Goal: Information Seeking & Learning: Learn about a topic

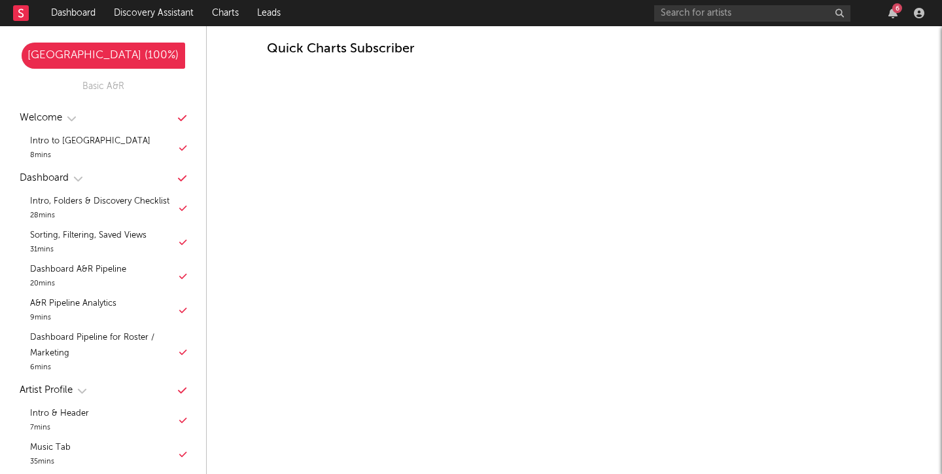
scroll to position [595, 0]
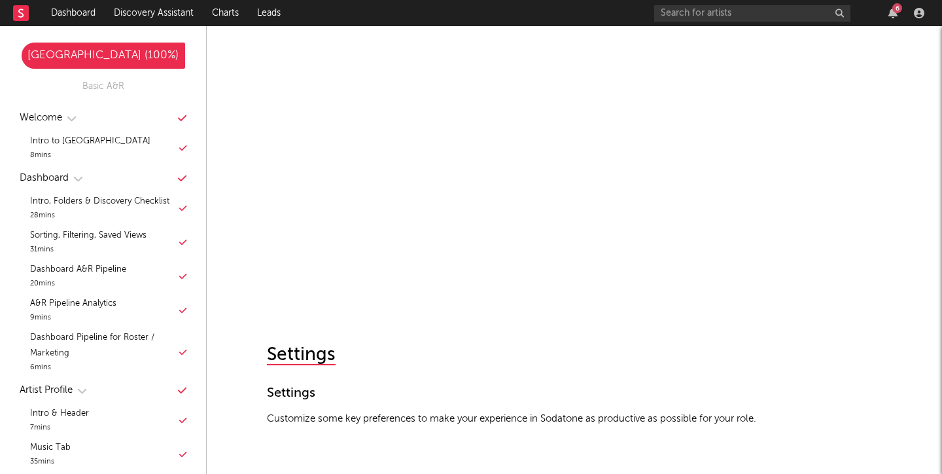
scroll to position [8157, 0]
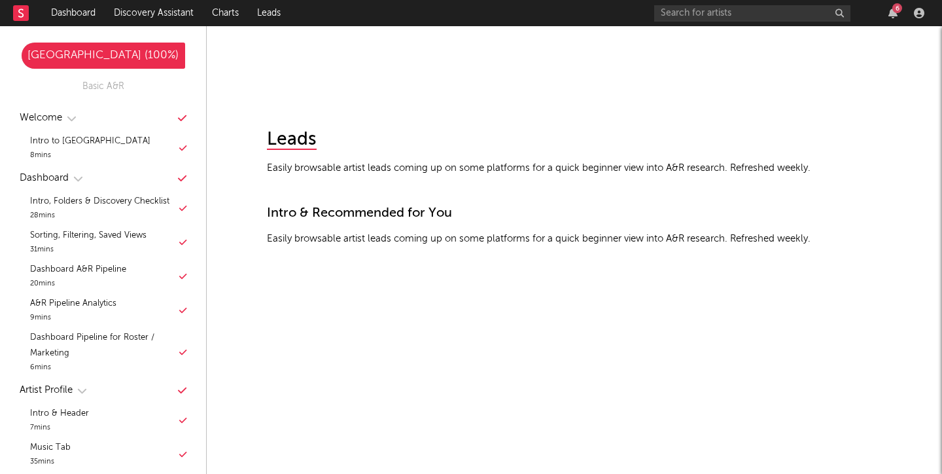
click at [81, 56] on div "[GEOGRAPHIC_DATA] ( 100 %)" at bounding box center [104, 56] width 164 height 16
click at [81, 18] on link "Dashboard" at bounding box center [73, 13] width 63 height 26
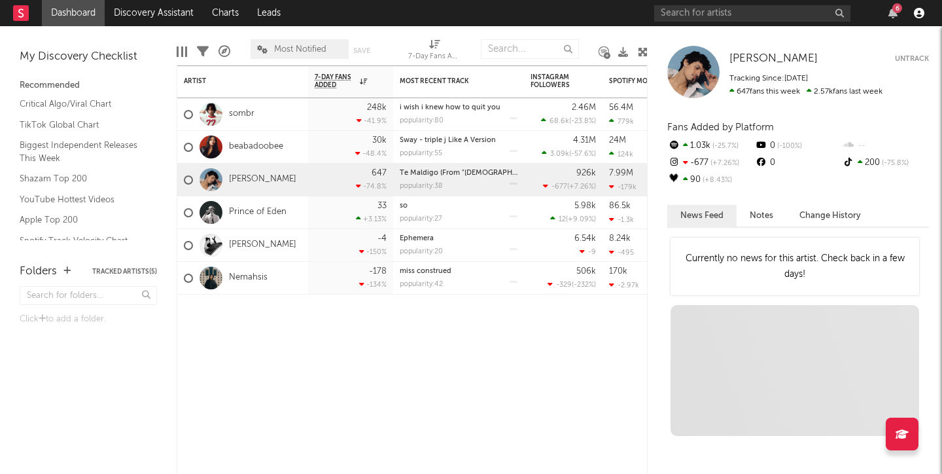
click at [918, 13] on icon "button" at bounding box center [919, 13] width 10 height 10
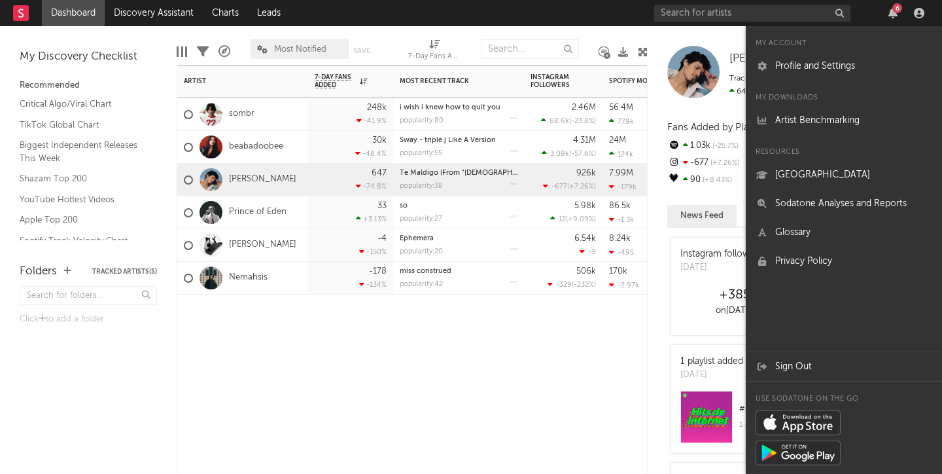
click at [515, 391] on div "Artist Notifications 7-Day Fans Added WoW % Change Most Recent Track Popularity…" at bounding box center [412, 269] width 471 height 408
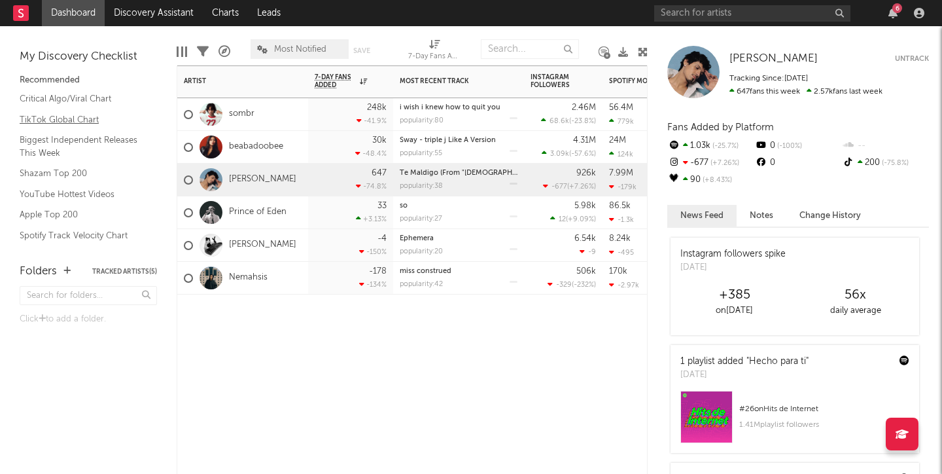
scroll to position [7, 0]
click at [82, 100] on link "Critical Algo/Viral Chart" at bounding box center [82, 97] width 124 height 14
click at [719, 14] on input "text" at bounding box center [753, 13] width 196 height 16
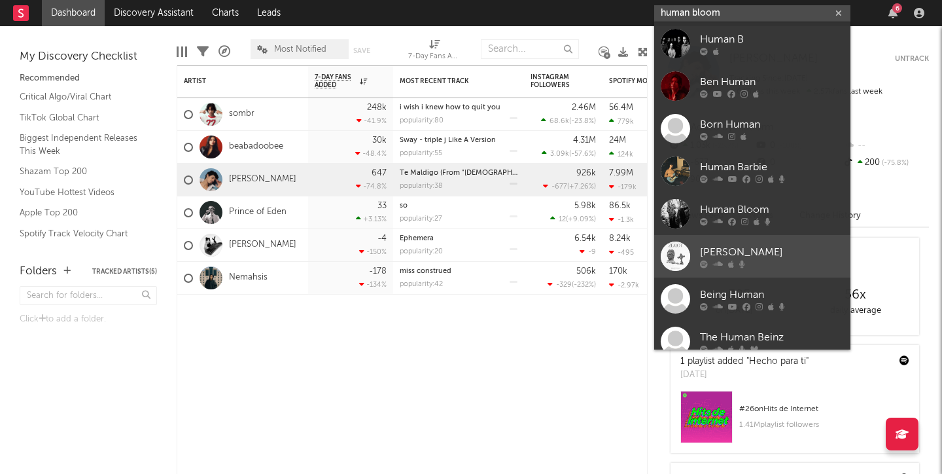
scroll to position [0, 0]
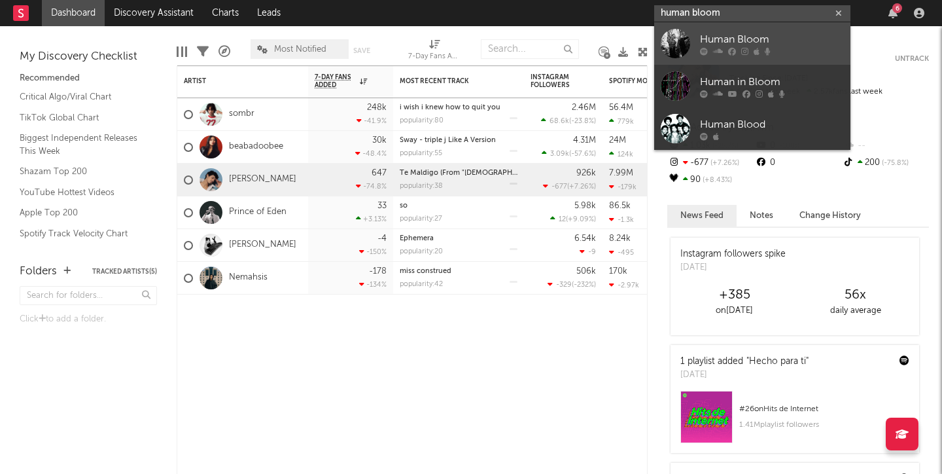
type input "human bloom"
click at [787, 42] on div "Human Bloom" at bounding box center [772, 39] width 144 height 16
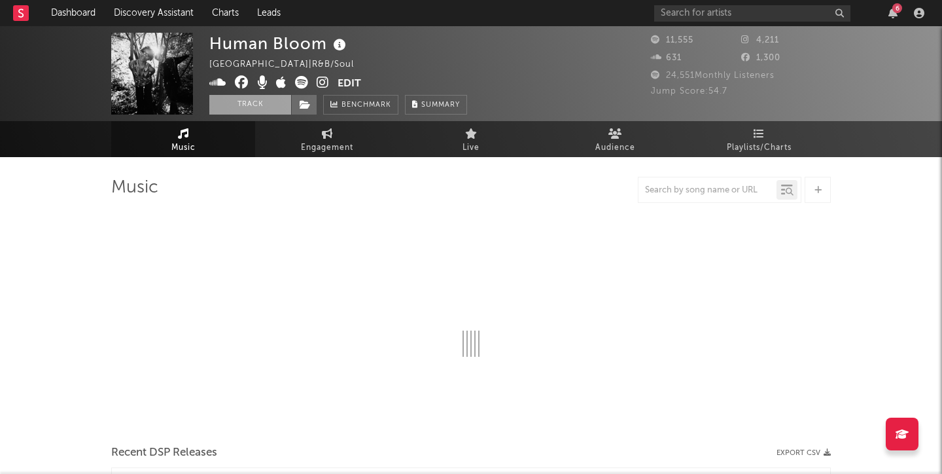
select select "6m"
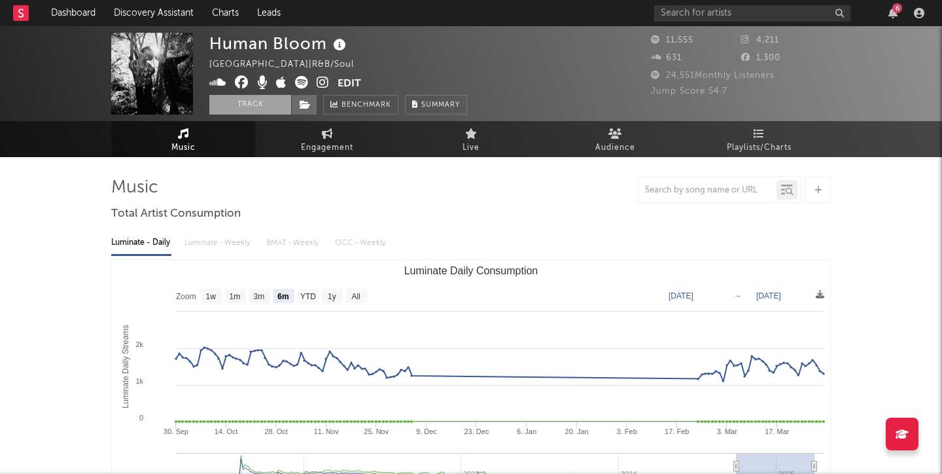
click at [265, 107] on button "Track" at bounding box center [250, 105] width 82 height 20
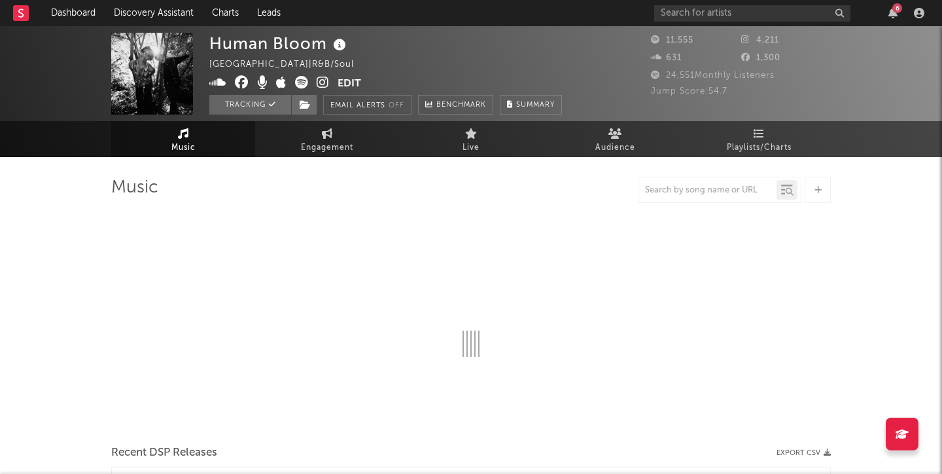
select select "6m"
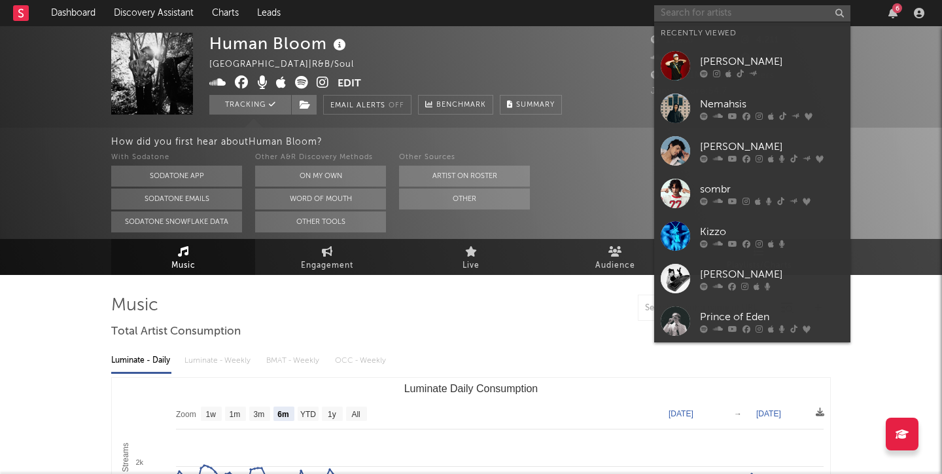
click at [740, 14] on input "text" at bounding box center [753, 13] width 196 height 16
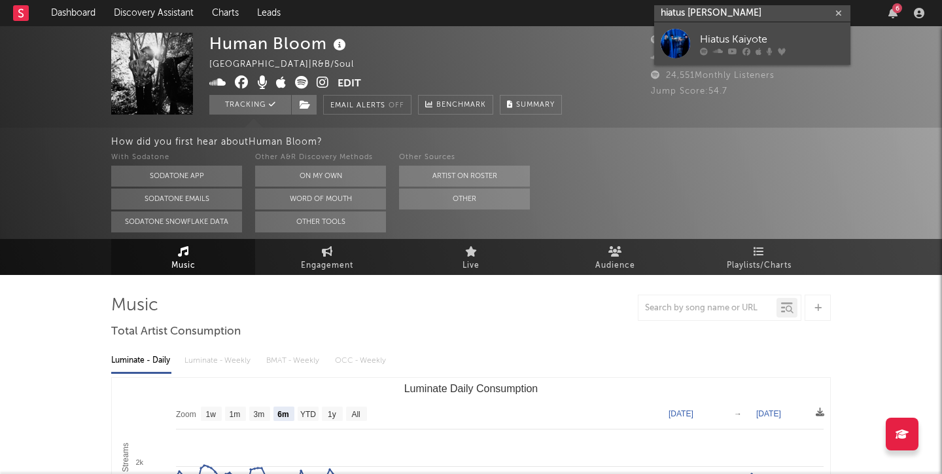
type input "hiatus [PERSON_NAME]"
click at [770, 31] on div "Hiatus Kaiyote" at bounding box center [772, 39] width 144 height 16
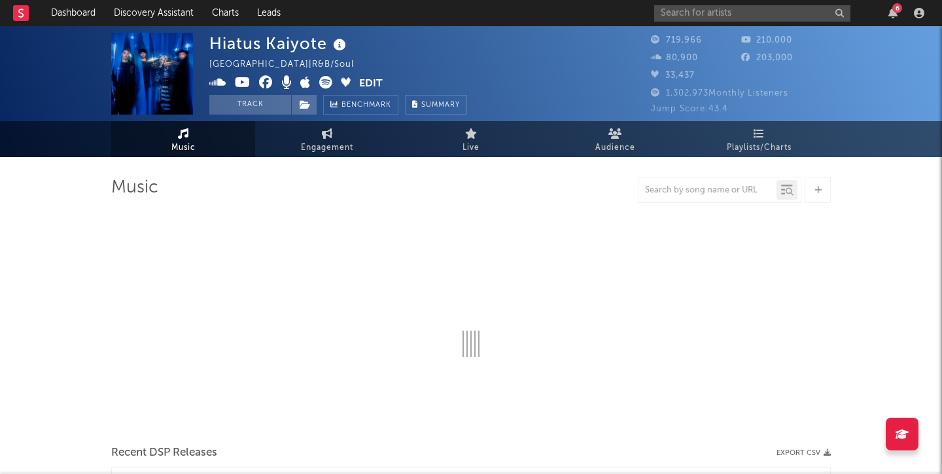
select select "6m"
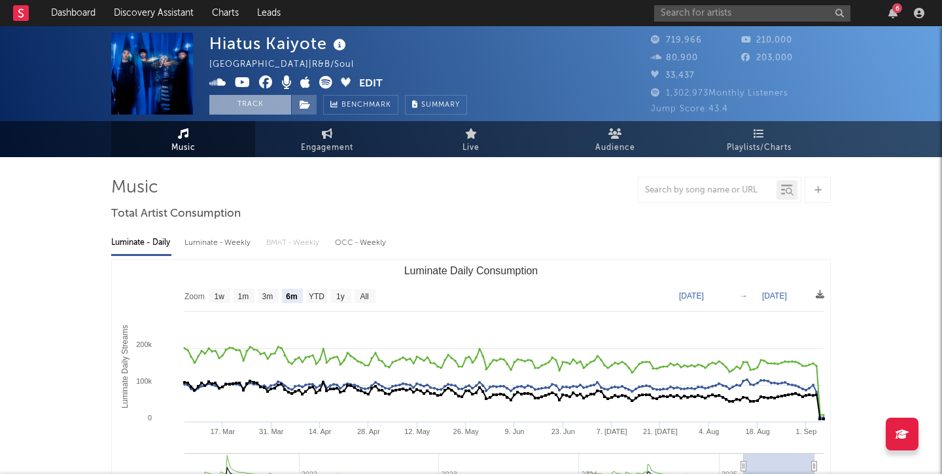
click at [261, 99] on button "Track" at bounding box center [250, 105] width 82 height 20
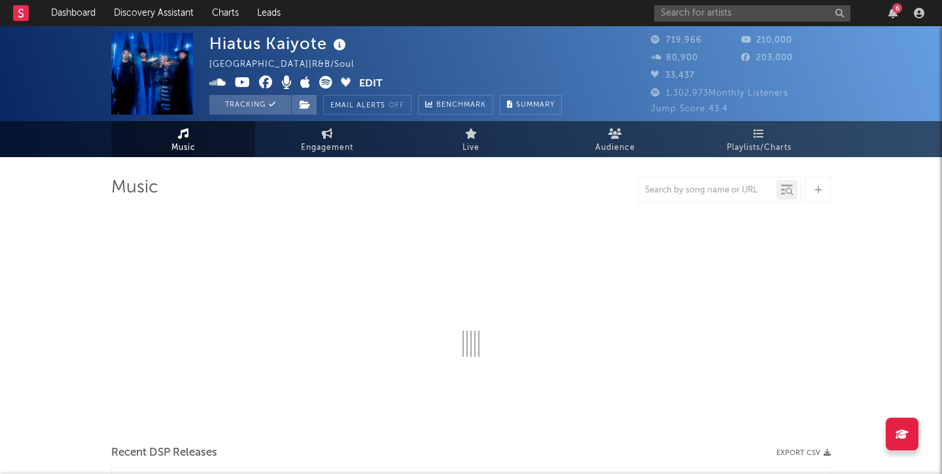
select select "6m"
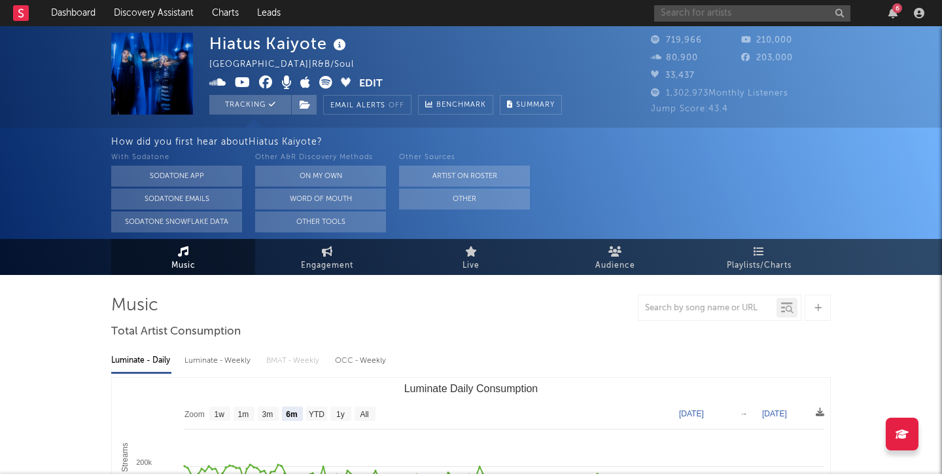
click at [801, 13] on input "text" at bounding box center [753, 13] width 196 height 16
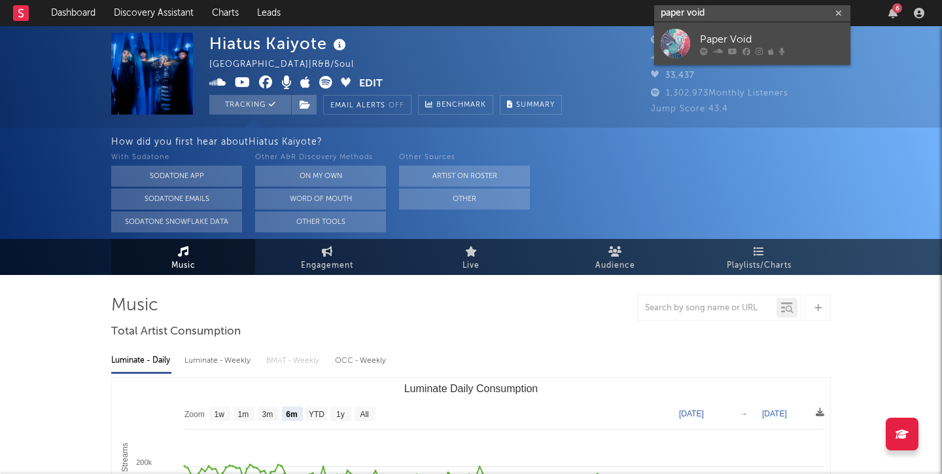
type input "paper void"
click at [719, 38] on div "Paper Void" at bounding box center [772, 39] width 144 height 16
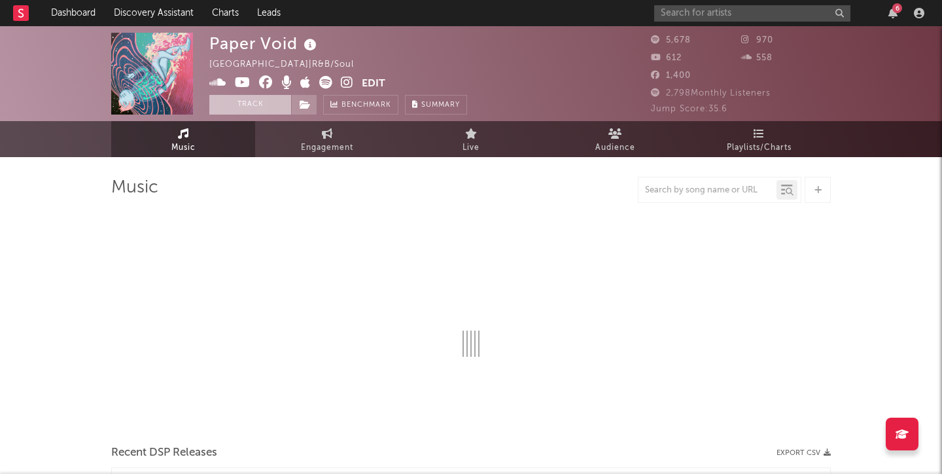
select select "1w"
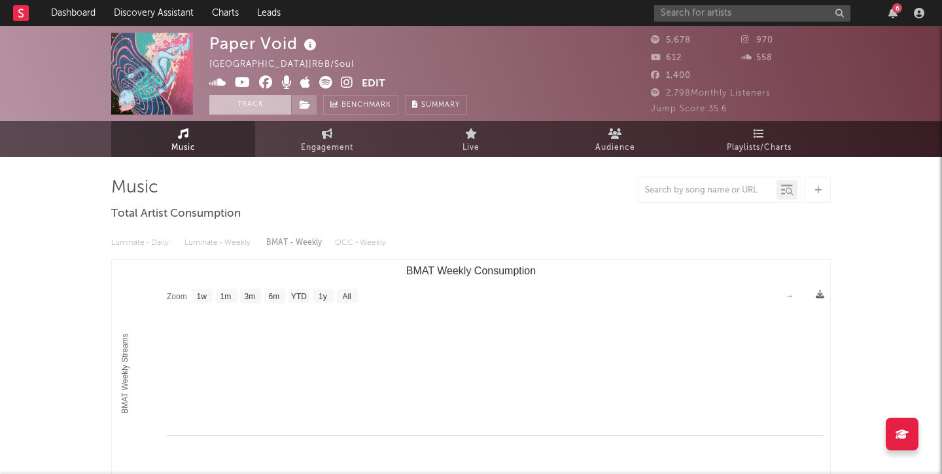
click at [260, 107] on button "Track" at bounding box center [250, 105] width 82 height 20
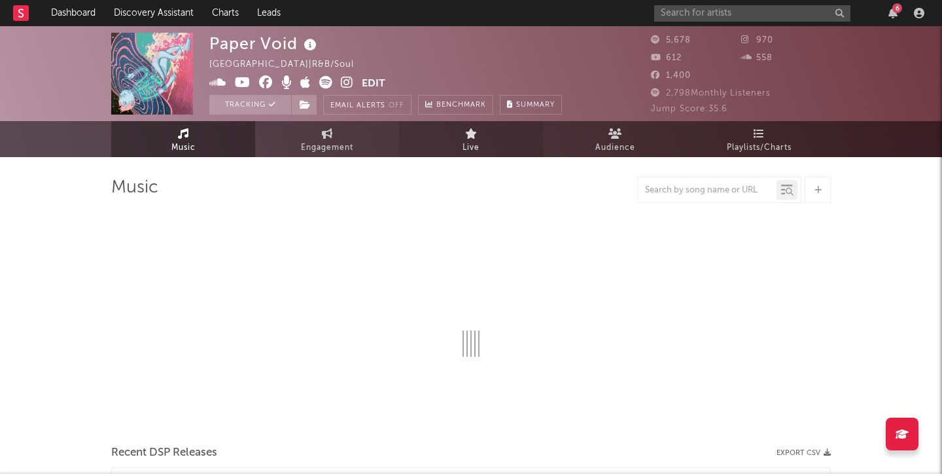
select select "1w"
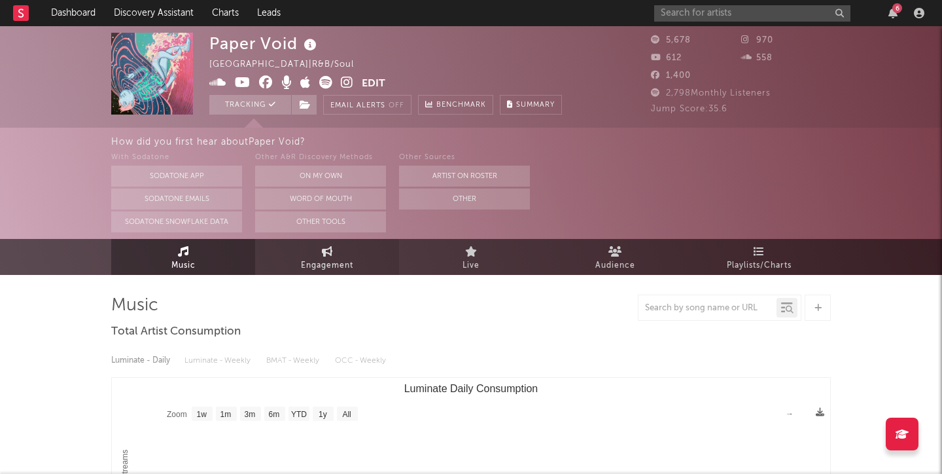
click at [345, 256] on link "Engagement" at bounding box center [327, 257] width 144 height 36
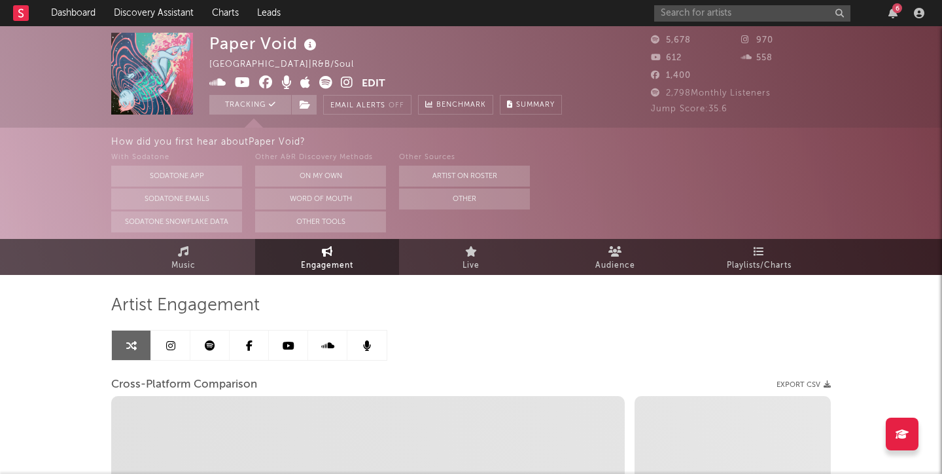
select select "1w"
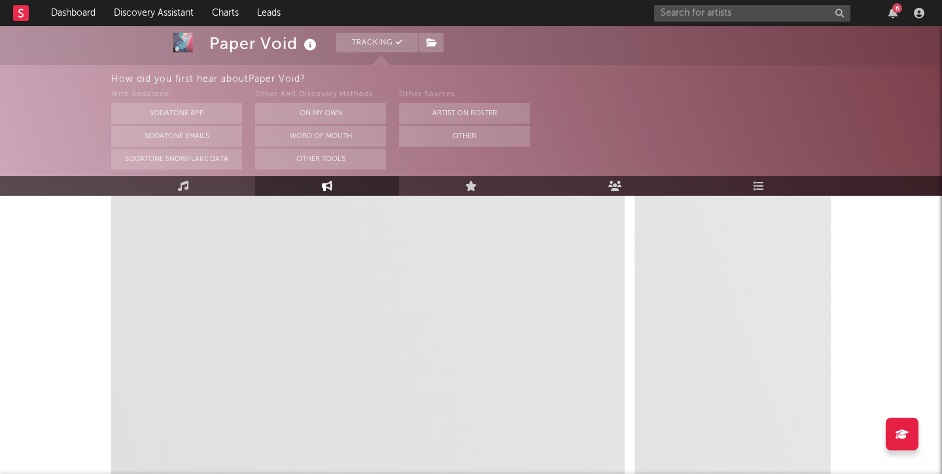
scroll to position [281, 1]
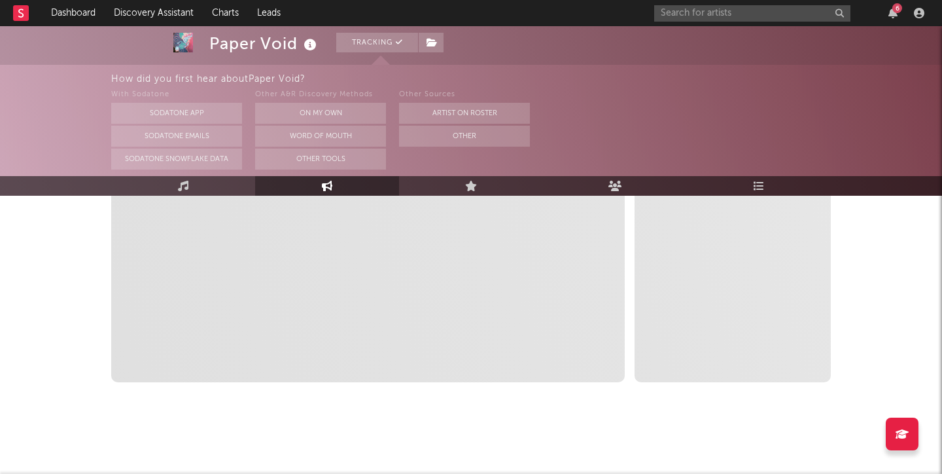
select select "1m"
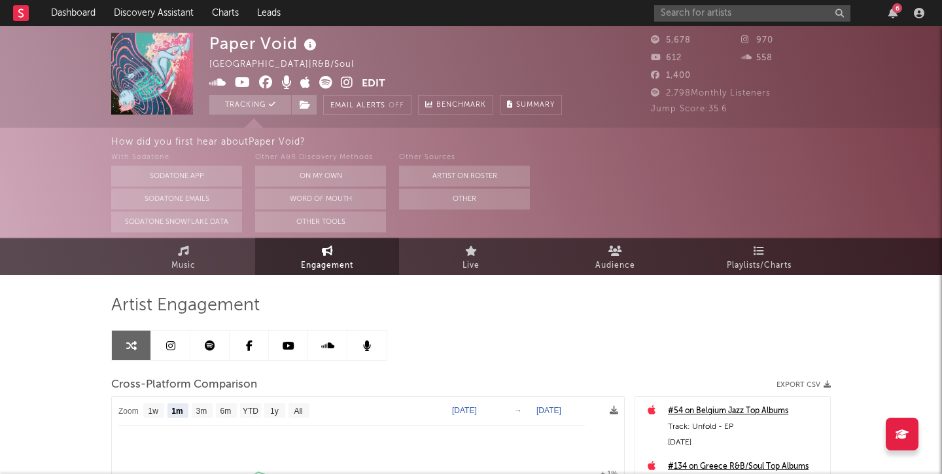
scroll to position [0, 0]
click at [462, 251] on link "Live" at bounding box center [471, 257] width 144 height 36
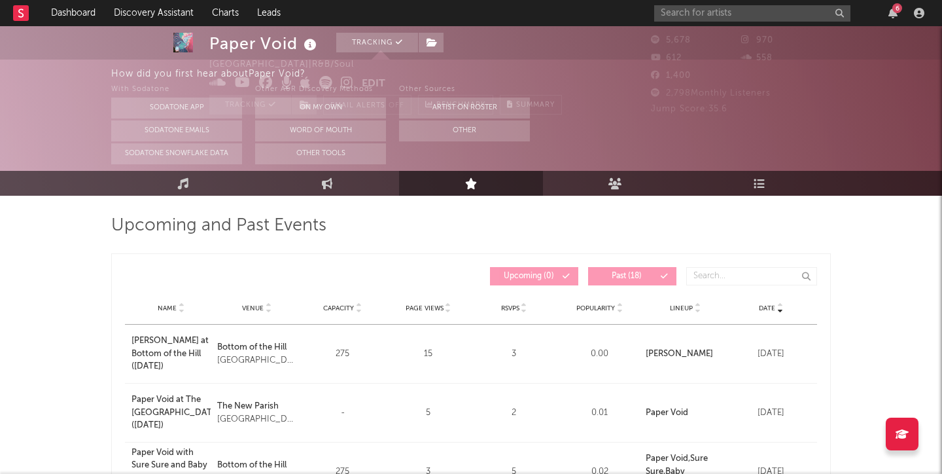
scroll to position [9, 0]
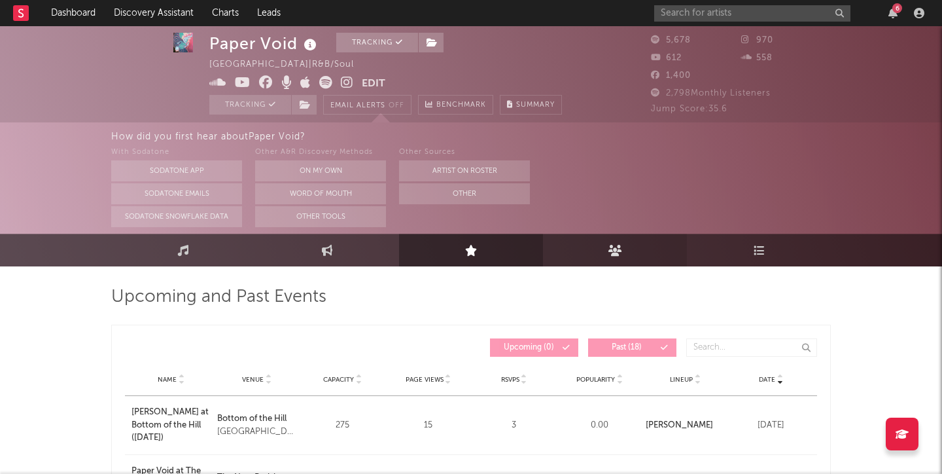
click at [605, 241] on link "Audience" at bounding box center [615, 250] width 144 height 33
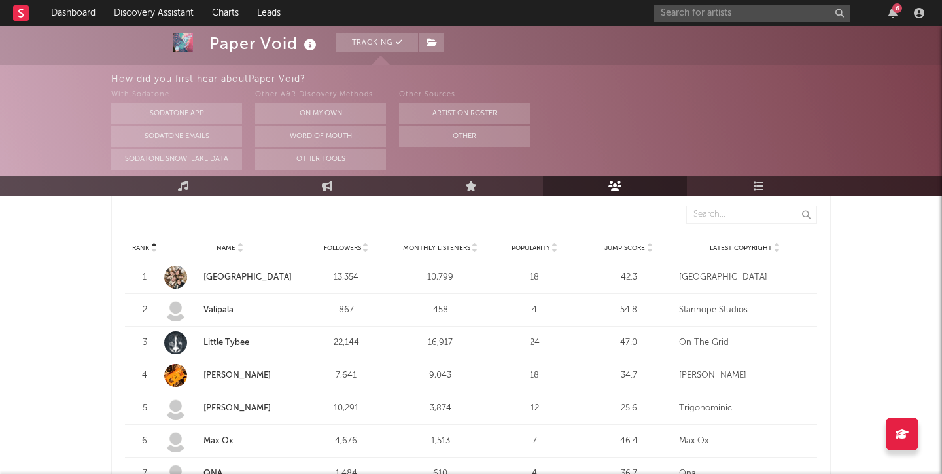
scroll to position [507, 0]
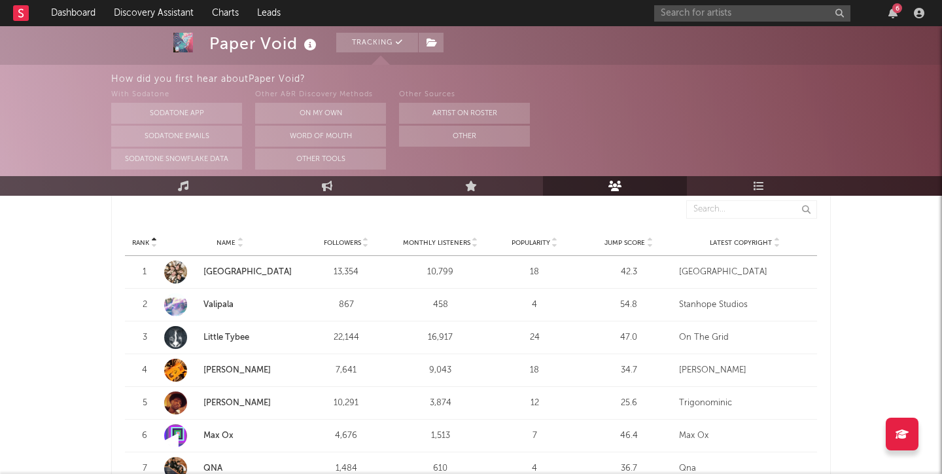
click at [234, 268] on link "[GEOGRAPHIC_DATA]" at bounding box center [248, 272] width 88 height 9
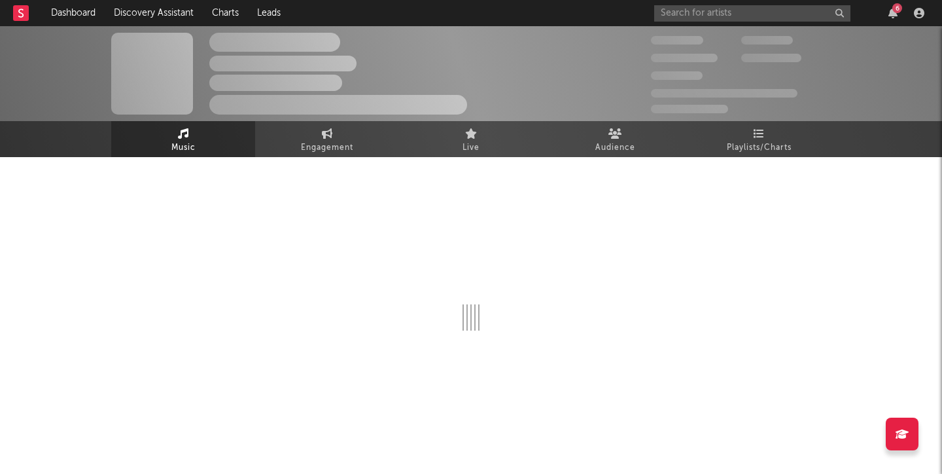
select select "1w"
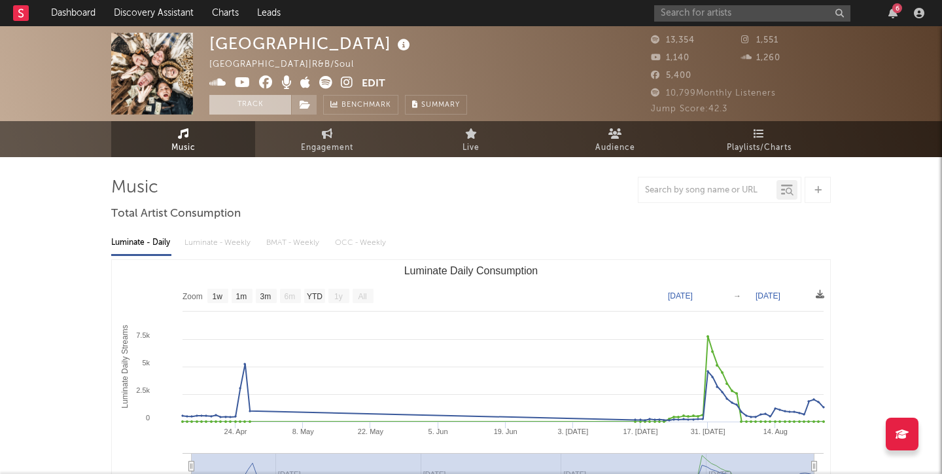
click at [267, 109] on button "Track" at bounding box center [250, 105] width 82 height 20
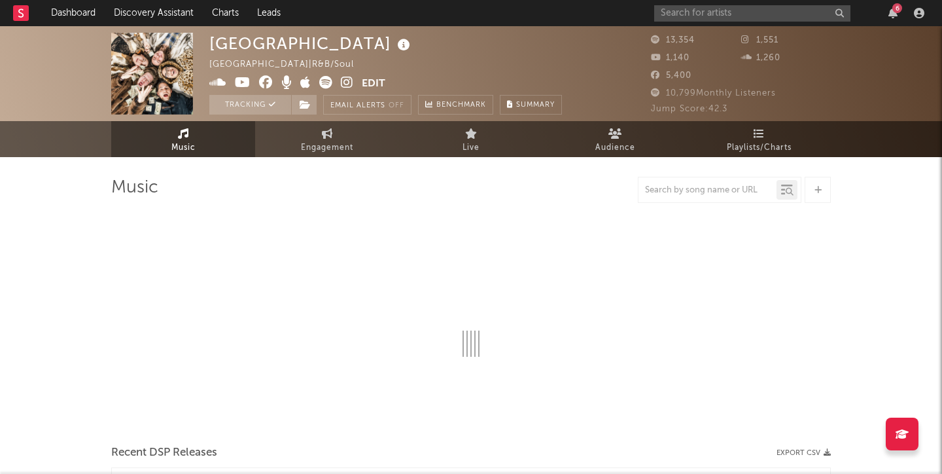
select select "1w"
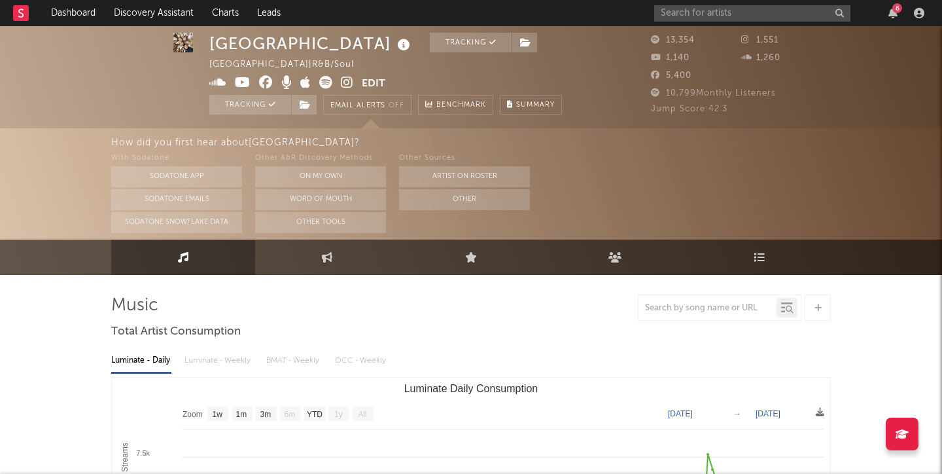
scroll to position [31, 0]
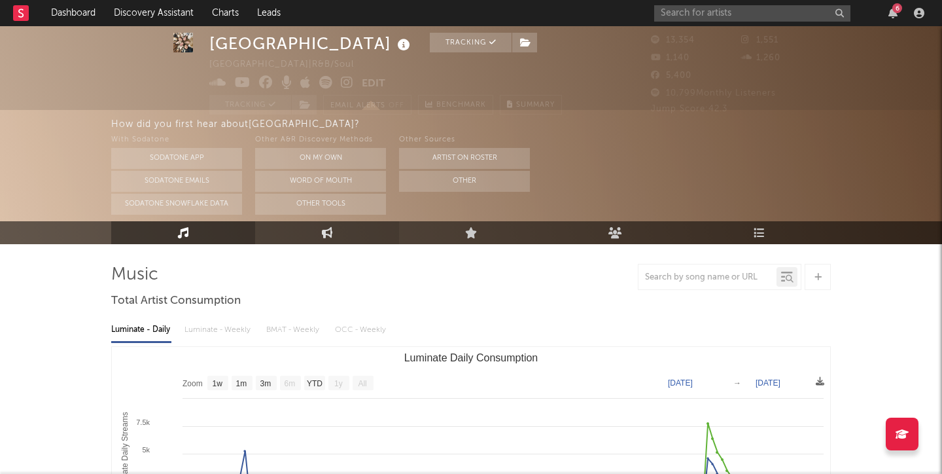
click at [327, 231] on icon at bounding box center [327, 232] width 11 height 11
select select "1w"
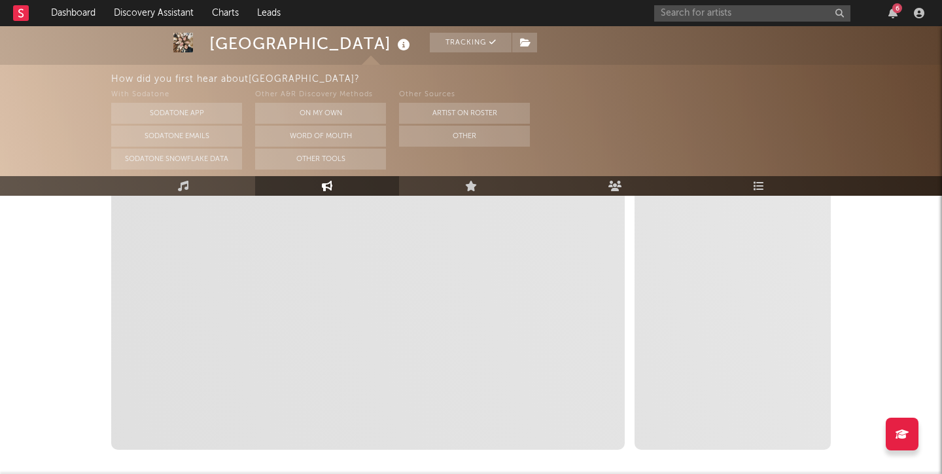
scroll to position [291, 0]
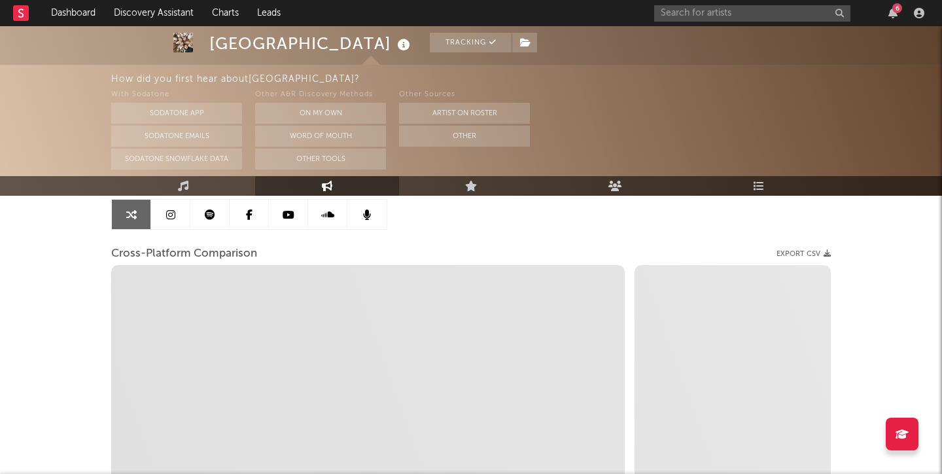
select select "1m"
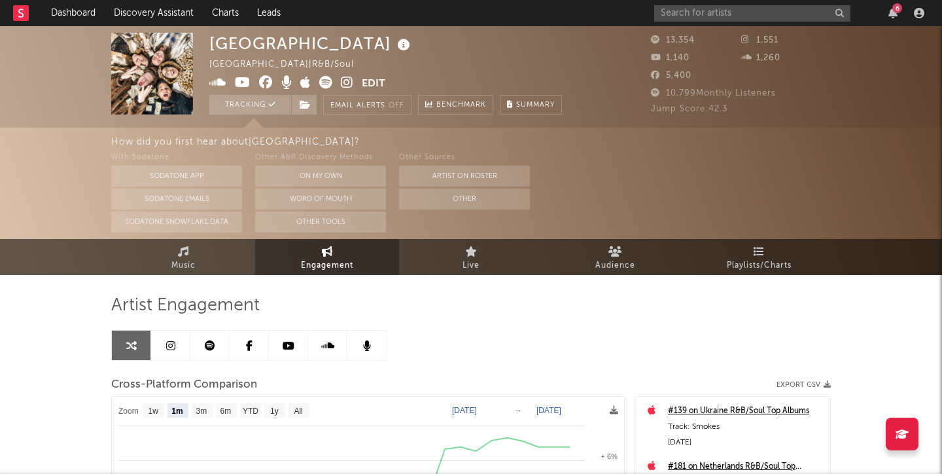
scroll to position [0, 0]
click at [182, 349] on link at bounding box center [170, 345] width 39 height 29
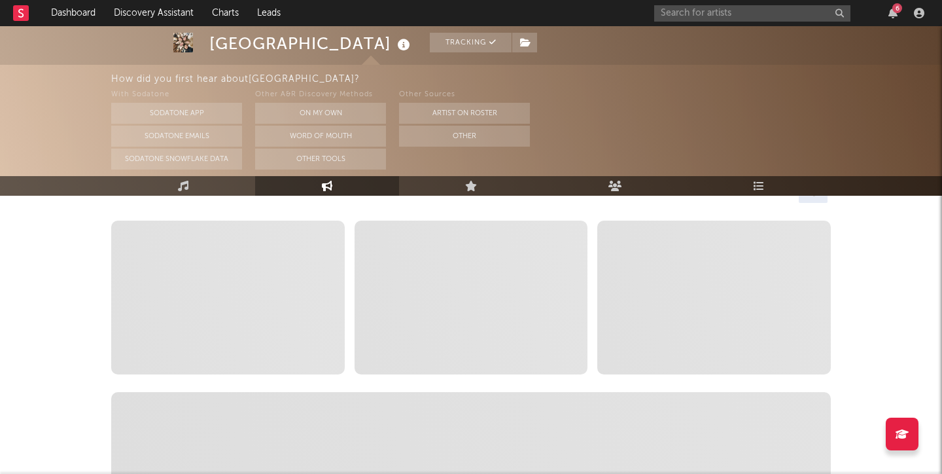
scroll to position [204, 0]
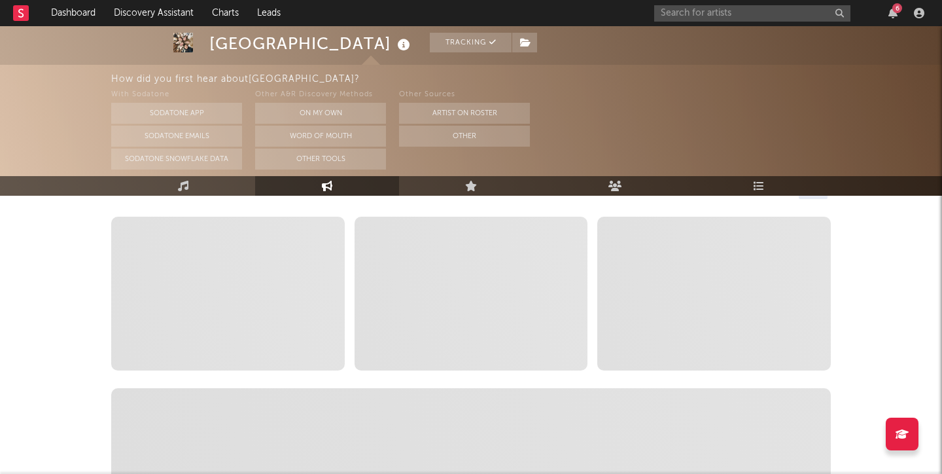
select select "6m"
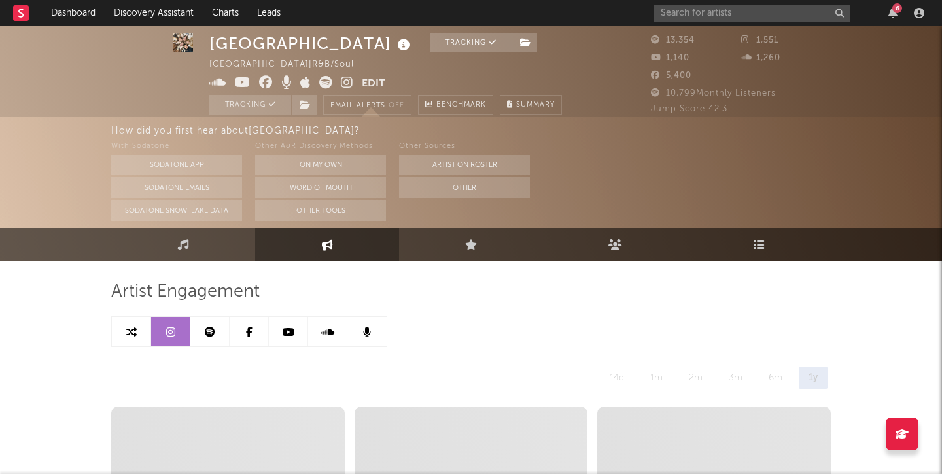
scroll to position [7, 0]
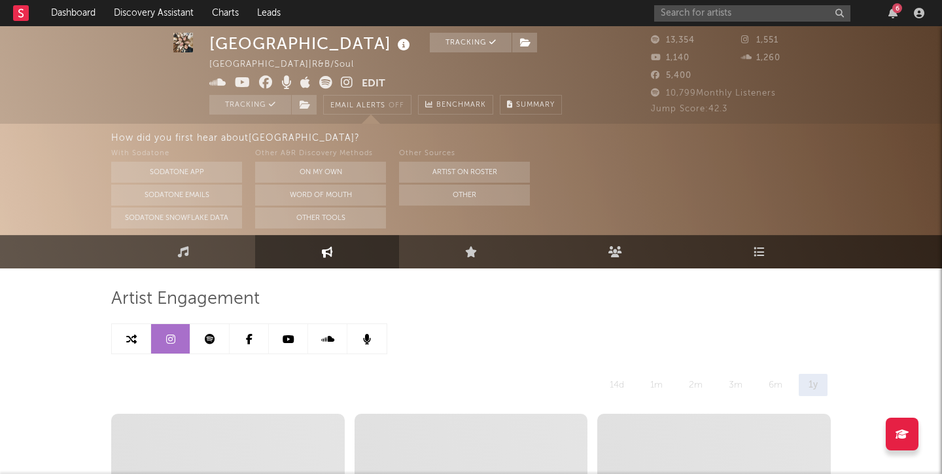
click at [206, 341] on icon at bounding box center [210, 339] width 10 height 10
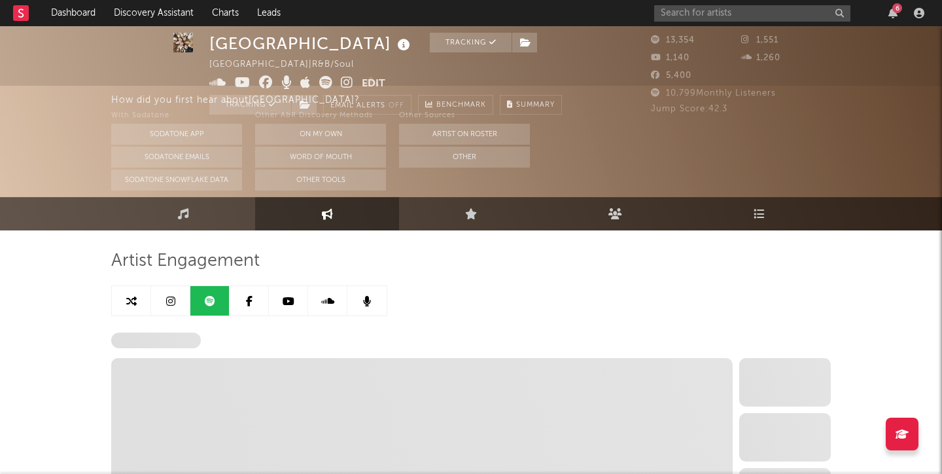
select select "6m"
select select "1w"
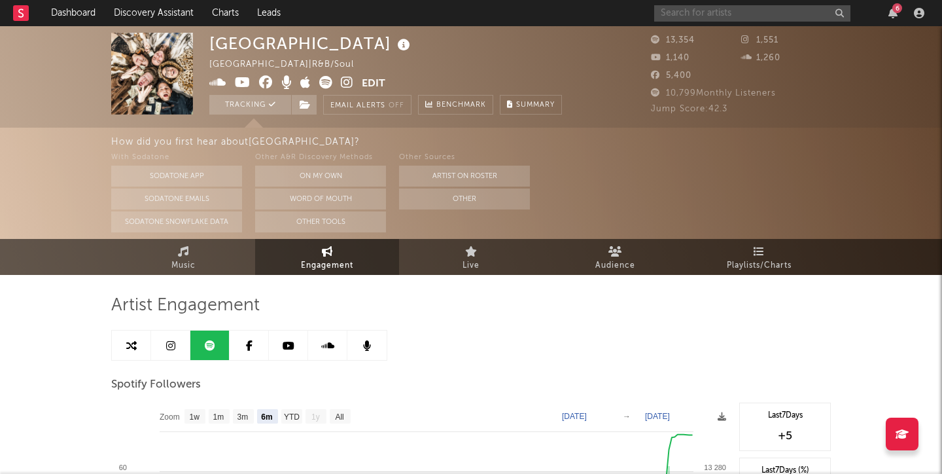
click at [797, 8] on input "text" at bounding box center [753, 13] width 196 height 16
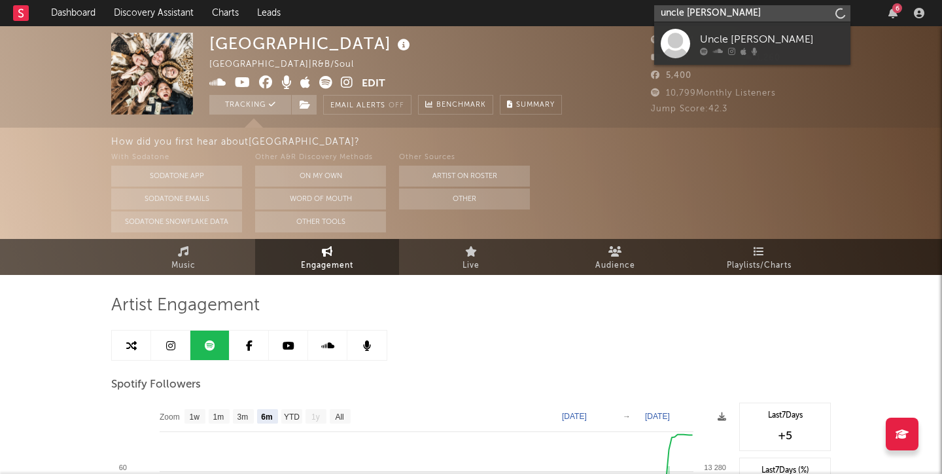
type input "uncle [PERSON_NAME]"
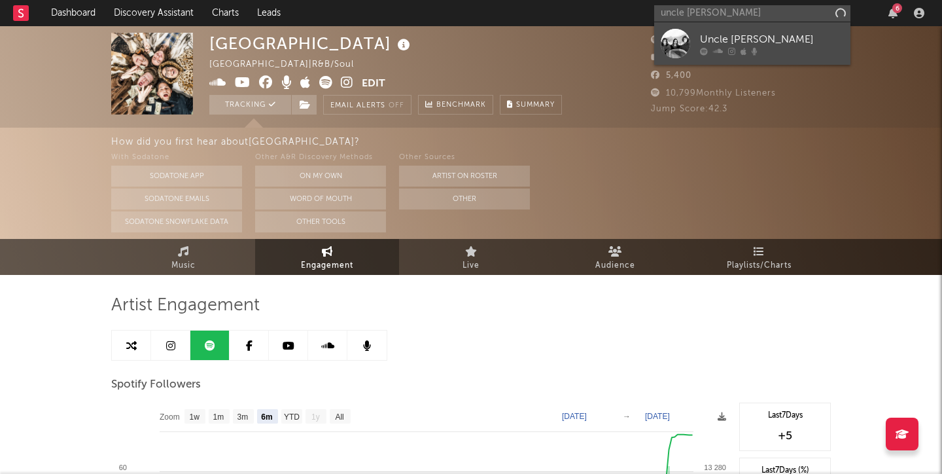
click at [793, 34] on div "Uncle [PERSON_NAME]" at bounding box center [772, 39] width 144 height 16
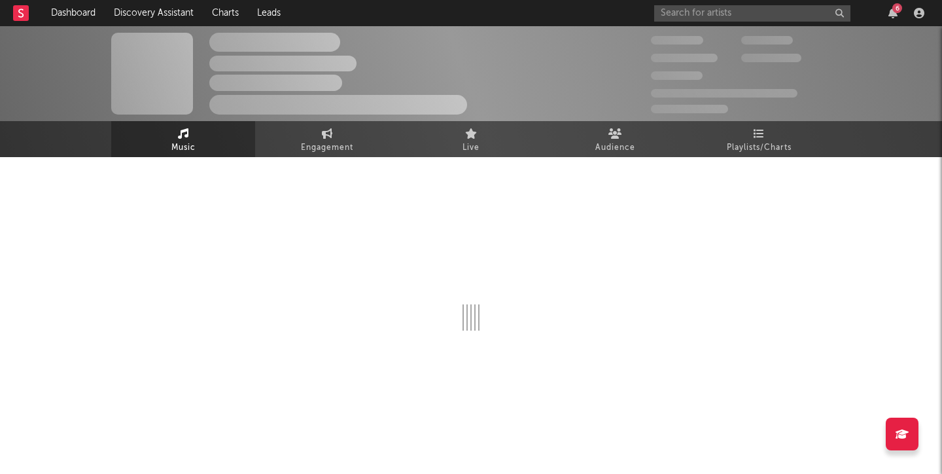
select select "6m"
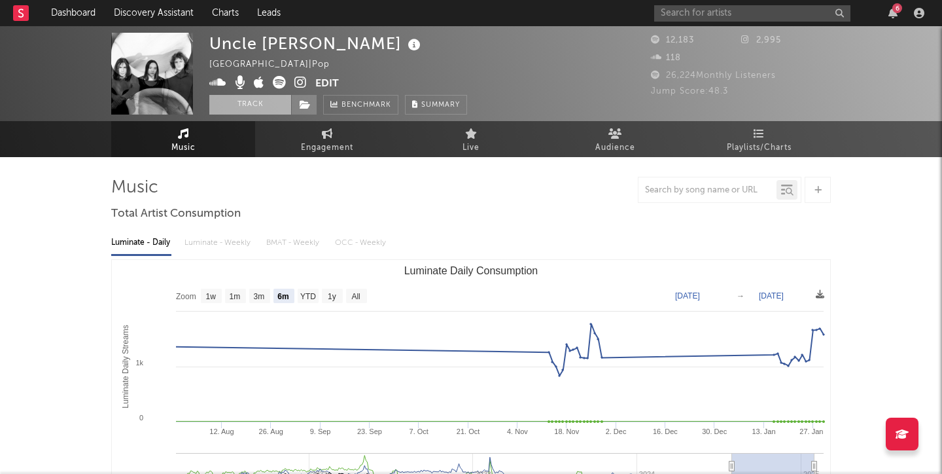
click at [274, 109] on button "Track" at bounding box center [250, 105] width 82 height 20
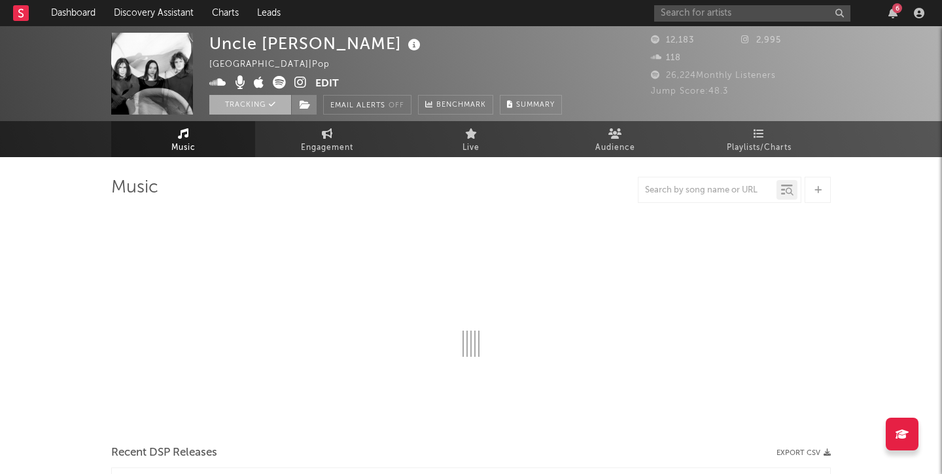
select select "6m"
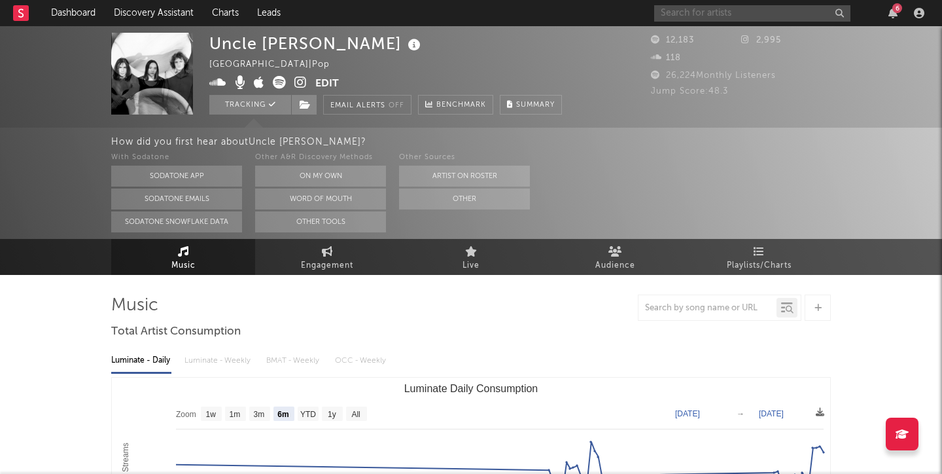
click at [773, 13] on input "text" at bounding box center [753, 13] width 196 height 16
click at [715, 10] on input "mid-air" at bounding box center [753, 13] width 196 height 16
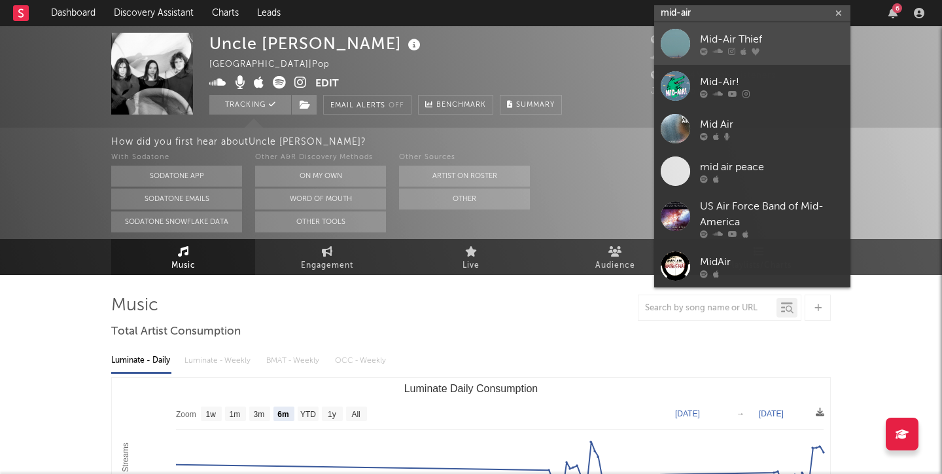
type input "mid-air"
click at [749, 31] on link "Mid-Air Thief" at bounding box center [753, 43] width 196 height 43
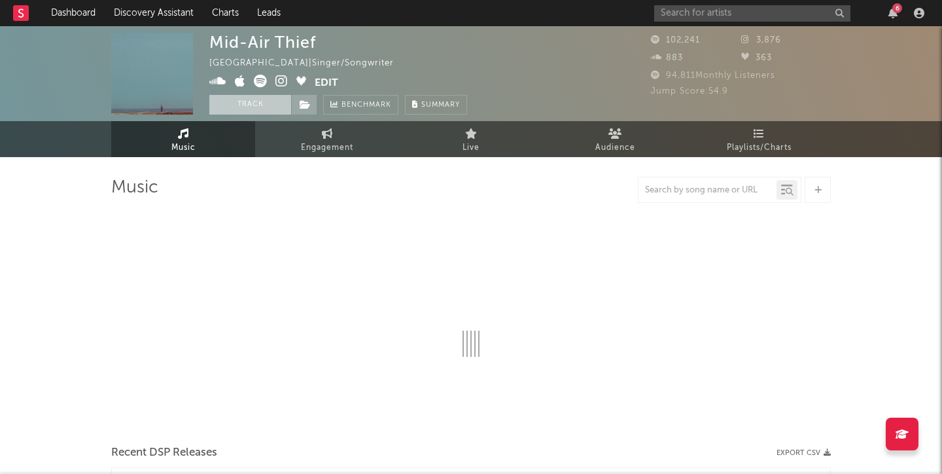
select select "6m"
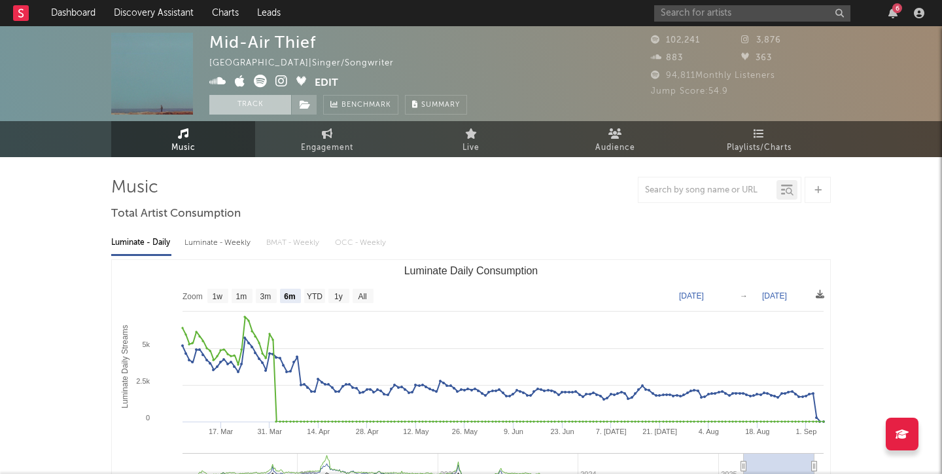
click at [245, 106] on button "Track" at bounding box center [250, 105] width 82 height 20
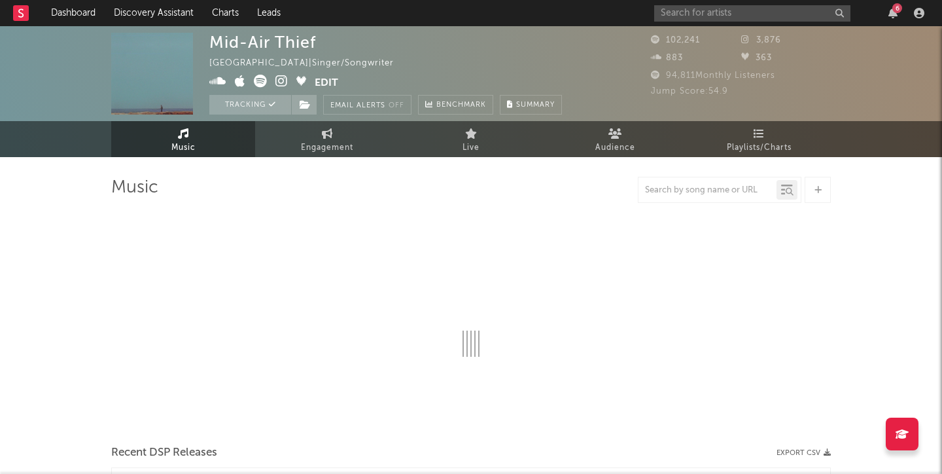
select select "6m"
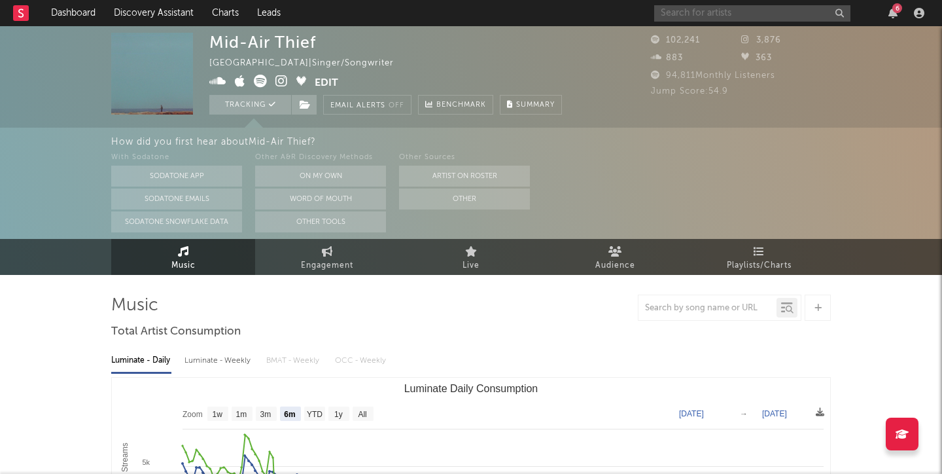
click at [776, 18] on input "text" at bounding box center [753, 13] width 196 height 16
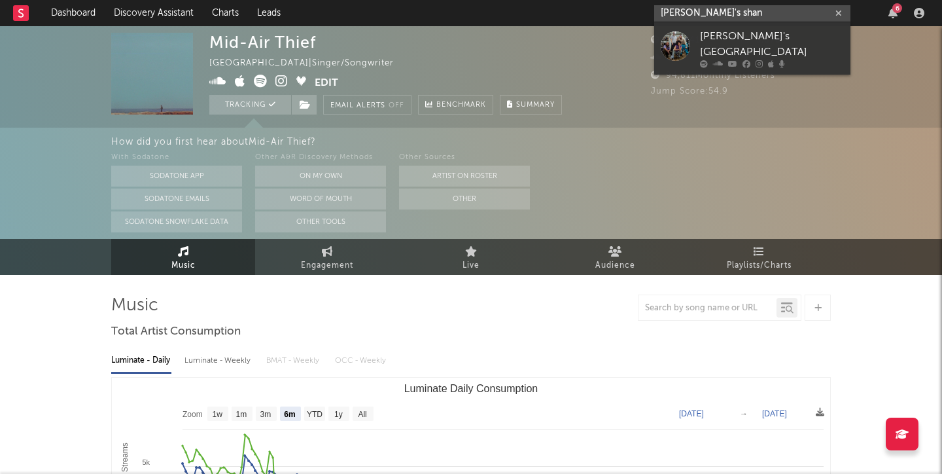
type input "[PERSON_NAME]'s Shan"
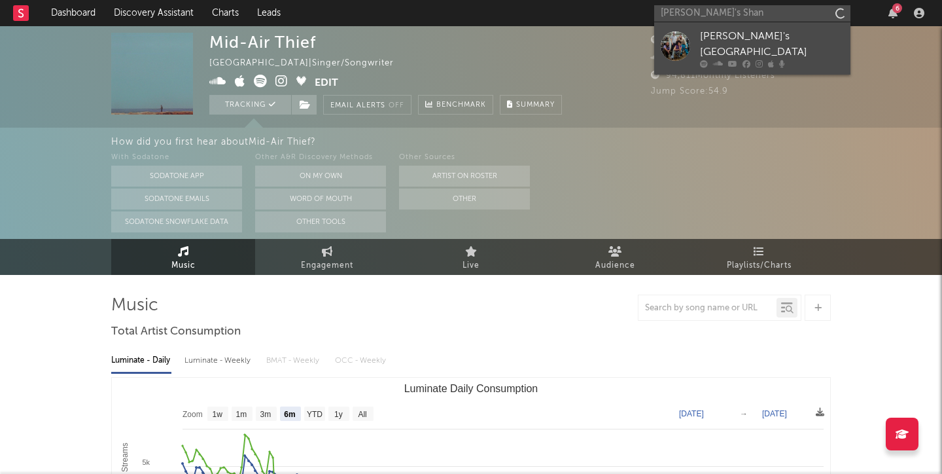
drag, startPoint x: 776, startPoint y: 22, endPoint x: 762, endPoint y: 41, distance: 24.3
click at [762, 41] on div "[PERSON_NAME]'s [GEOGRAPHIC_DATA]" at bounding box center [772, 44] width 144 height 31
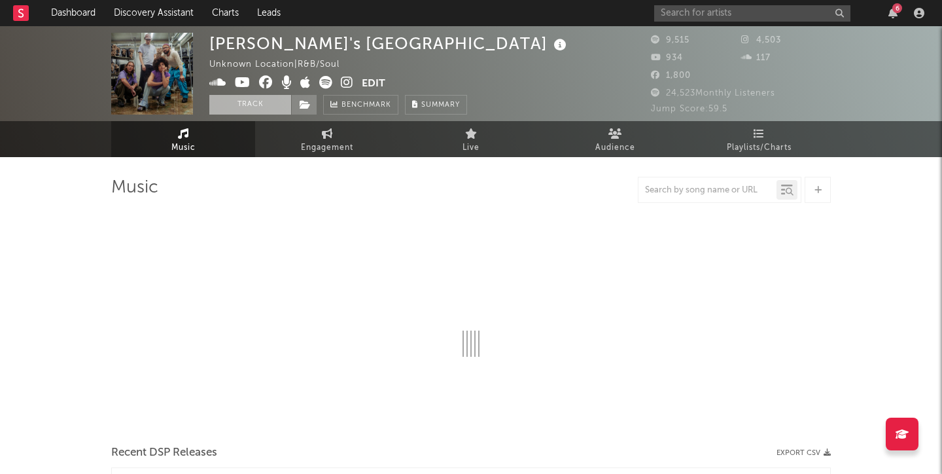
select select "1w"
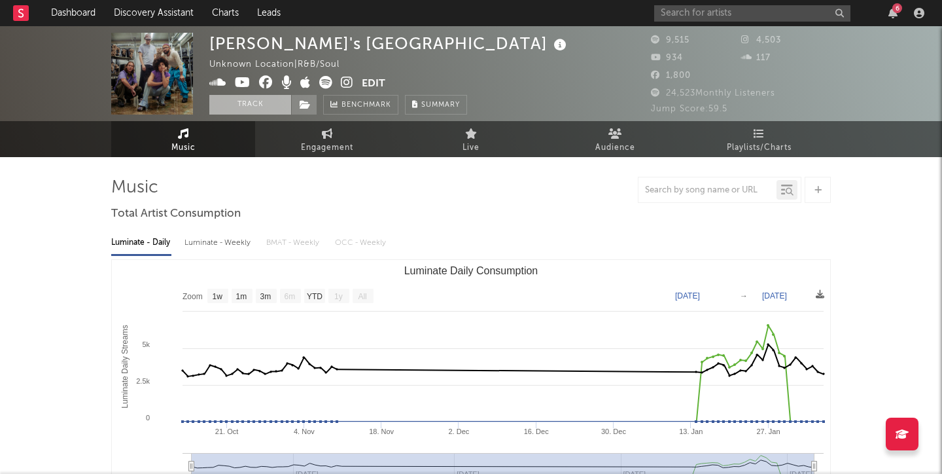
click at [248, 102] on button "Track" at bounding box center [250, 105] width 82 height 20
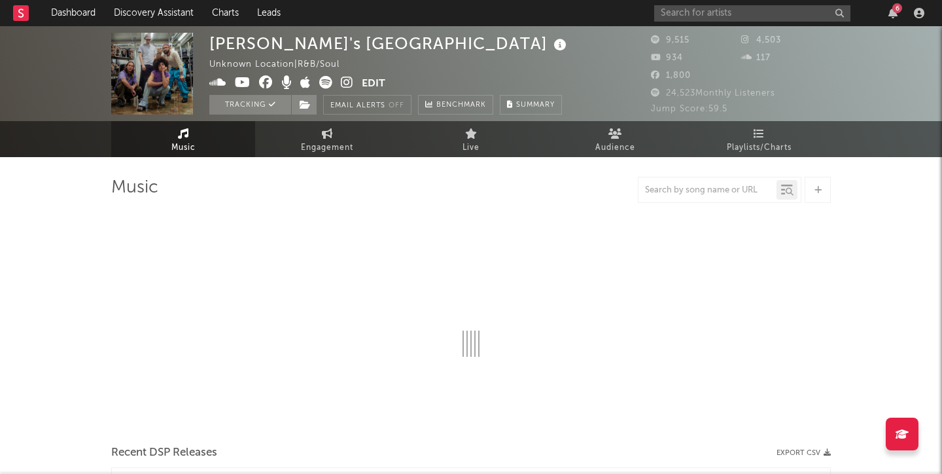
select select "1w"
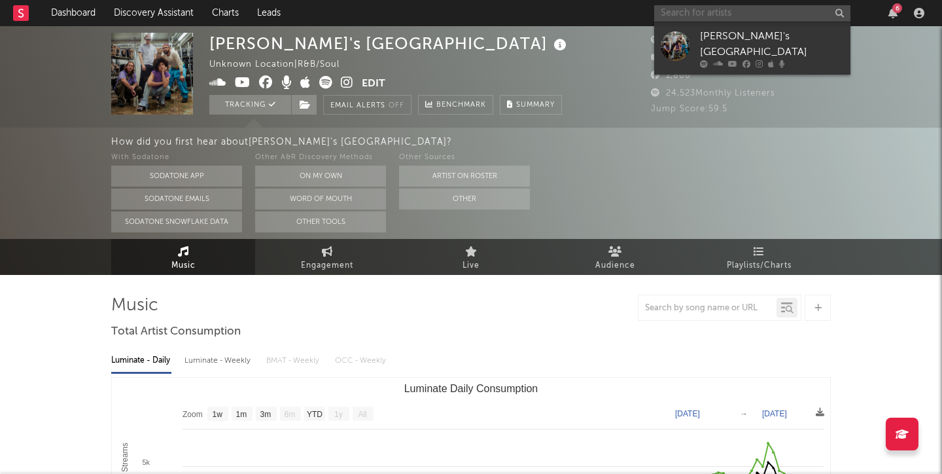
click at [709, 10] on input "text" at bounding box center [753, 13] width 196 height 16
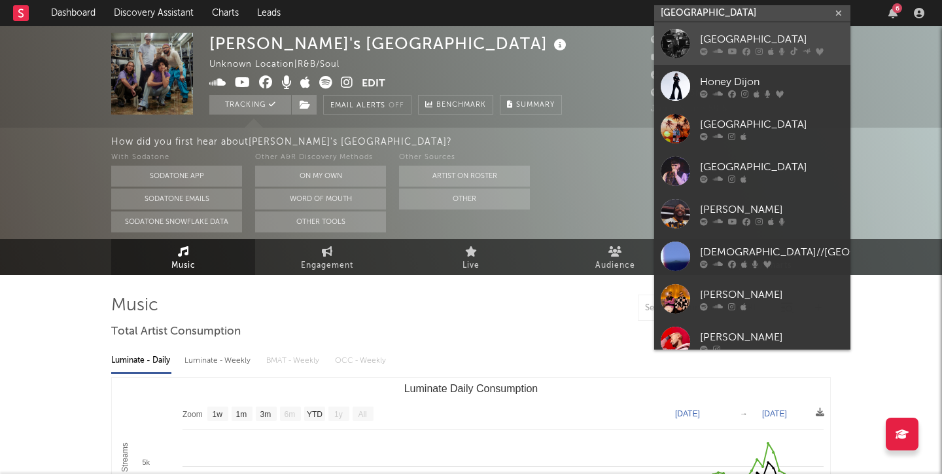
type input "[GEOGRAPHIC_DATA]"
click at [758, 33] on div "[GEOGRAPHIC_DATA]" at bounding box center [772, 39] width 144 height 16
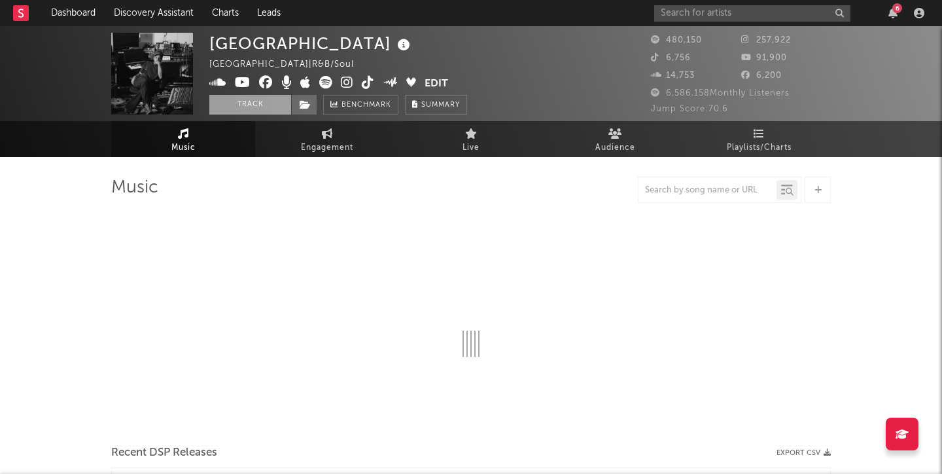
select select "6m"
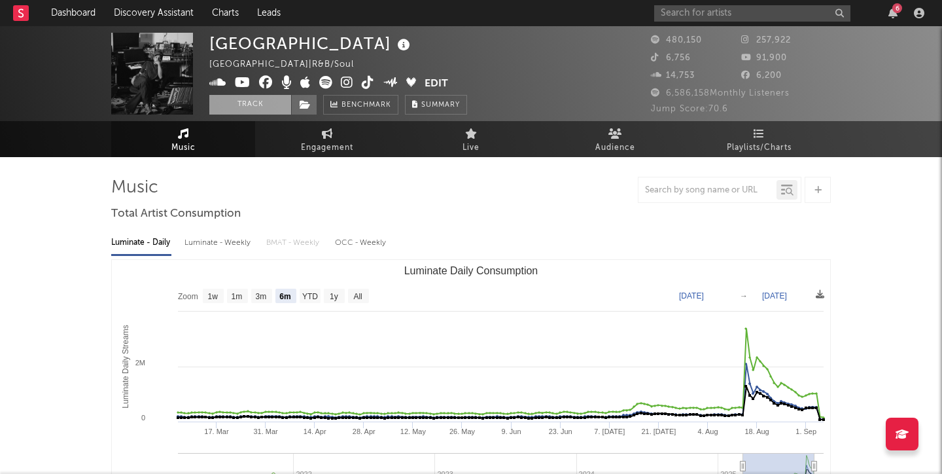
click at [270, 103] on button "Track" at bounding box center [250, 105] width 82 height 20
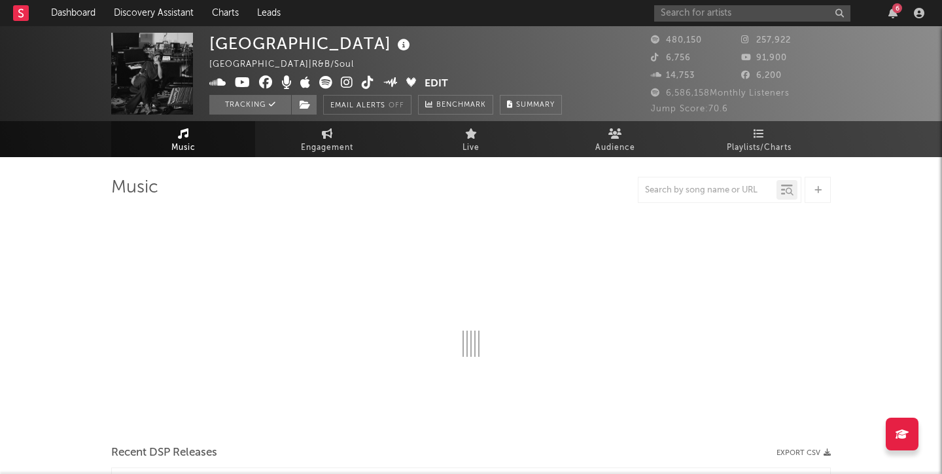
select select "6m"
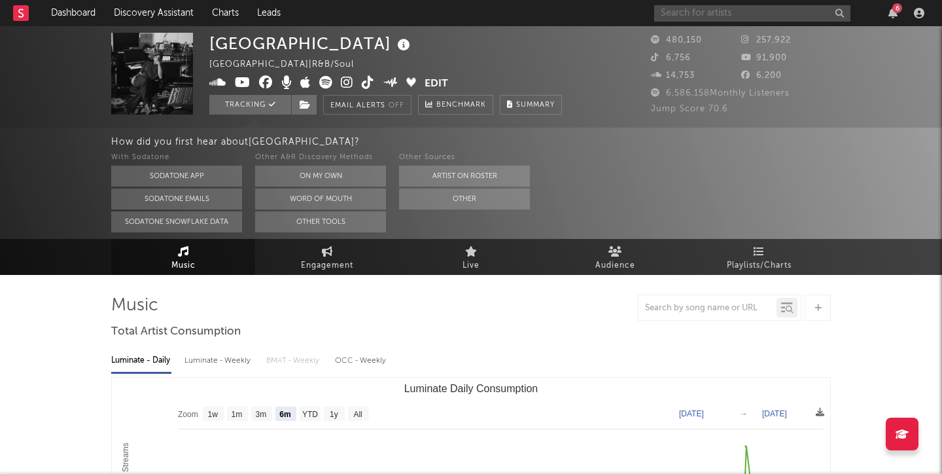
click at [808, 9] on input "text" at bounding box center [753, 13] width 196 height 16
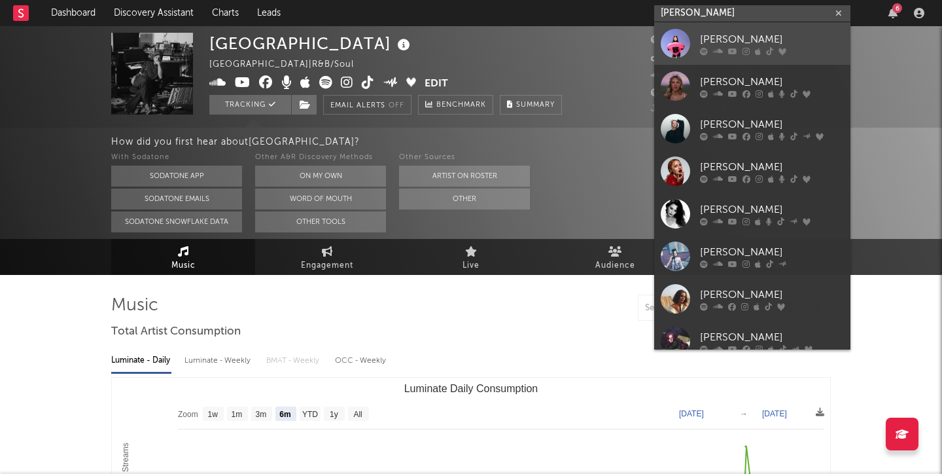
type input "[PERSON_NAME]"
click at [758, 39] on div "[PERSON_NAME]" at bounding box center [772, 39] width 144 height 16
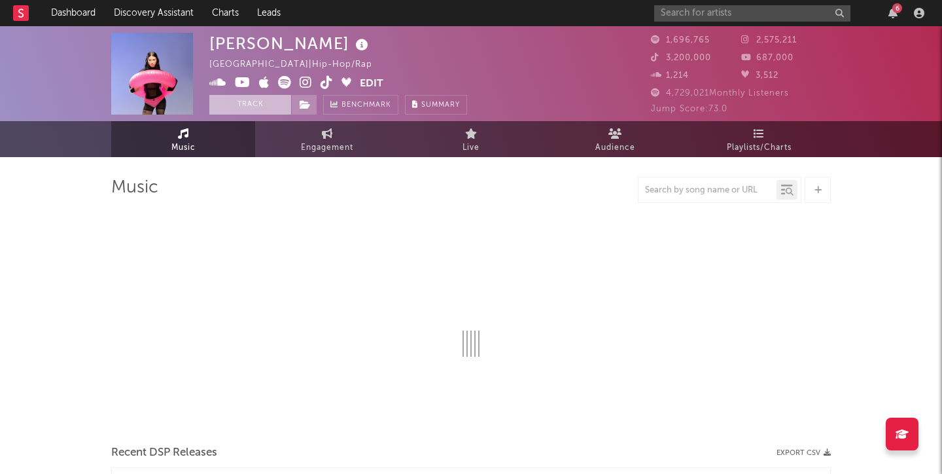
select select "6m"
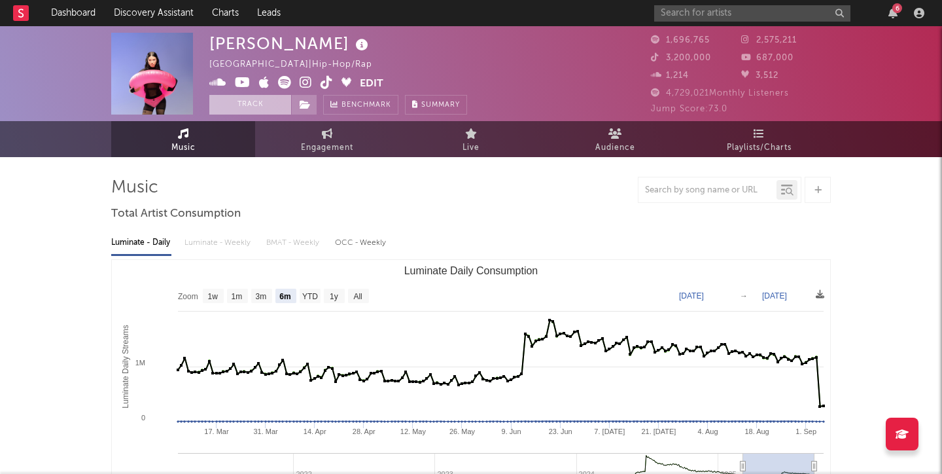
click at [262, 108] on button "Track" at bounding box center [250, 105] width 82 height 20
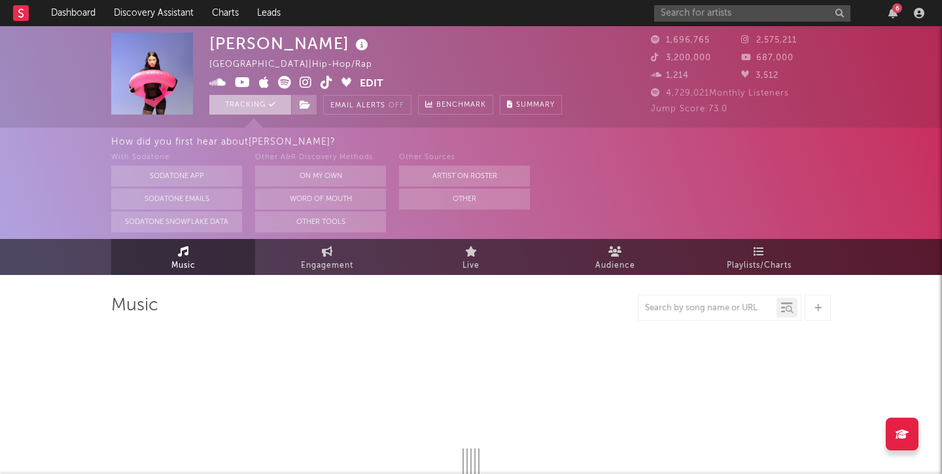
select select "6m"
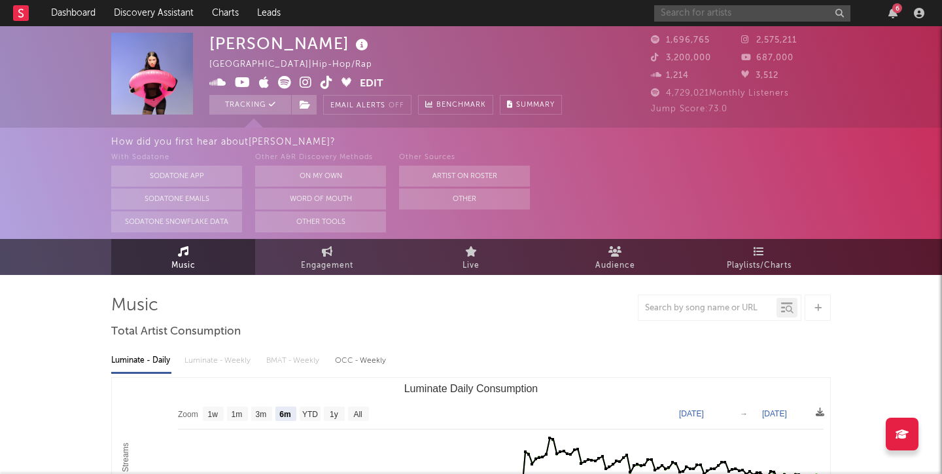
click at [753, 21] on input "text" at bounding box center [753, 13] width 196 height 16
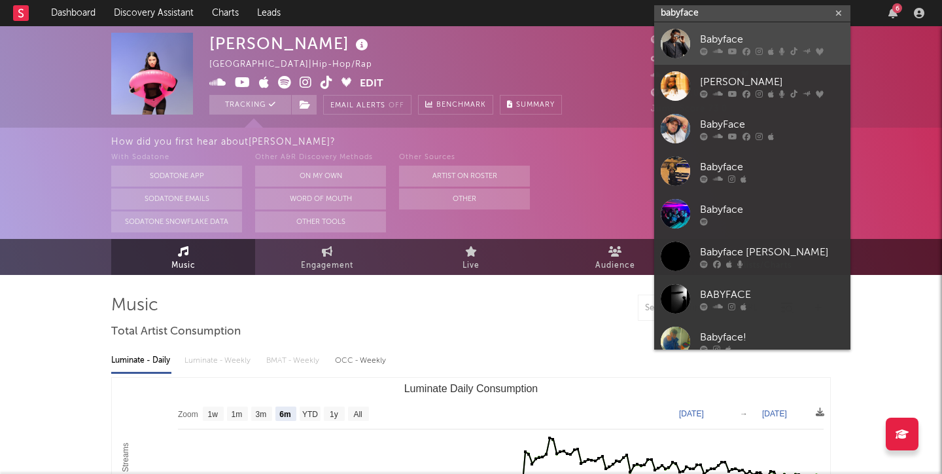
type input "babyface"
click at [746, 35] on div "Babyface" at bounding box center [772, 39] width 144 height 16
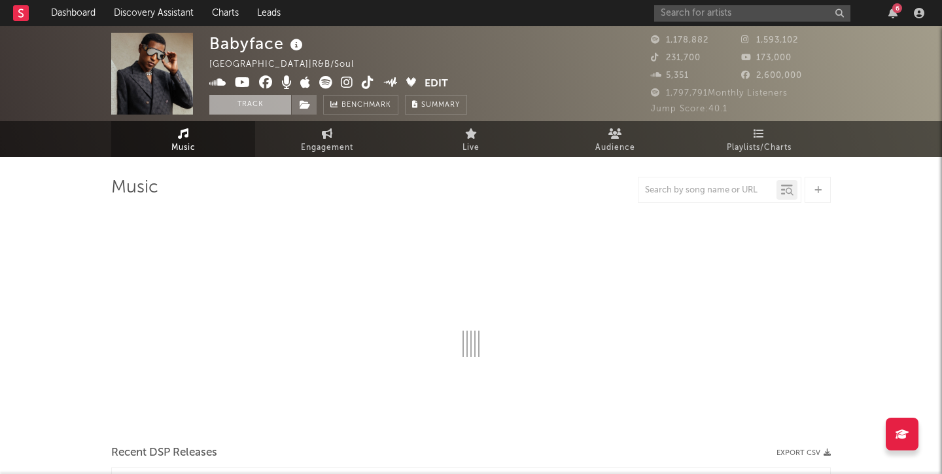
click at [251, 105] on button "Track" at bounding box center [250, 105] width 82 height 20
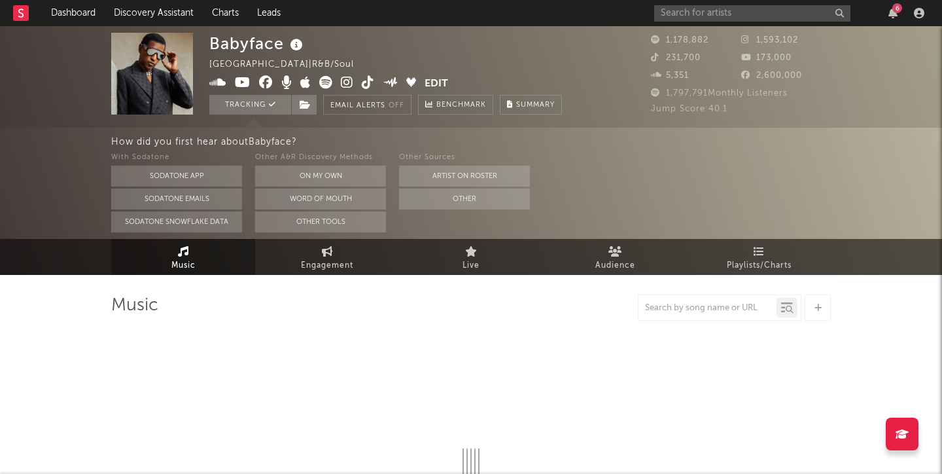
select select "6m"
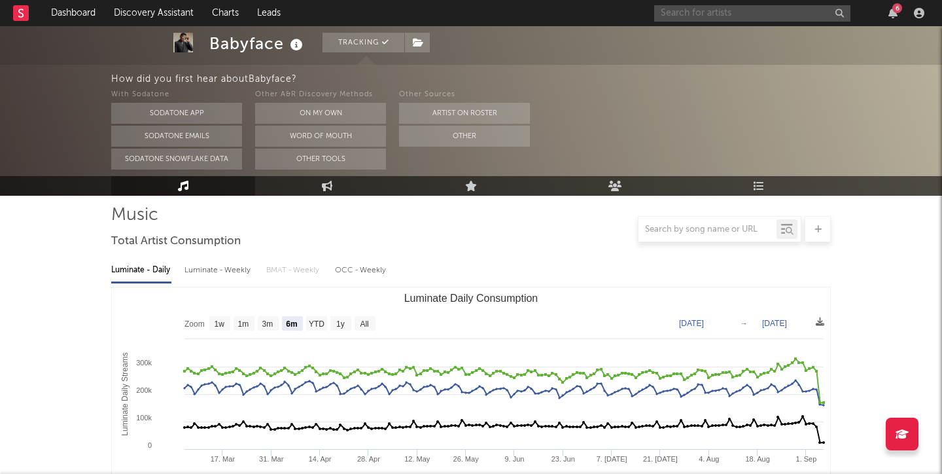
click at [719, 11] on input "text" at bounding box center [753, 13] width 196 height 16
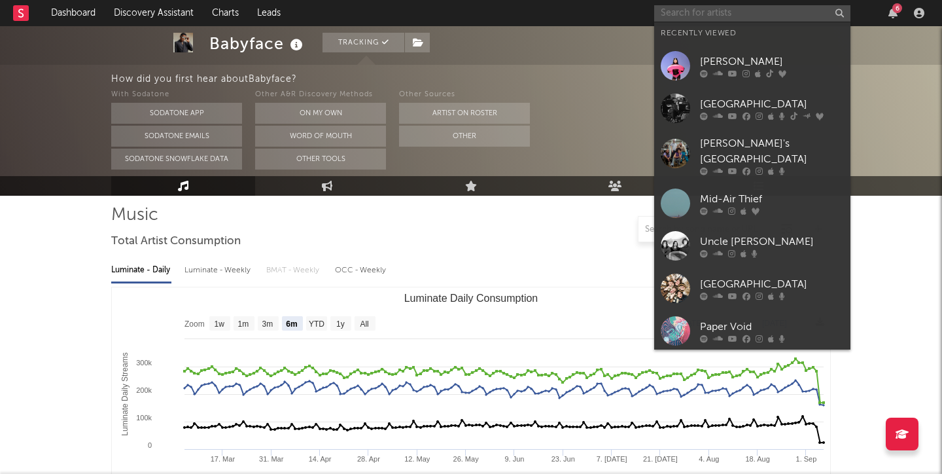
scroll to position [91, 0]
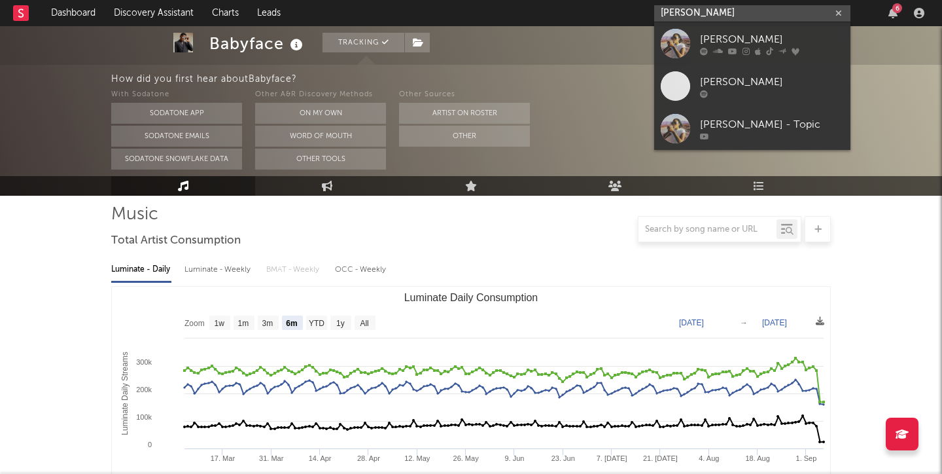
type input "[PERSON_NAME]"
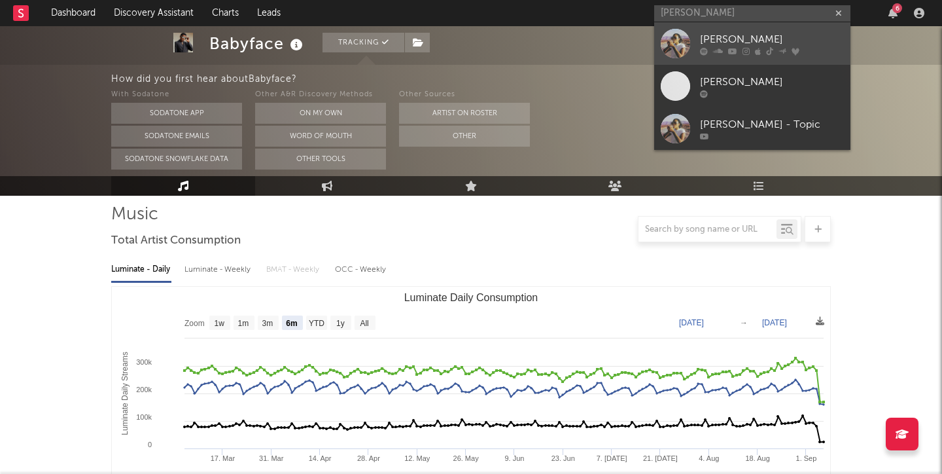
drag, startPoint x: 755, startPoint y: 18, endPoint x: 773, endPoint y: 34, distance: 24.6
click at [773, 34] on div "[PERSON_NAME]" at bounding box center [772, 39] width 144 height 16
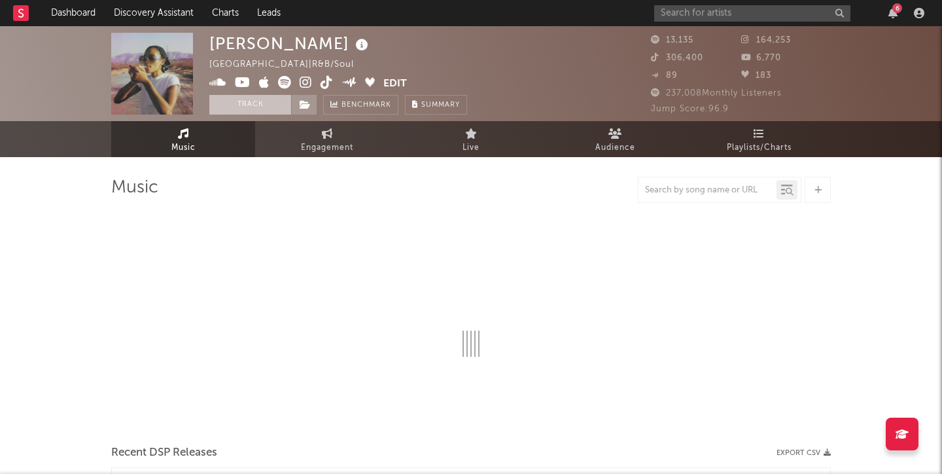
select select "6m"
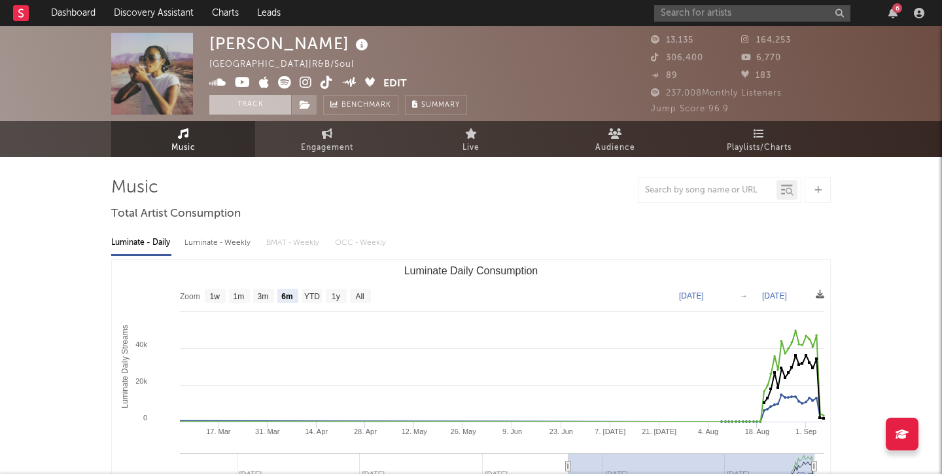
click at [263, 105] on button "Track" at bounding box center [250, 105] width 82 height 20
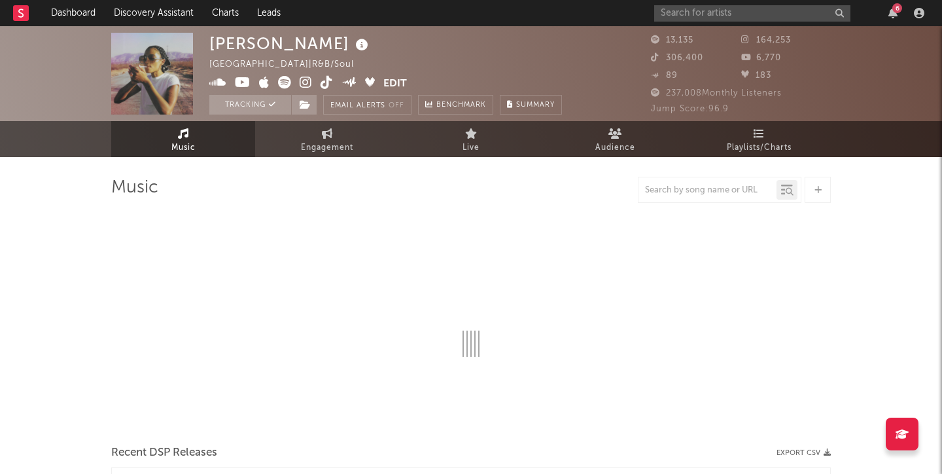
select select "6m"
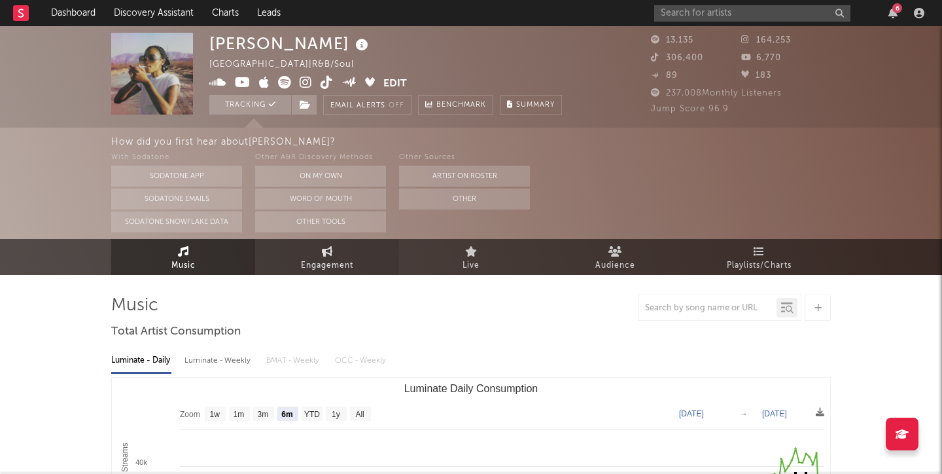
click at [325, 262] on span "Engagement" at bounding box center [327, 266] width 52 height 16
select select "1w"
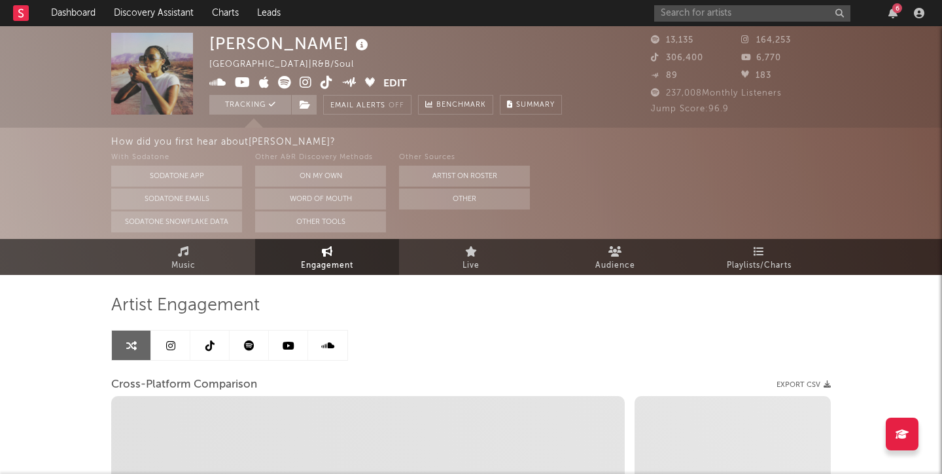
select select "1m"
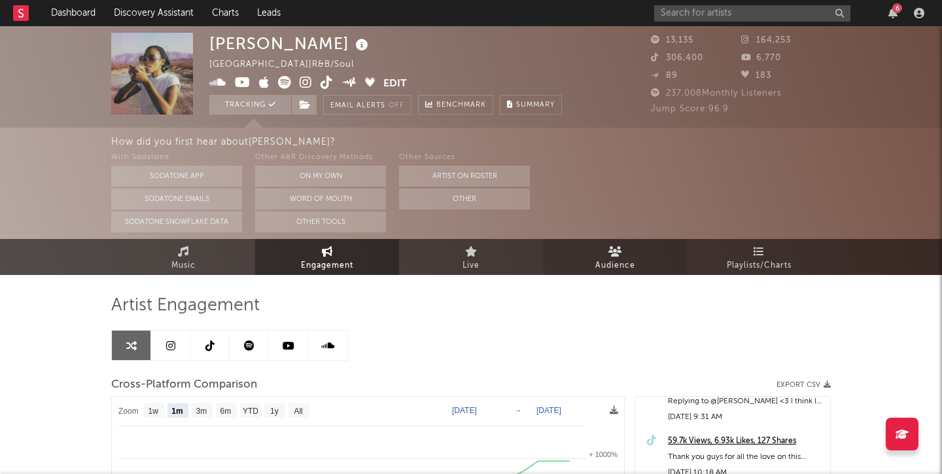
click at [594, 250] on link "Audience" at bounding box center [615, 257] width 144 height 36
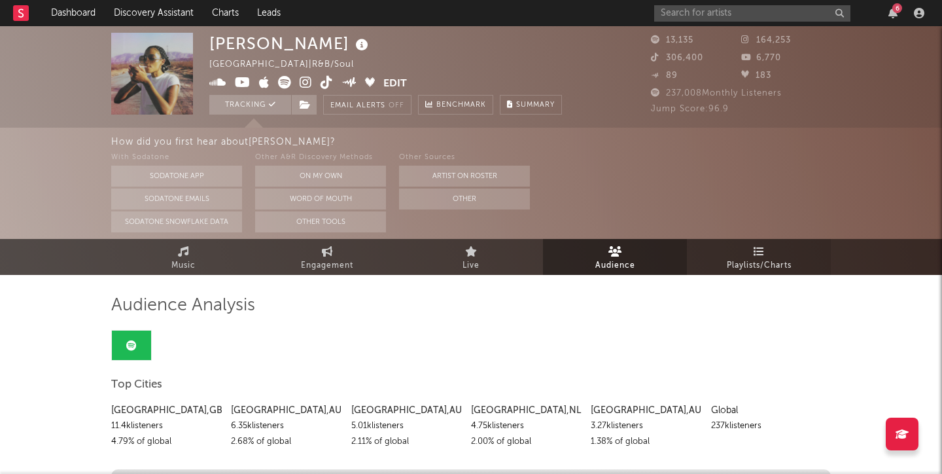
click at [740, 269] on span "Playlists/Charts" at bounding box center [759, 265] width 65 height 16
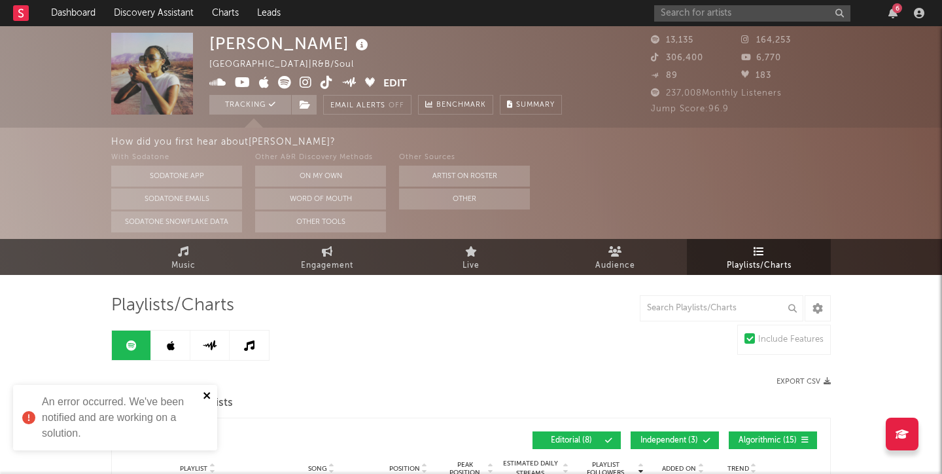
click at [204, 393] on icon "close" at bounding box center [207, 395] width 9 height 10
click at [381, 103] on button "Email Alerts Off" at bounding box center [367, 105] width 88 height 20
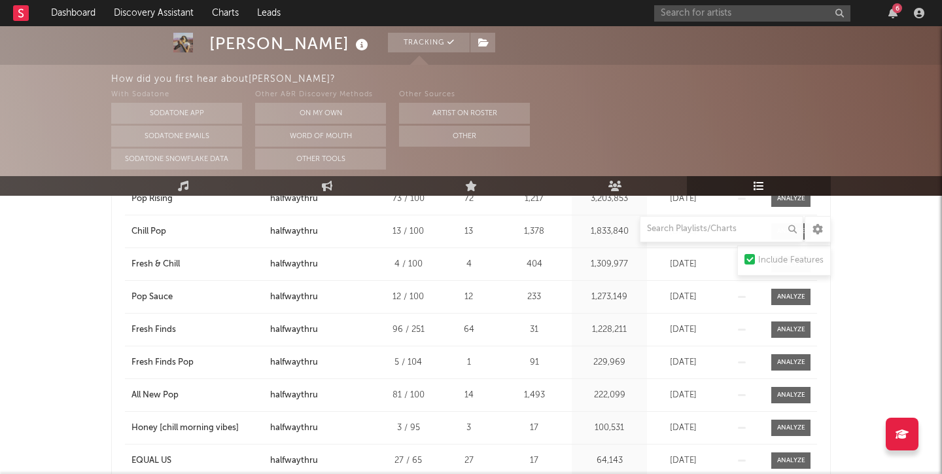
scroll to position [134, 0]
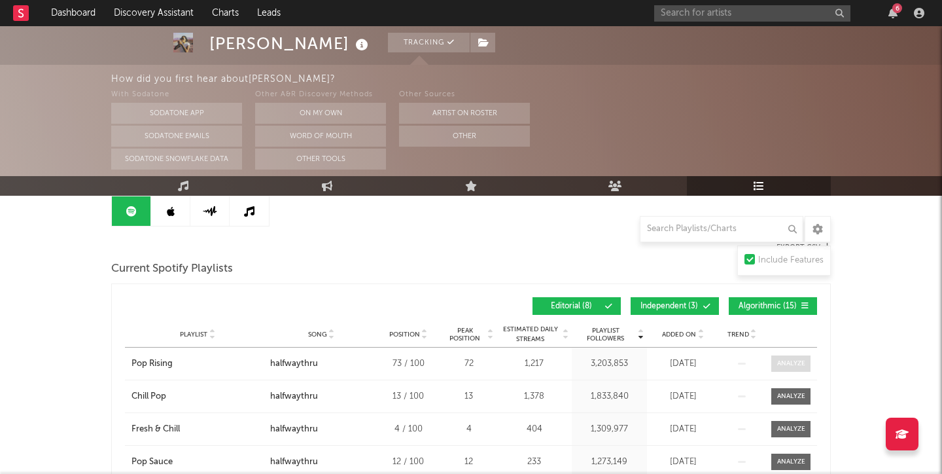
click at [802, 361] on div at bounding box center [792, 364] width 28 height 10
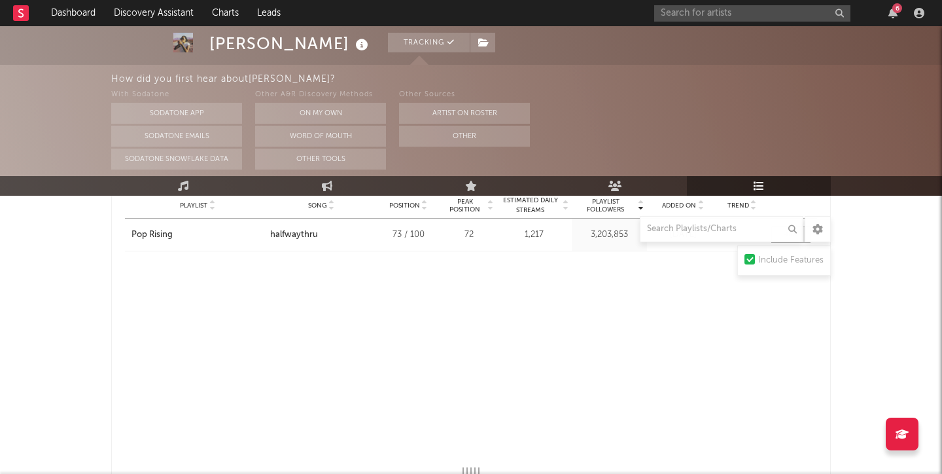
select select "1w"
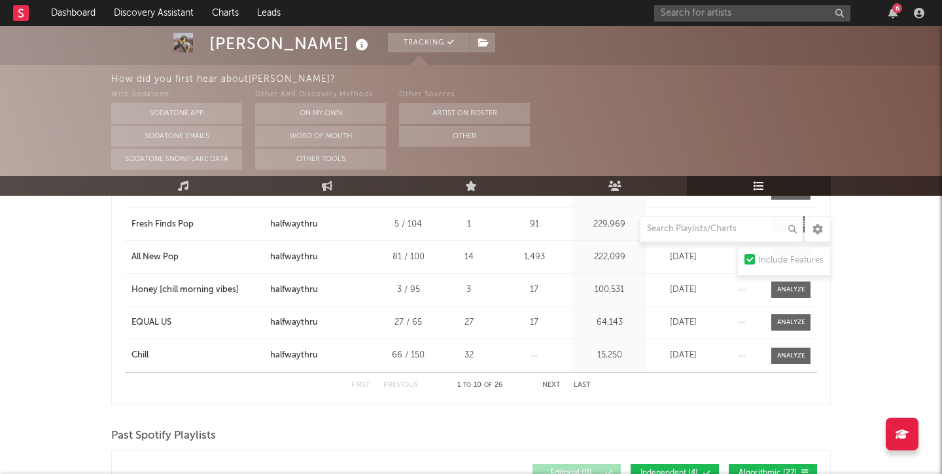
scroll to position [978, 0]
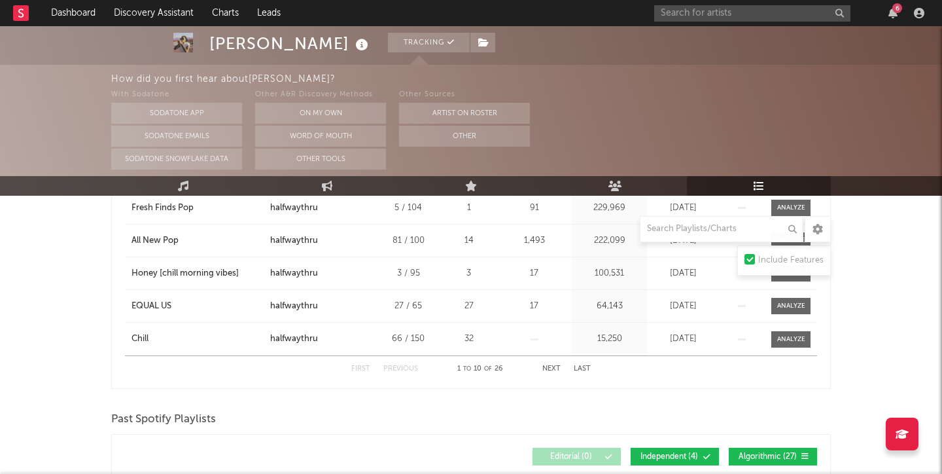
click at [540, 367] on div "First Previous 1 to 10 of 26 Next Last" at bounding box center [471, 369] width 240 height 26
click at [550, 368] on button "Next" at bounding box center [552, 368] width 18 height 7
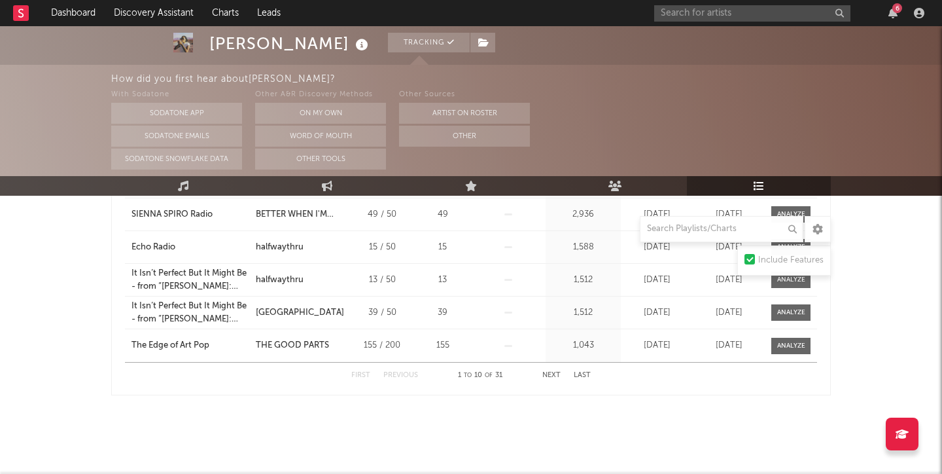
scroll to position [917, 0]
click at [552, 372] on button "Next" at bounding box center [552, 375] width 18 height 7
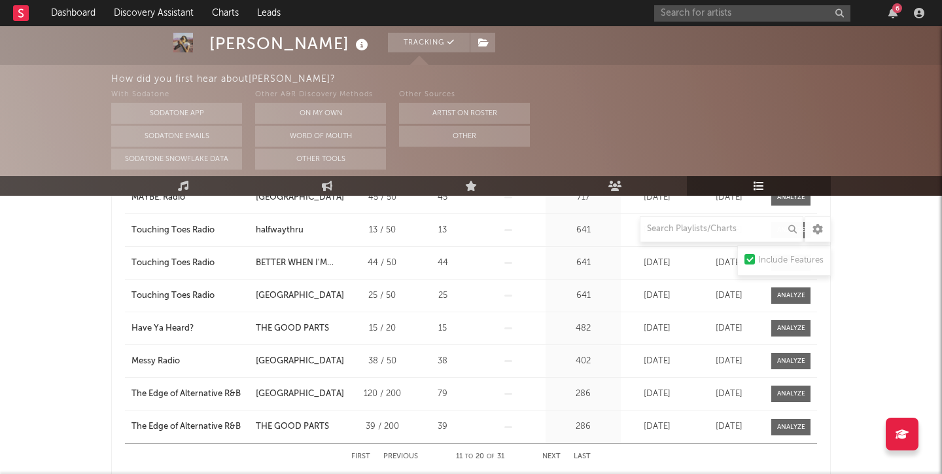
scroll to position [868, 0]
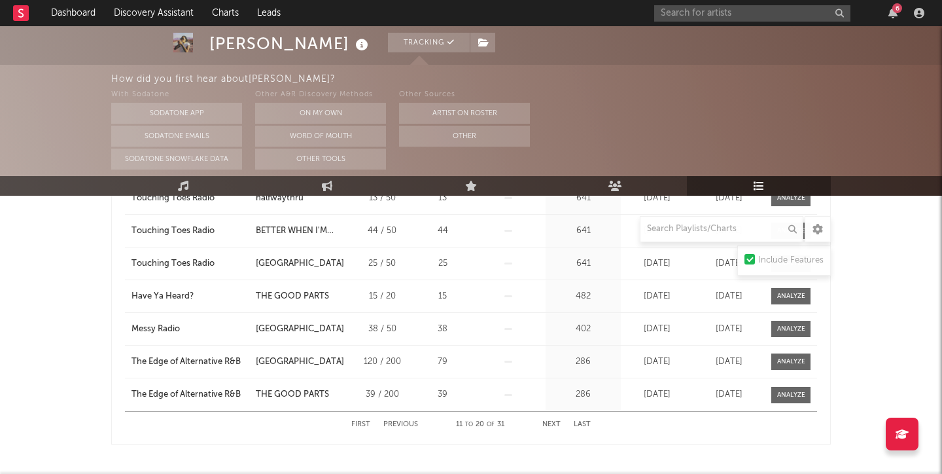
click at [552, 424] on button "Next" at bounding box center [552, 424] width 18 height 7
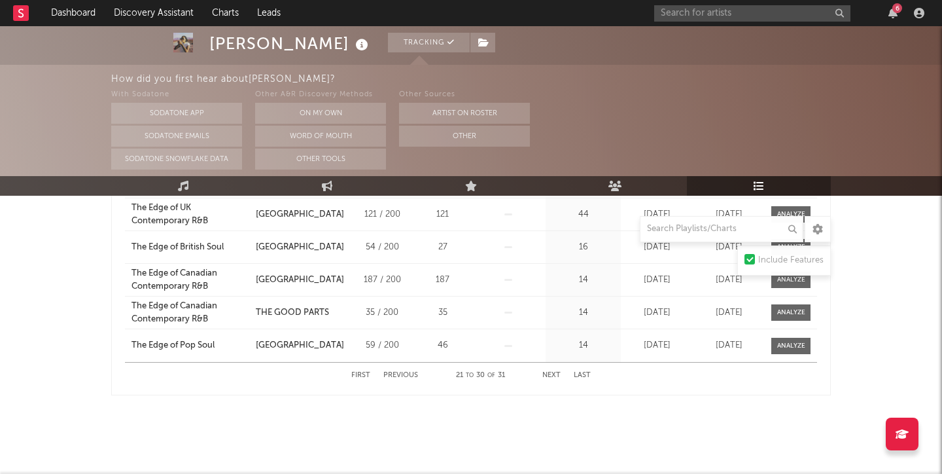
scroll to position [917, 0]
click at [550, 368] on div "First Previous 21 to 30 of 31 Next Last" at bounding box center [471, 376] width 240 height 26
click at [548, 376] on button "Next" at bounding box center [552, 375] width 18 height 7
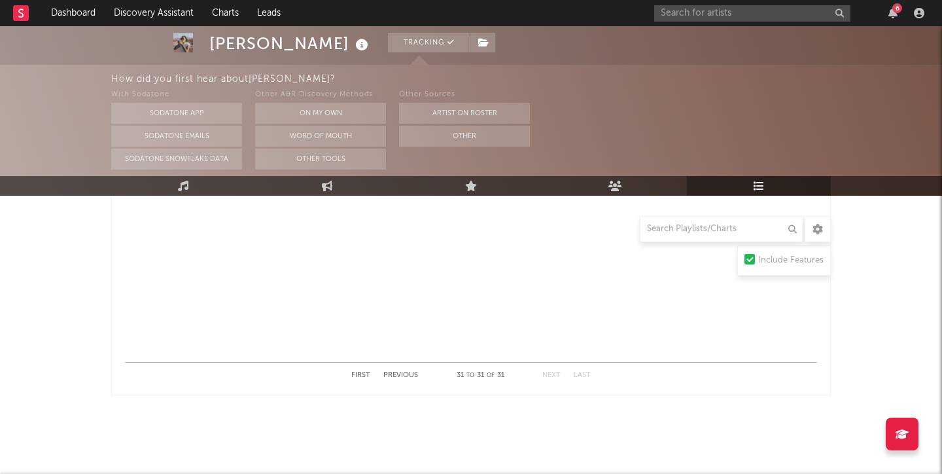
click at [403, 373] on button "Previous" at bounding box center [401, 375] width 35 height 7
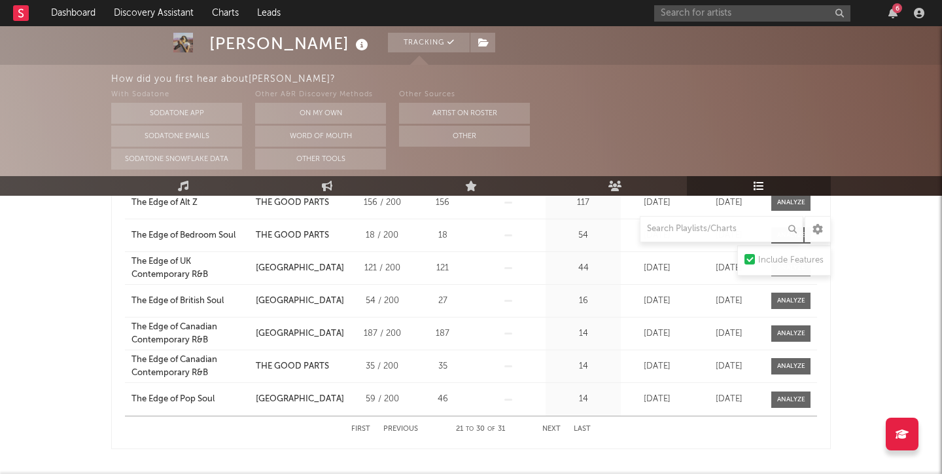
scroll to position [871, 0]
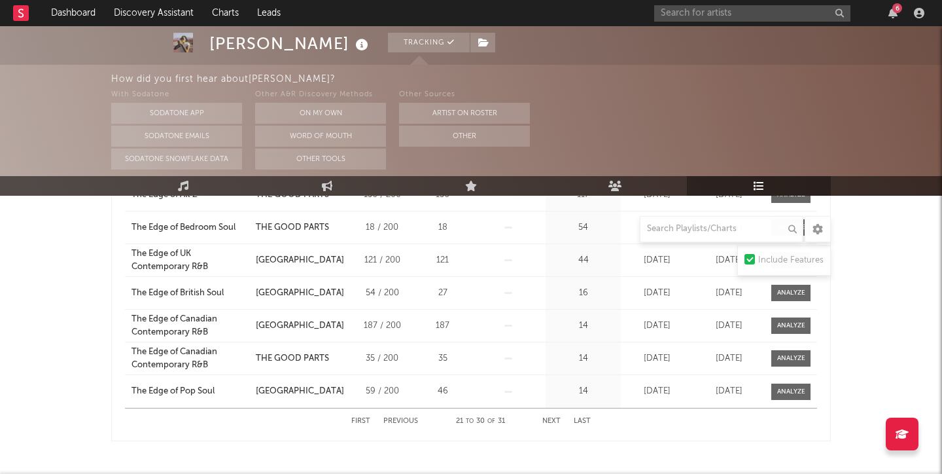
click at [407, 420] on button "Previous" at bounding box center [401, 421] width 35 height 7
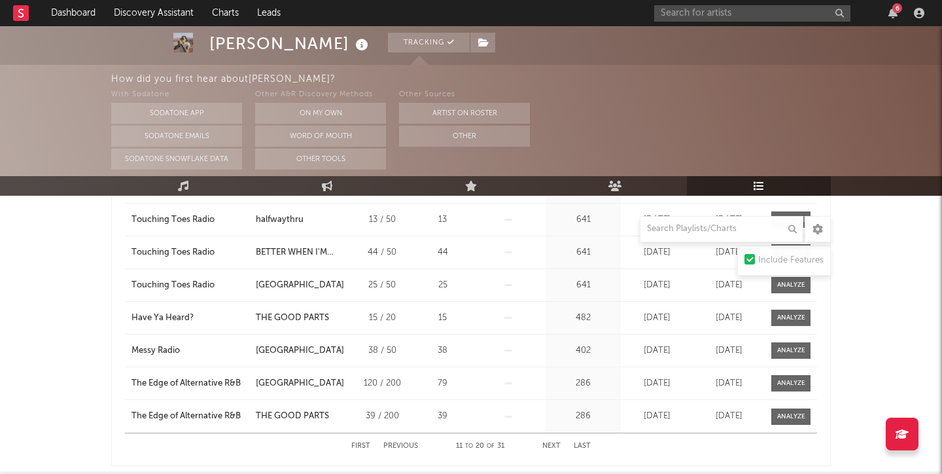
scroll to position [847, 0]
click at [395, 444] on div "00:00 00:19" at bounding box center [471, 457] width 229 height 33
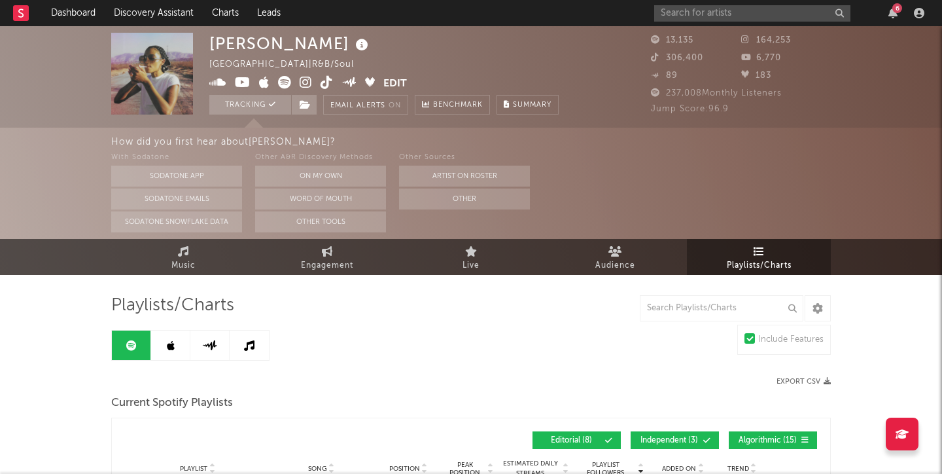
scroll to position [0, 0]
click at [188, 251] on icon at bounding box center [183, 251] width 11 height 10
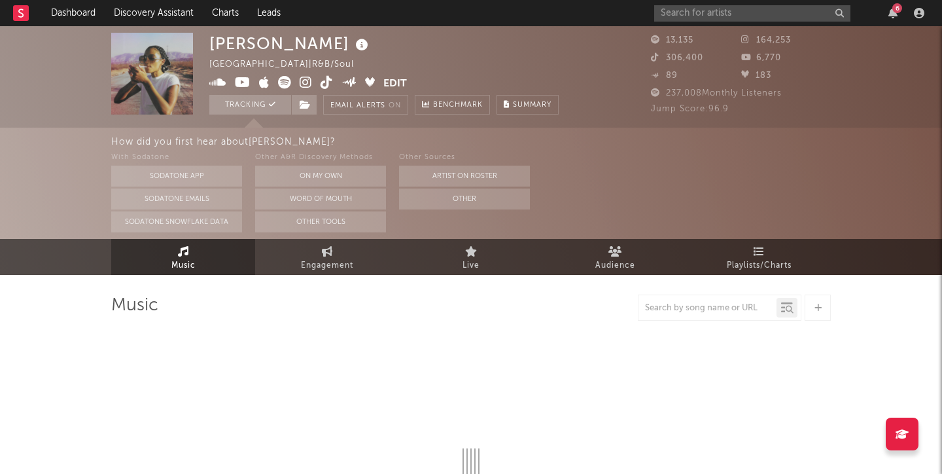
select select "6m"
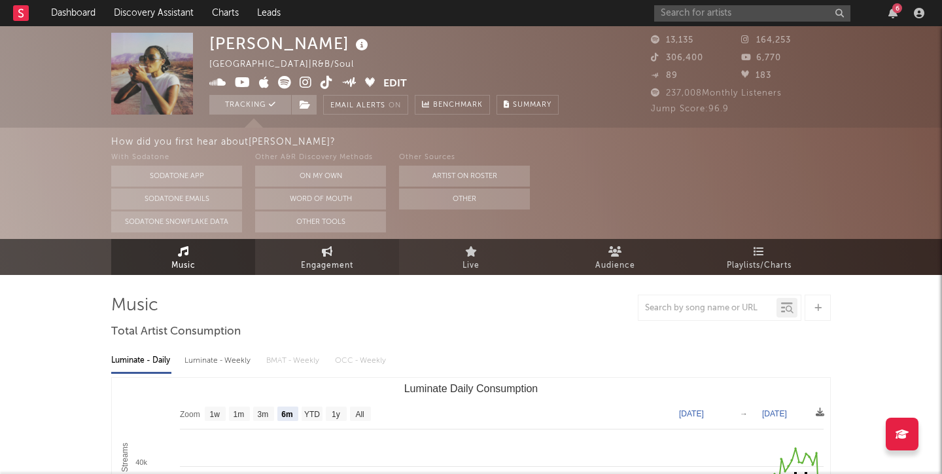
click at [338, 266] on span "Engagement" at bounding box center [327, 266] width 52 height 16
select select "1w"
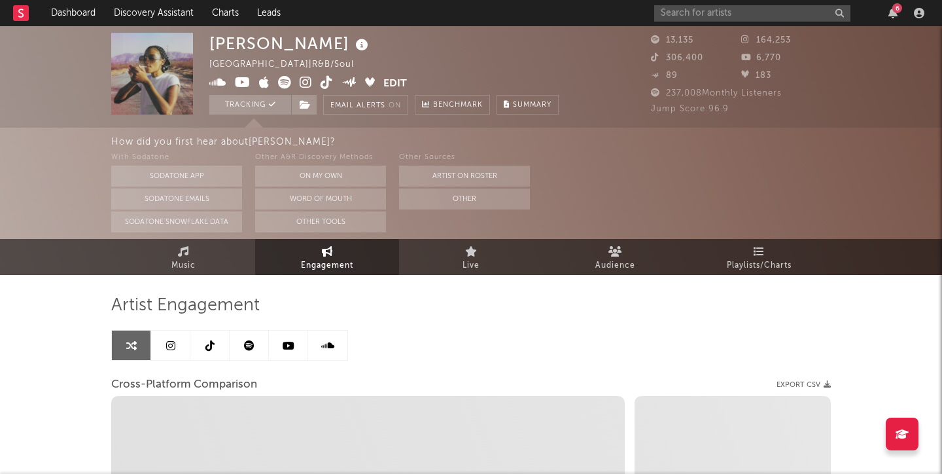
select select "1m"
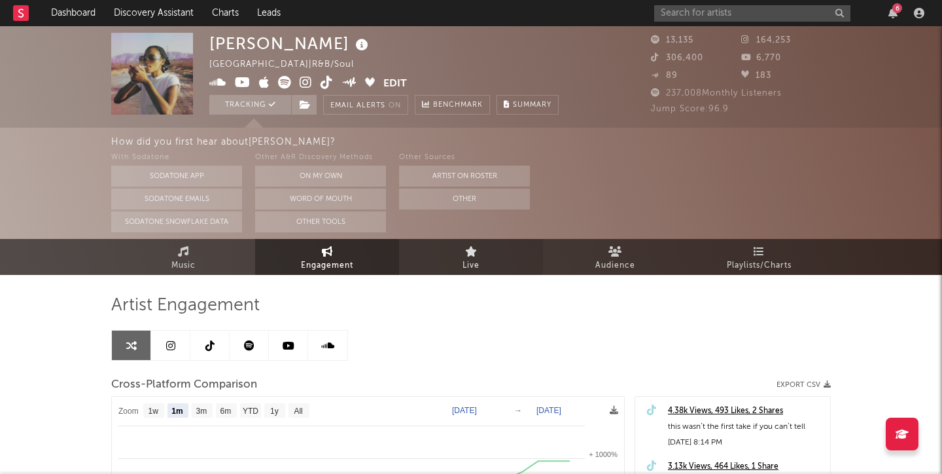
click at [480, 264] on span "Live" at bounding box center [471, 266] width 17 height 16
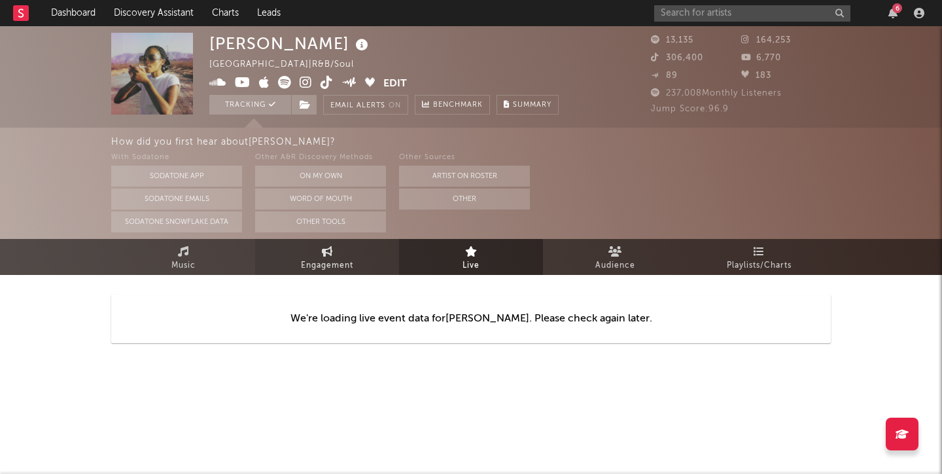
click at [317, 261] on span "Engagement" at bounding box center [327, 266] width 52 height 16
select select "1w"
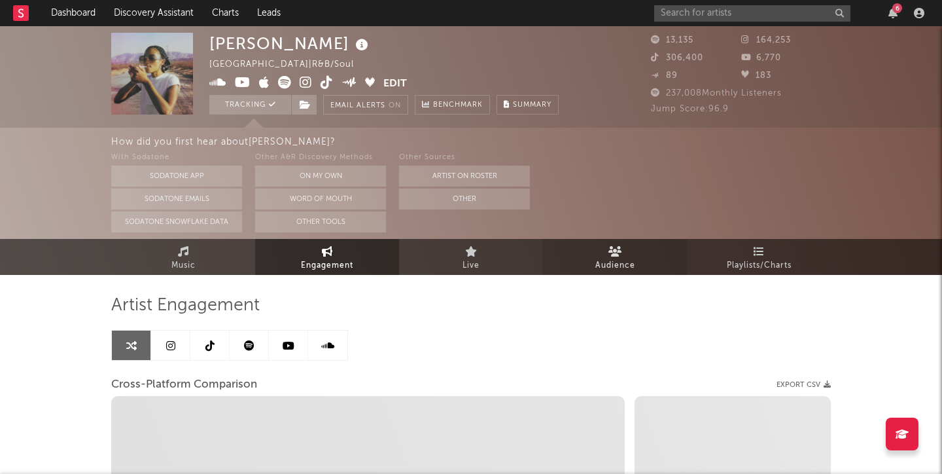
click at [600, 263] on span "Audience" at bounding box center [616, 266] width 40 height 16
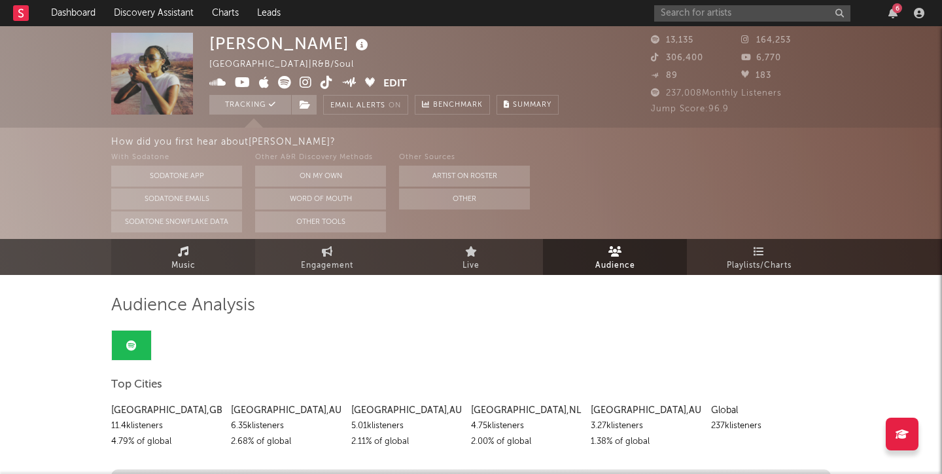
click at [178, 253] on icon at bounding box center [183, 251] width 11 height 10
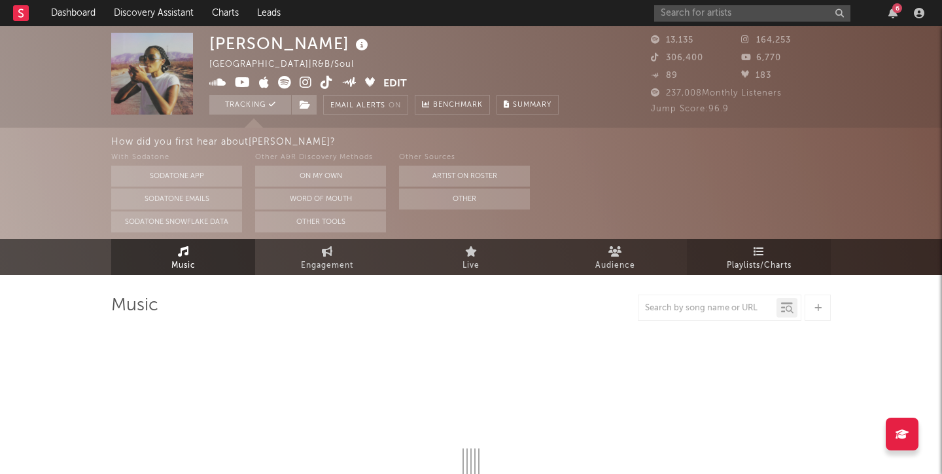
select select "6m"
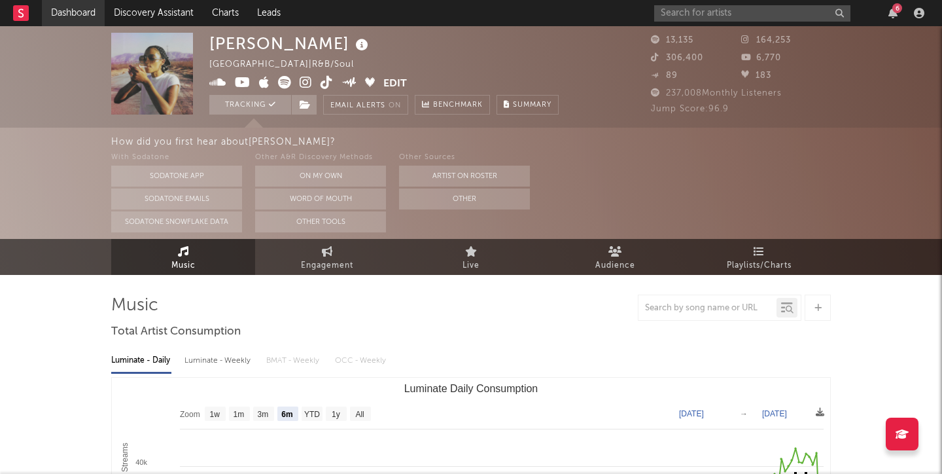
click at [79, 17] on link "Dashboard" at bounding box center [73, 13] width 63 height 26
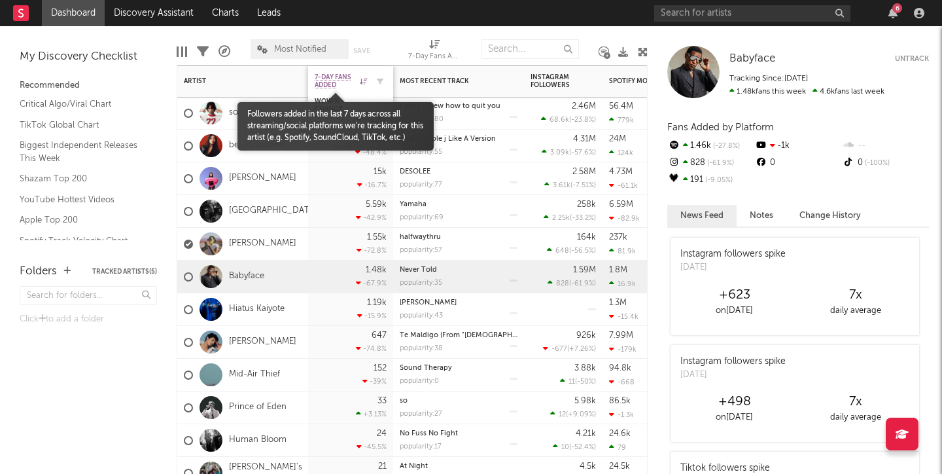
click at [349, 86] on span "7-Day Fans Added" at bounding box center [336, 81] width 42 height 16
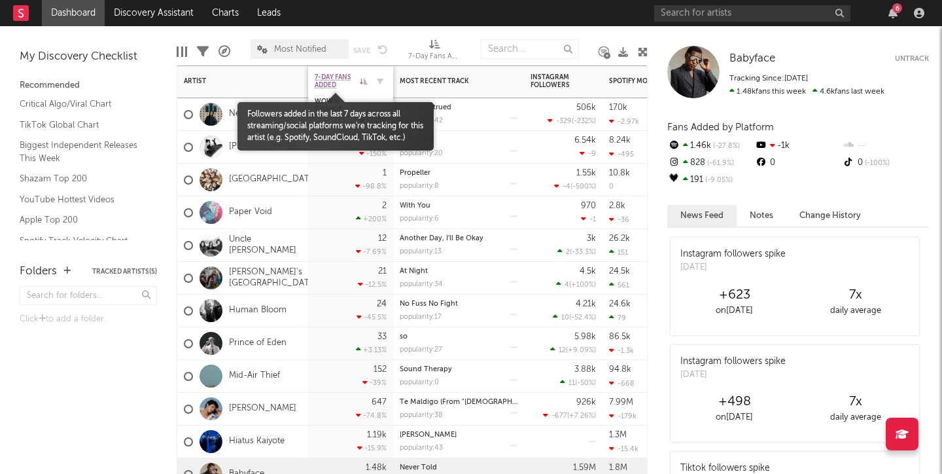
click at [350, 87] on span "7-Day Fans Added" at bounding box center [336, 81] width 42 height 16
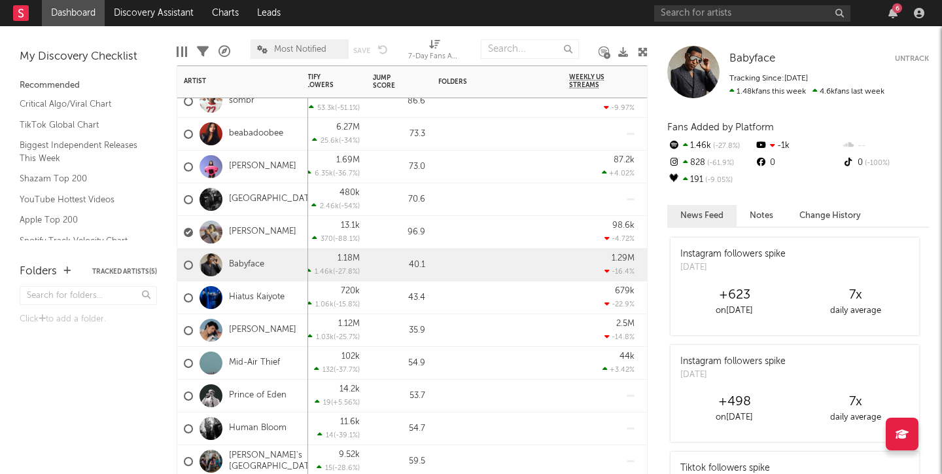
click at [439, 230] on div at bounding box center [497, 229] width 131 height 26
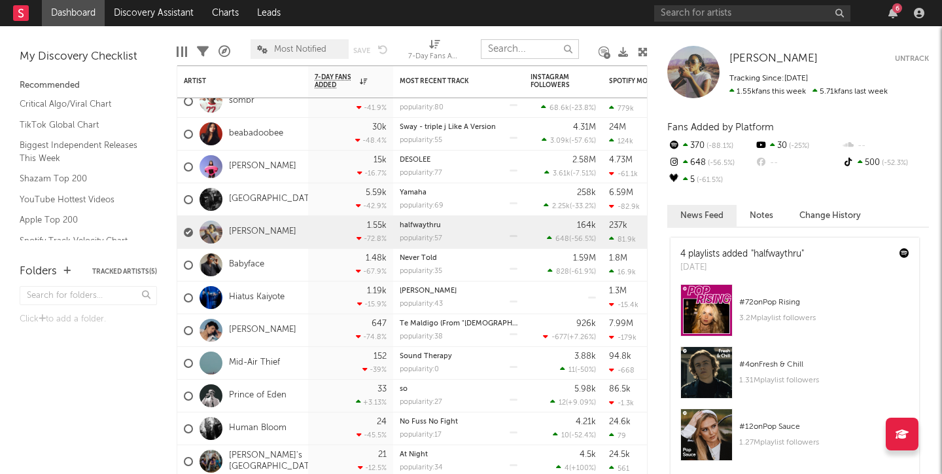
click at [541, 50] on input "text" at bounding box center [530, 49] width 98 height 20
select select "-1"
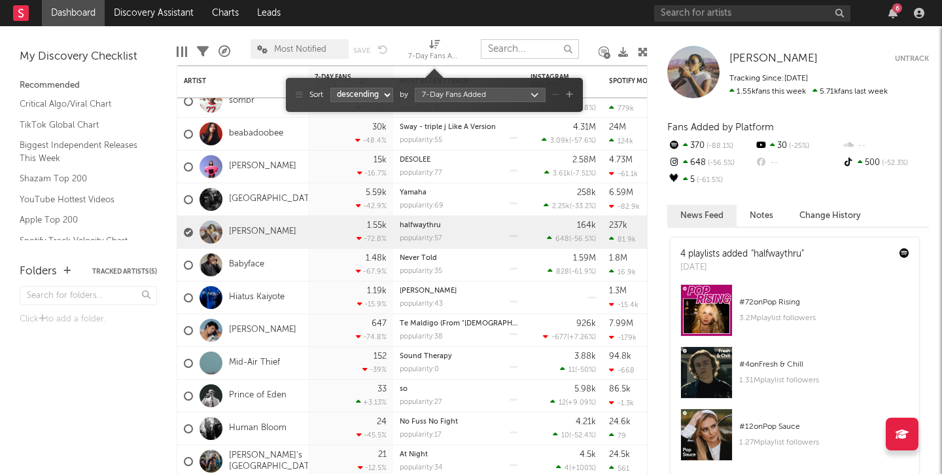
click at [435, 47] on icon at bounding box center [434, 44] width 11 height 10
click at [206, 50] on icon at bounding box center [203, 52] width 12 height 12
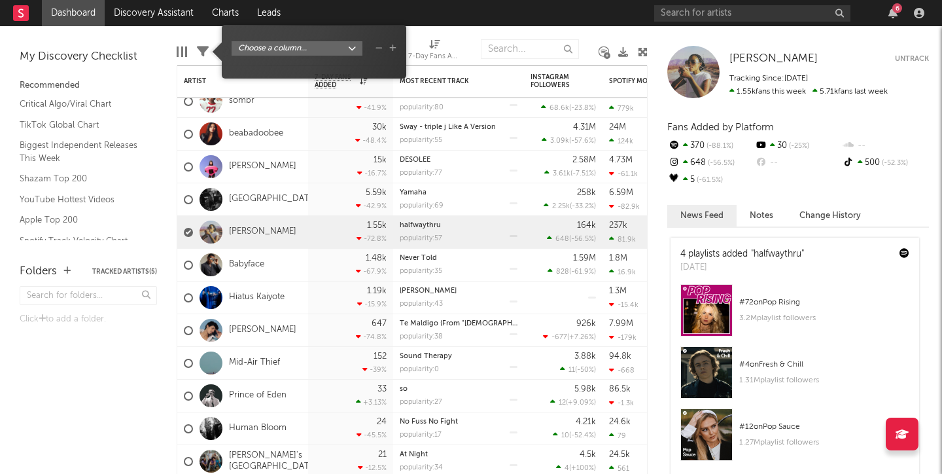
click at [279, 56] on div "Choose a column..." at bounding box center [314, 56] width 165 height 31
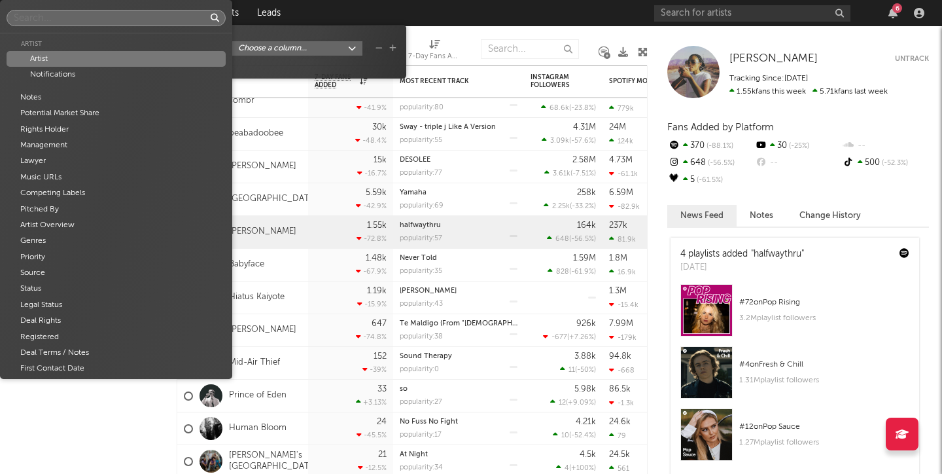
click at [278, 52] on body "Dashboard Discovery Assistant Charts Leads 6 Notifications Settings All Growth …" at bounding box center [471, 237] width 942 height 474
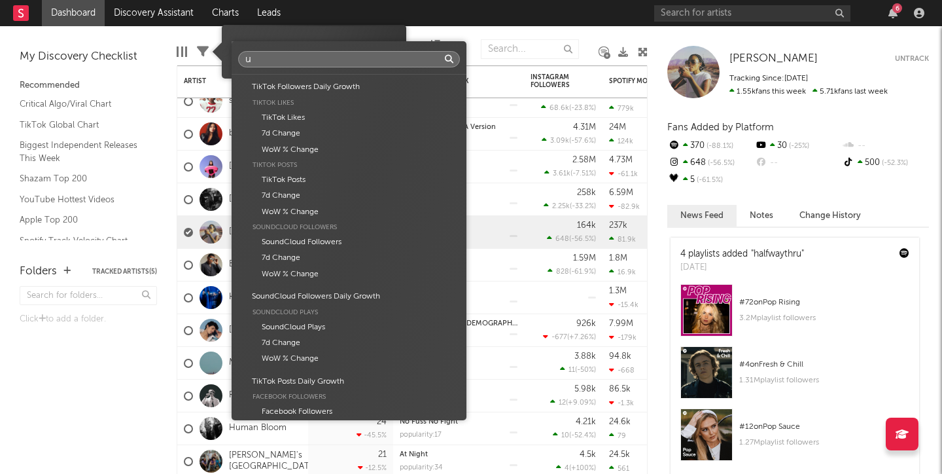
scroll to position [64, 0]
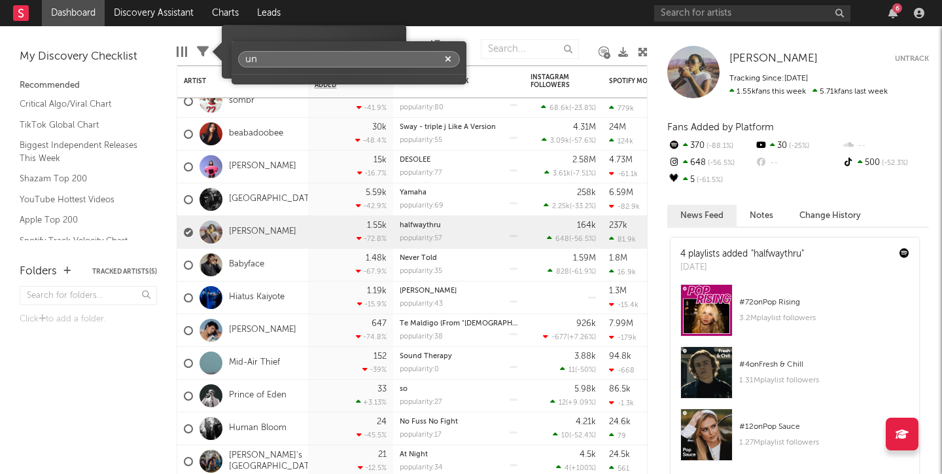
type input "u"
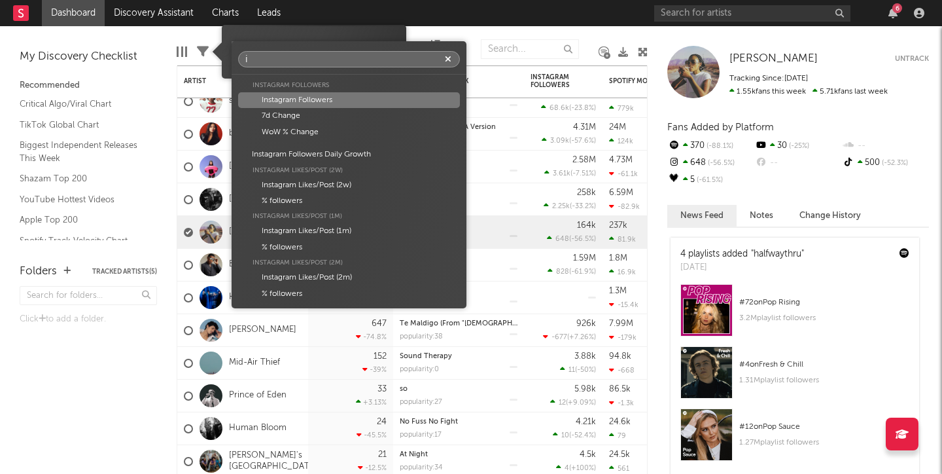
scroll to position [0, 0]
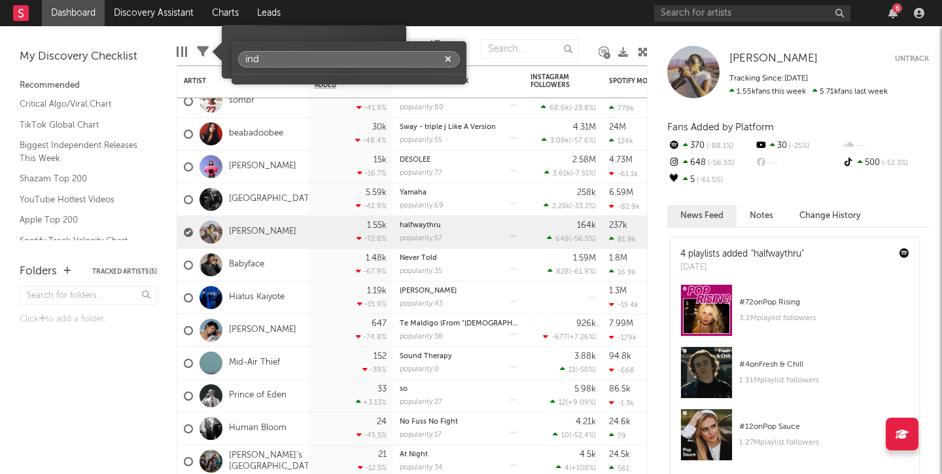
type input "ind"
click at [478, 29] on div "ind" at bounding box center [471, 237] width 942 height 474
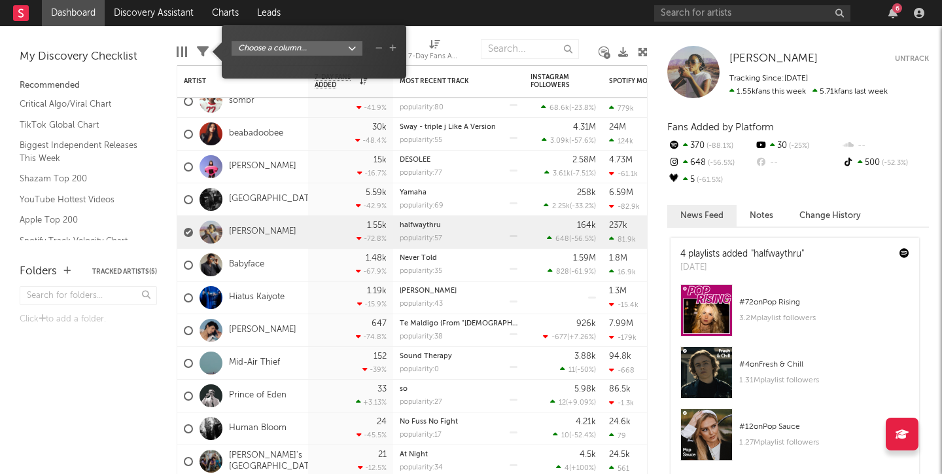
click at [160, 29] on div "My Discovery Checklist Recommended Critical Algo/Viral Chart TikTok Global Char…" at bounding box center [88, 138] width 177 height 224
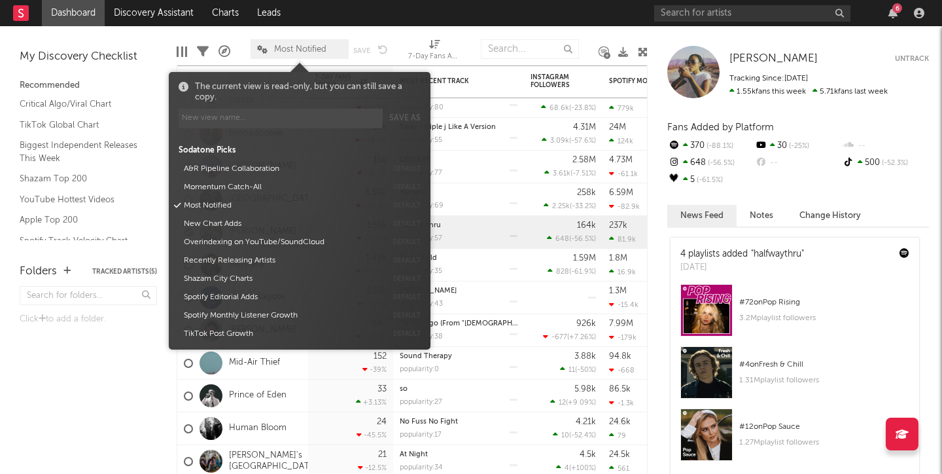
click at [328, 46] on span "Most Notified" at bounding box center [300, 49] width 98 height 20
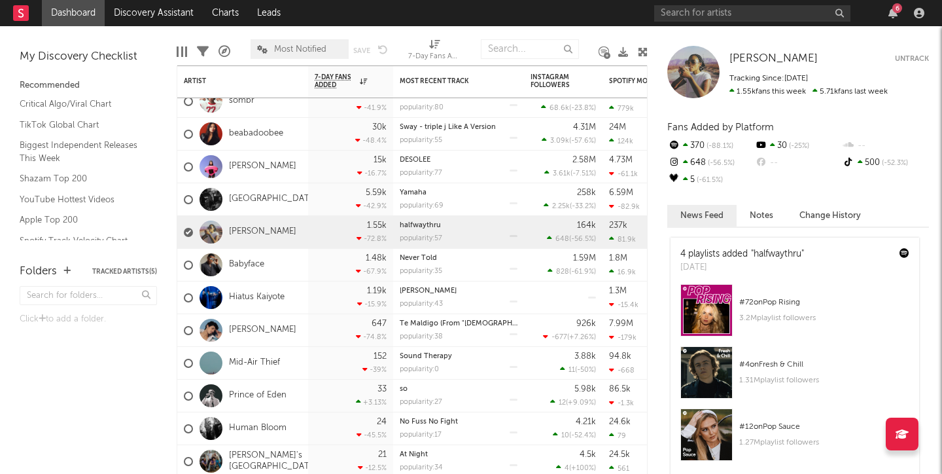
click at [372, 34] on div "Most Notified Save Save as" at bounding box center [319, 49] width 137 height 33
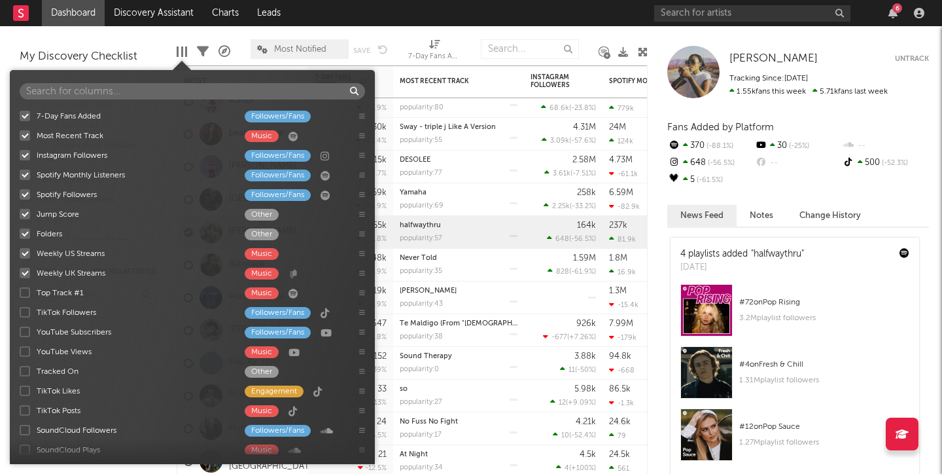
click at [185, 53] on div at bounding box center [182, 51] width 10 height 10
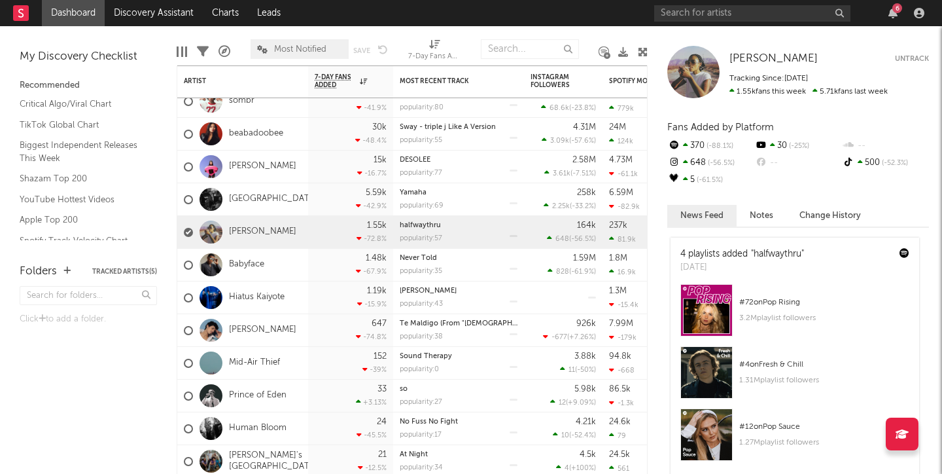
click at [594, 28] on div "Edit Columns Filters A&R Pipeline Most Notified Save Save as 7-Day Fans Added (…" at bounding box center [412, 45] width 471 height 39
click at [206, 53] on icon at bounding box center [203, 52] width 12 height 12
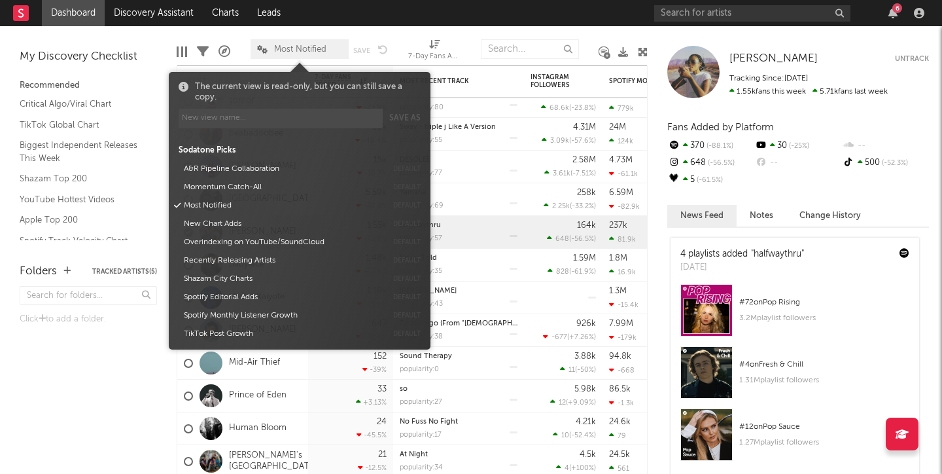
click at [334, 51] on span "Most Notified" at bounding box center [300, 49] width 98 height 20
click at [198, 52] on icon at bounding box center [203, 52] width 12 height 12
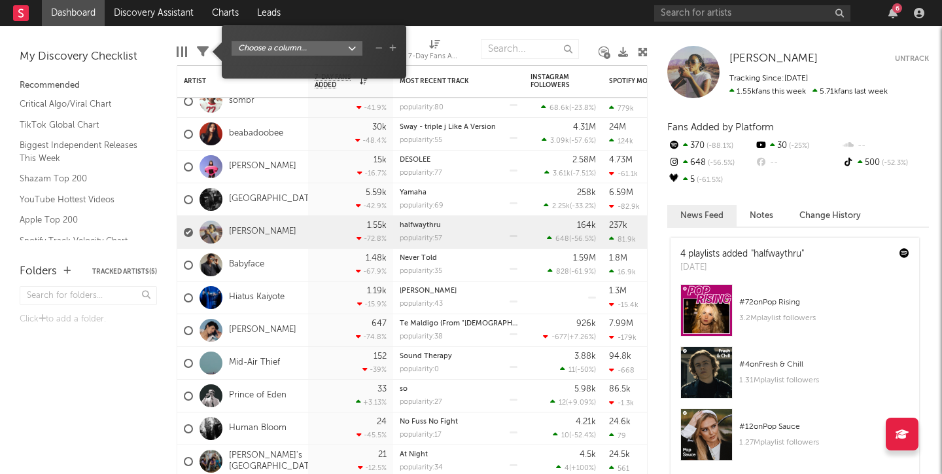
click at [275, 52] on body "Dashboard Discovery Assistant Charts Leads 6 Notifications Settings All Growth …" at bounding box center [471, 237] width 942 height 474
click at [350, 34] on div "Artist Artist Notifications Notes Potential Market Share Rights Holder Manageme…" at bounding box center [471, 237] width 942 height 474
click at [393, 48] on icon "button" at bounding box center [392, 49] width 7 height 8
click at [382, 46] on icon "button" at bounding box center [379, 49] width 7 height 8
click at [350, 44] on body "Dashboard Discovery Assistant Charts Leads 6 Notifications Settings All Growth …" at bounding box center [471, 237] width 942 height 474
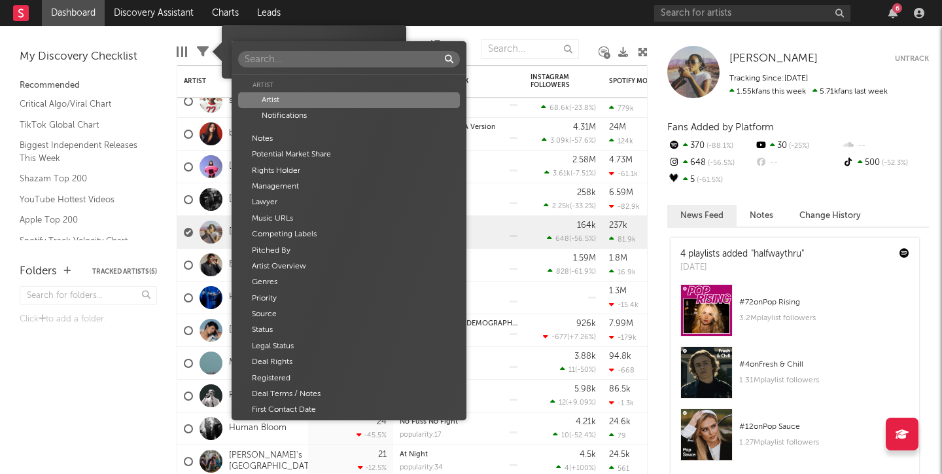
click at [294, 103] on div "Artist" at bounding box center [349, 100] width 222 height 16
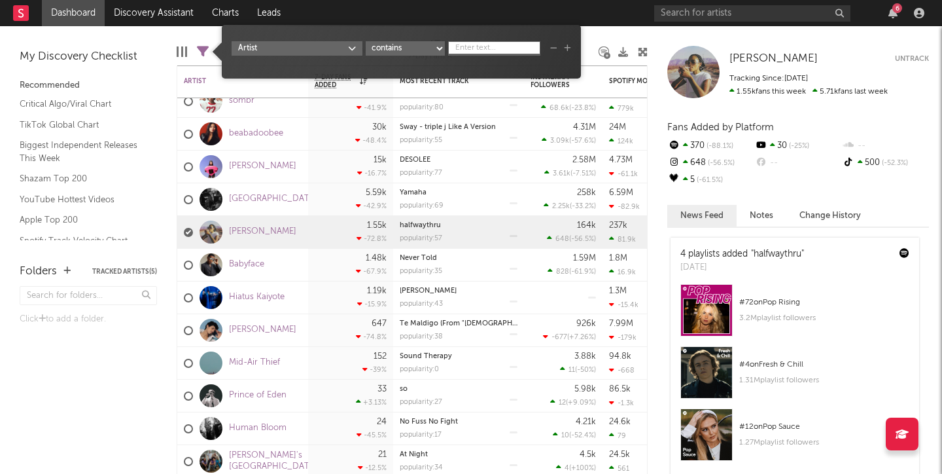
click at [328, 48] on body "Dashboard Discovery Assistant Charts Leads 6 Notifications Settings All Growth …" at bounding box center [471, 237] width 942 height 474
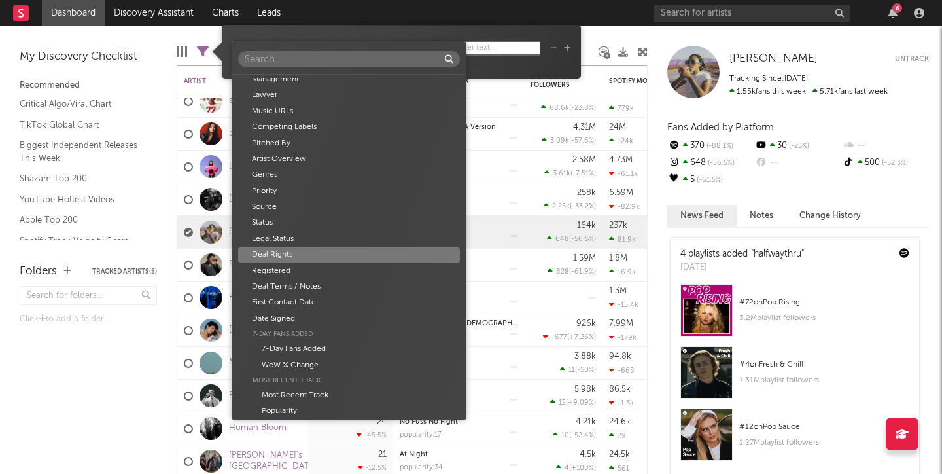
scroll to position [109, 0]
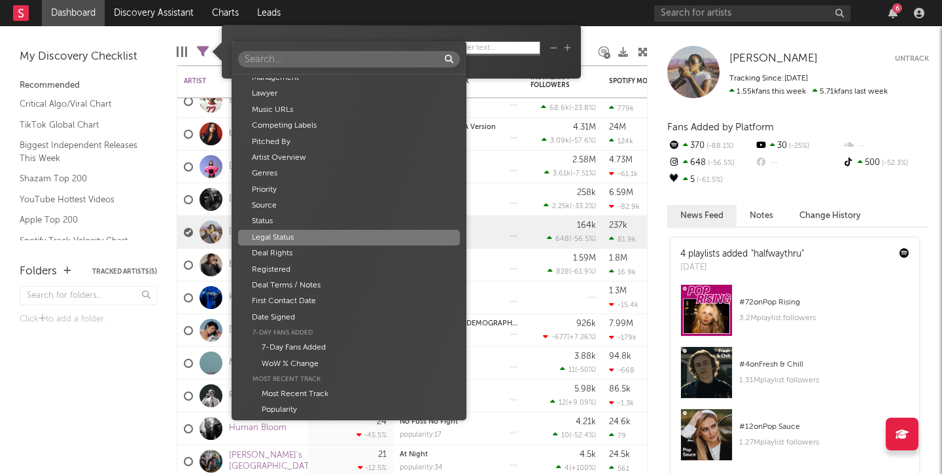
click at [294, 234] on div "Legal Status" at bounding box center [349, 238] width 222 height 16
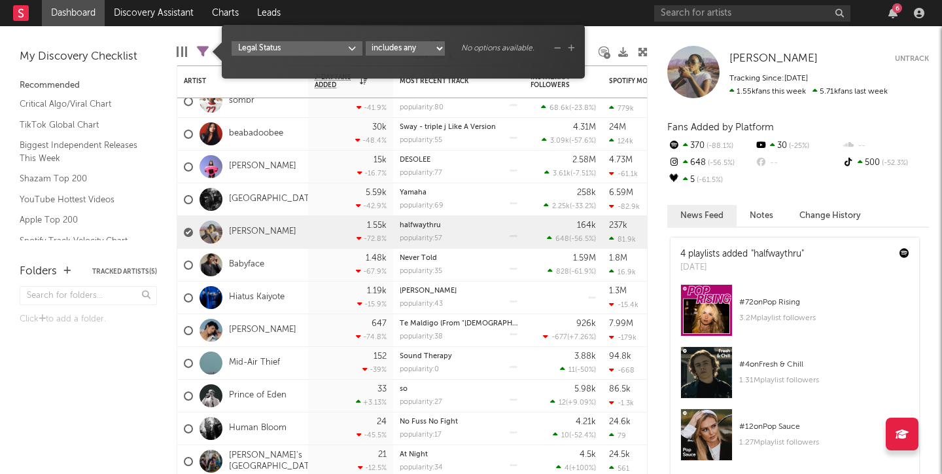
select select "doesNotInclude"
click at [574, 50] on icon "button" at bounding box center [571, 49] width 7 height 8
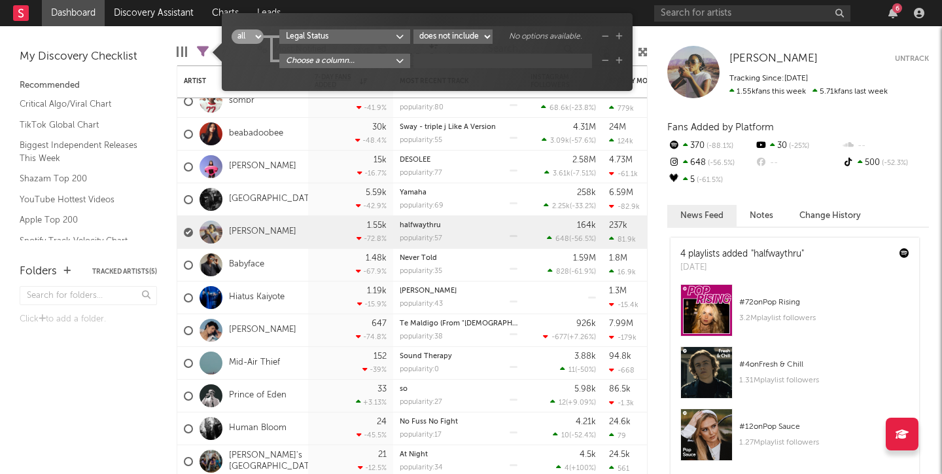
click at [327, 36] on body "Dashboard Discovery Assistant Charts Leads 6 Notifications Settings All Growth …" at bounding box center [471, 237] width 942 height 474
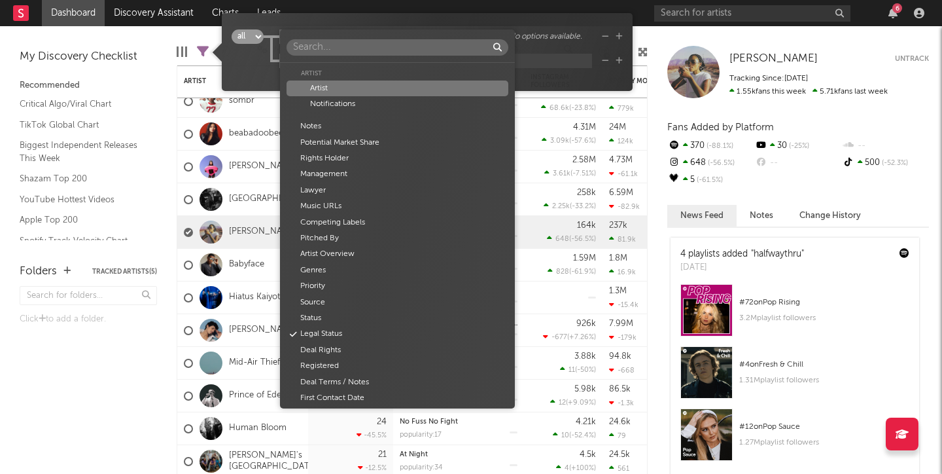
scroll to position [0, 0]
click at [329, 84] on div "Artist" at bounding box center [398, 89] width 222 height 16
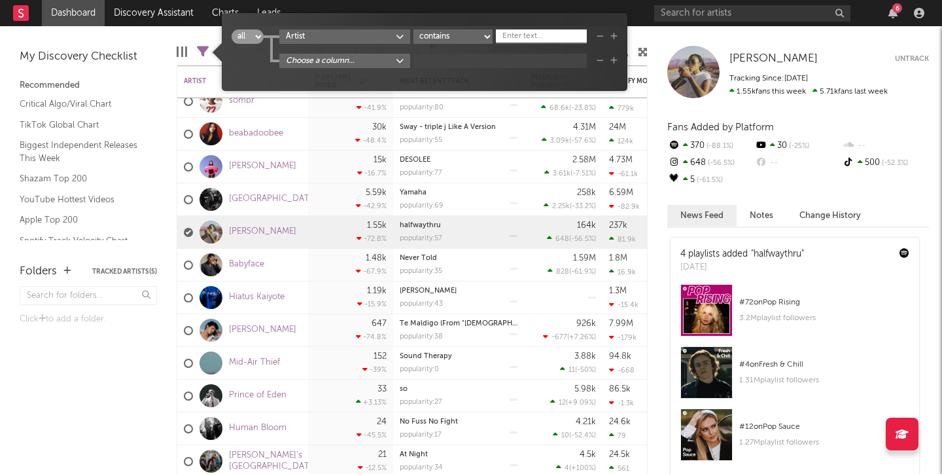
click at [516, 37] on input "text" at bounding box center [541, 35] width 91 height 13
select select "doesNotContain"
click at [529, 31] on input "text" at bounding box center [541, 35] width 91 height 13
type input "f"
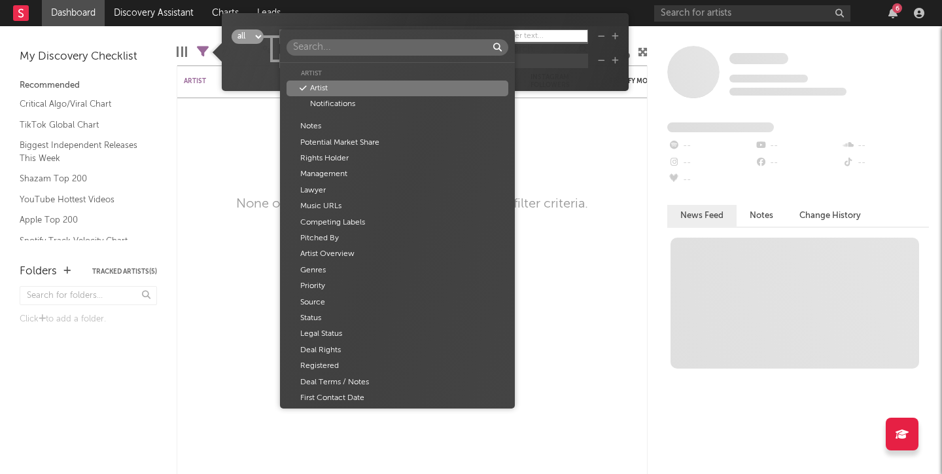
click at [367, 37] on body "Dashboard Discovery Assistant Charts Leads 6 Notifications Settings All Growth …" at bounding box center [471, 237] width 942 height 474
click at [350, 46] on input "text" at bounding box center [398, 47] width 222 height 16
click at [541, 50] on div "Artist Artist Notifications Notes Potential Market Share Rights Holder Manageme…" at bounding box center [471, 237] width 942 height 474
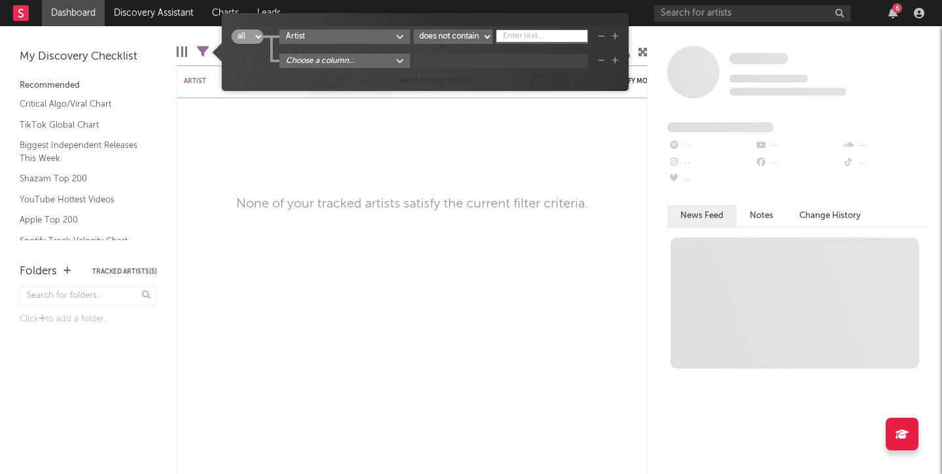
click at [386, 35] on body "Dashboard Discovery Assistant Charts Leads 6 Notifications Settings All Growth …" at bounding box center [471, 237] width 942 height 474
click at [245, 35] on div "Artist Artist Notifications Notes Potential Market Share Rights Holder Manageme…" at bounding box center [471, 237] width 942 height 474
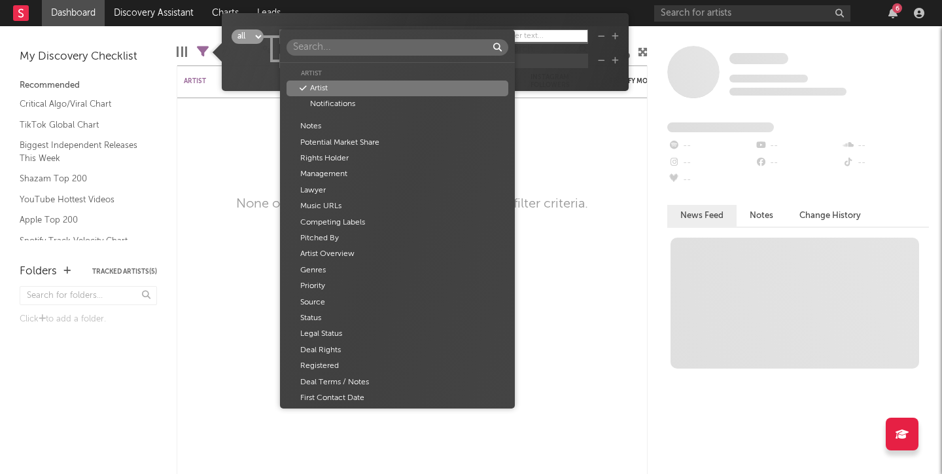
click at [327, 35] on body "Dashboard Discovery Assistant Charts Leads 6 Notifications Settings All Growth …" at bounding box center [471, 237] width 942 height 474
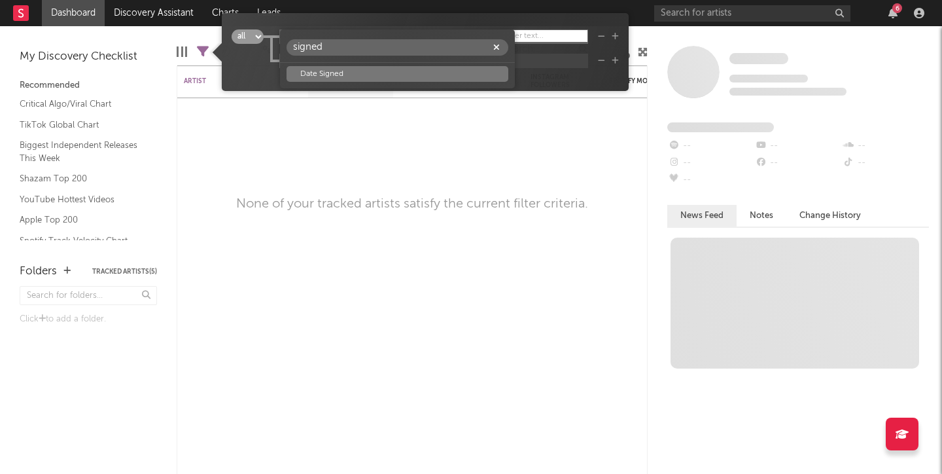
type input "signed"
click at [359, 70] on div "Date Signed" at bounding box center [398, 74] width 222 height 16
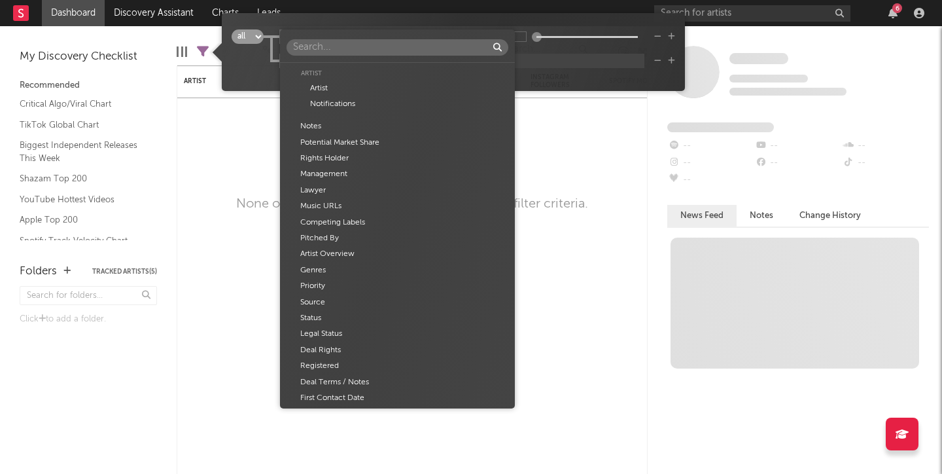
click at [338, 41] on body "Dashboard Discovery Assistant Charts Leads 6 Notifications Settings All Growth …" at bounding box center [471, 237] width 942 height 474
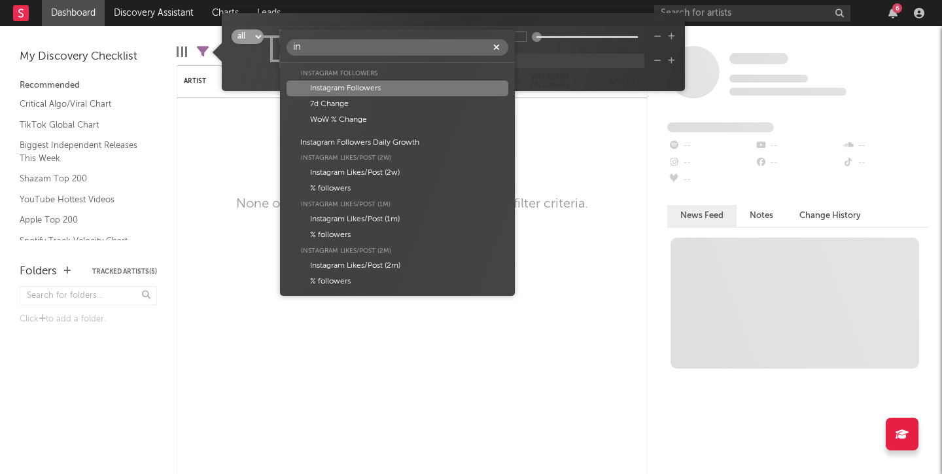
type input "i"
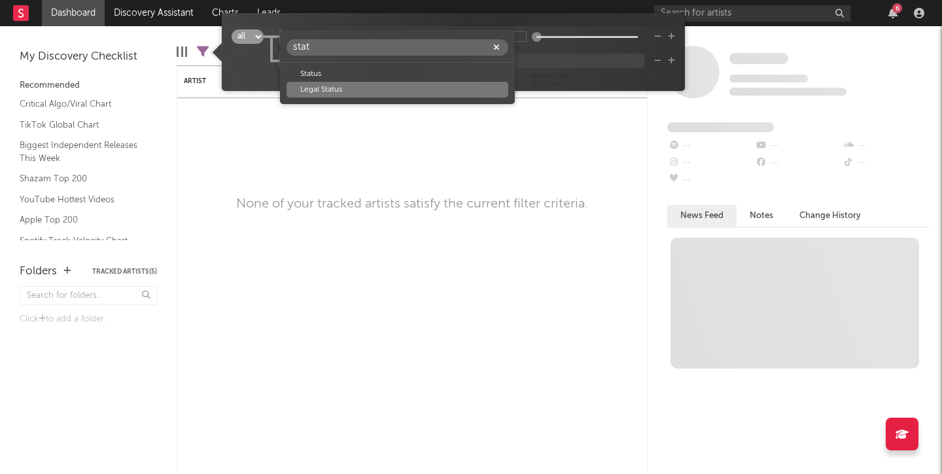
type input "stat"
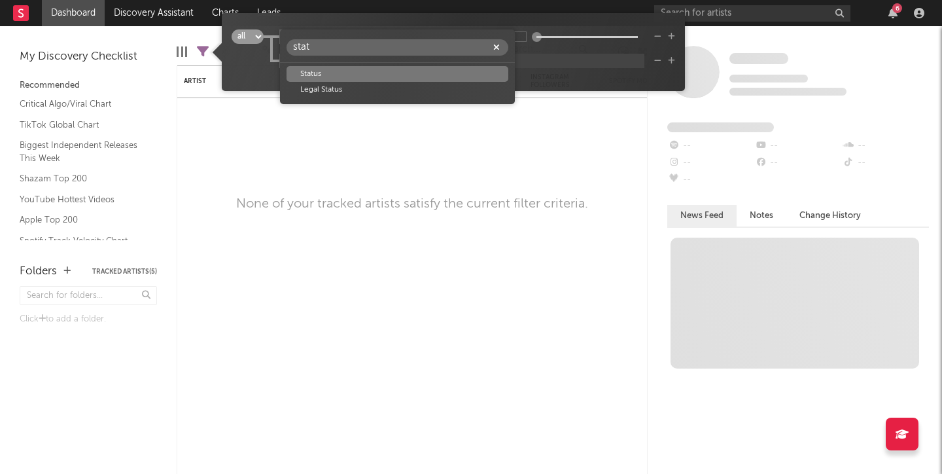
click at [327, 76] on div "Status" at bounding box center [398, 74] width 222 height 16
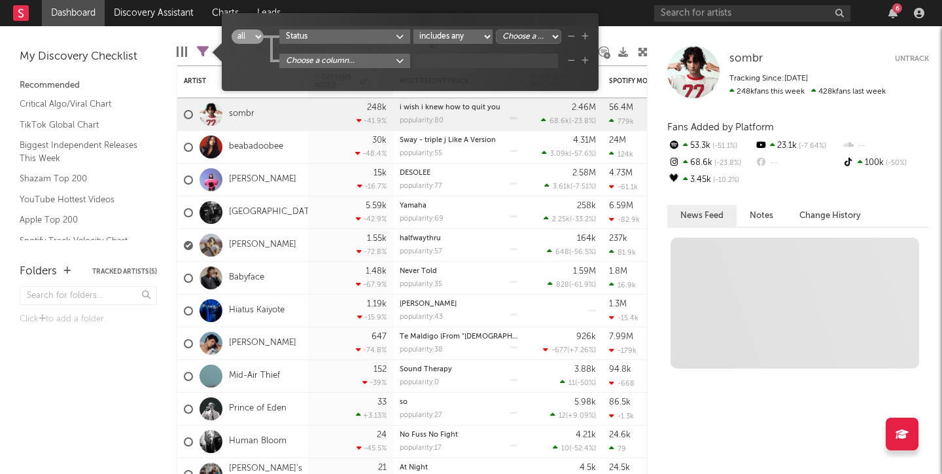
click at [566, 70] on div "all any Status includes any includes all does not include Choose a column... Si…" at bounding box center [410, 56] width 357 height 55
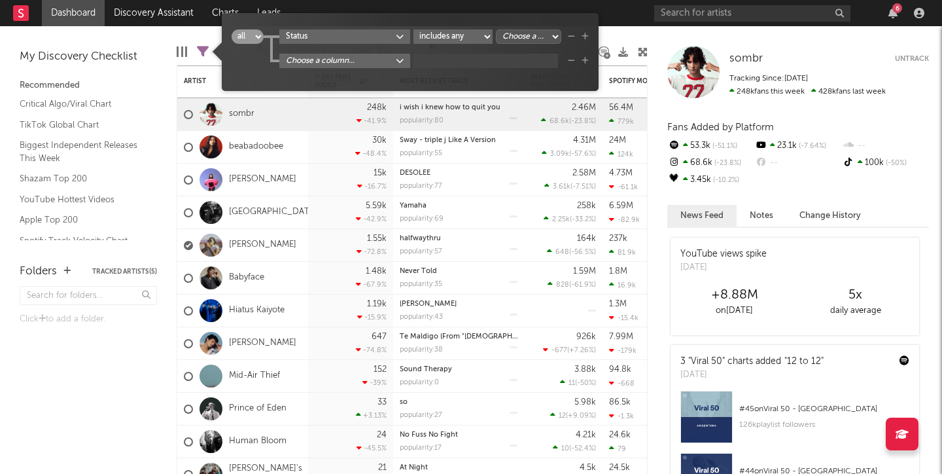
select select "doesNotInclude"
select select "___choose___"
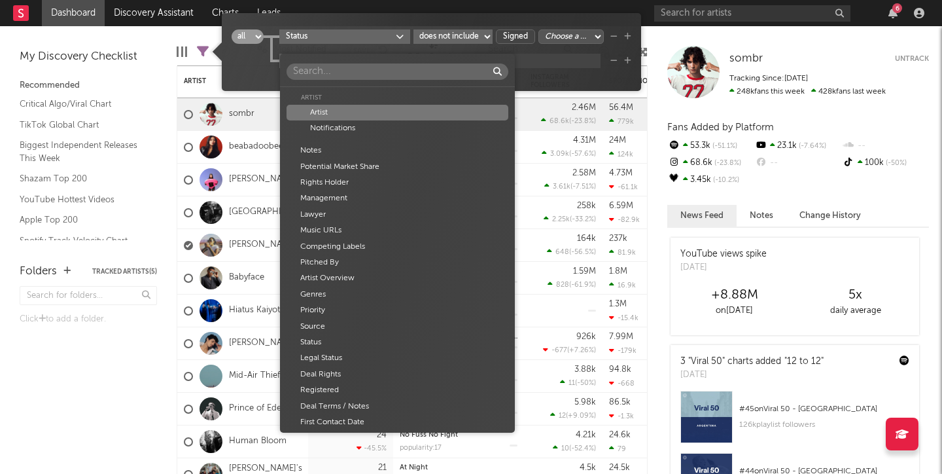
click at [364, 59] on body "Dashboard Discovery Assistant Charts Leads 6 Notifications Settings All Growth …" at bounding box center [471, 237] width 942 height 474
click at [573, 71] on div "Artist Artist Notifications Notes Potential Market Share Rights Holder Manageme…" at bounding box center [471, 237] width 942 height 474
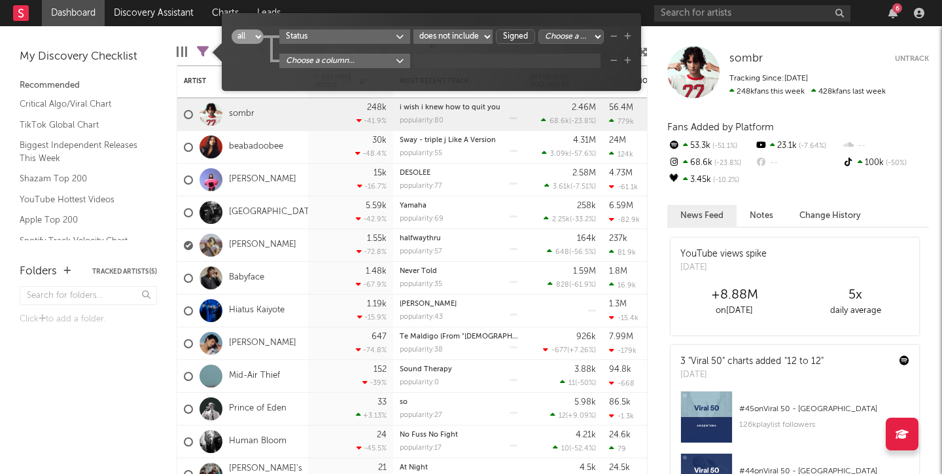
click at [238, 71] on div "all any Status includes any includes all does not include Signed Choose a colum…" at bounding box center [432, 56] width 400 height 55
click at [614, 59] on icon "button" at bounding box center [614, 61] width 7 height 8
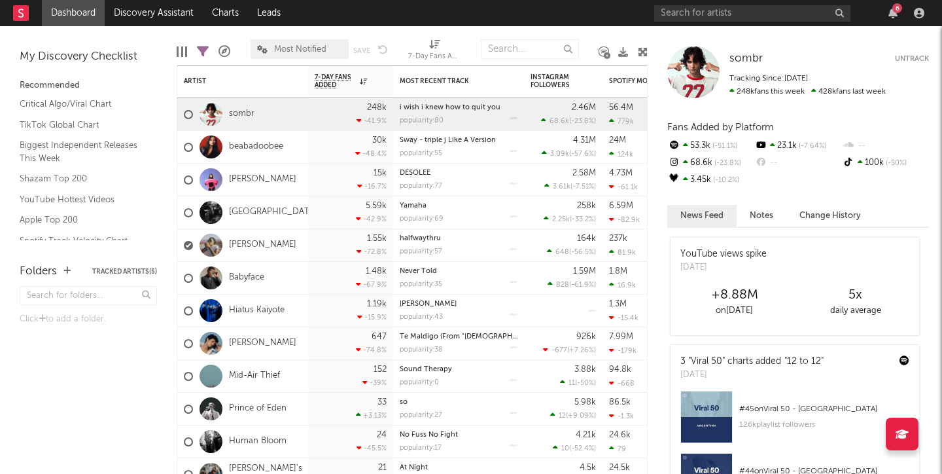
select select "doesNotInclude"
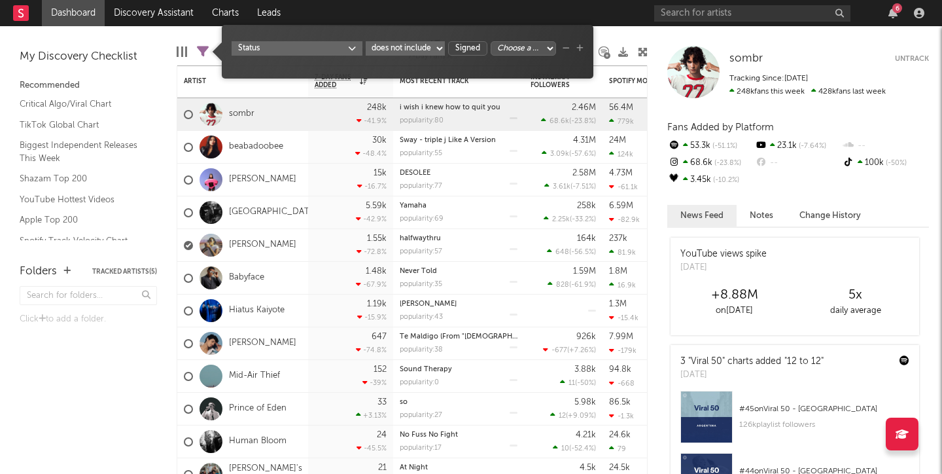
click at [207, 52] on icon at bounding box center [203, 52] width 12 height 12
click at [613, 24] on nav "Dashboard Discovery Assistant Charts Leads 6" at bounding box center [471, 13] width 942 height 26
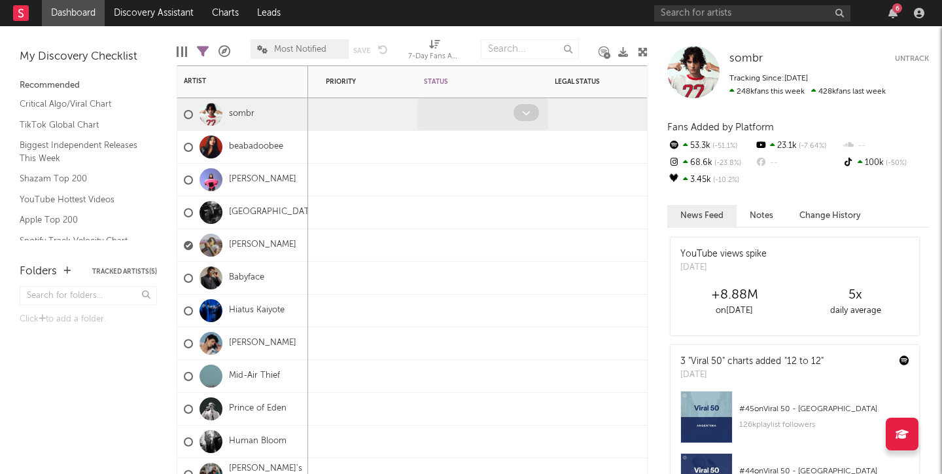
click at [455, 105] on div at bounding box center [468, 114] width 90 height 20
click at [526, 105] on span at bounding box center [527, 112] width 26 height 17
click at [574, 99] on div at bounding box center [613, 114] width 131 height 32
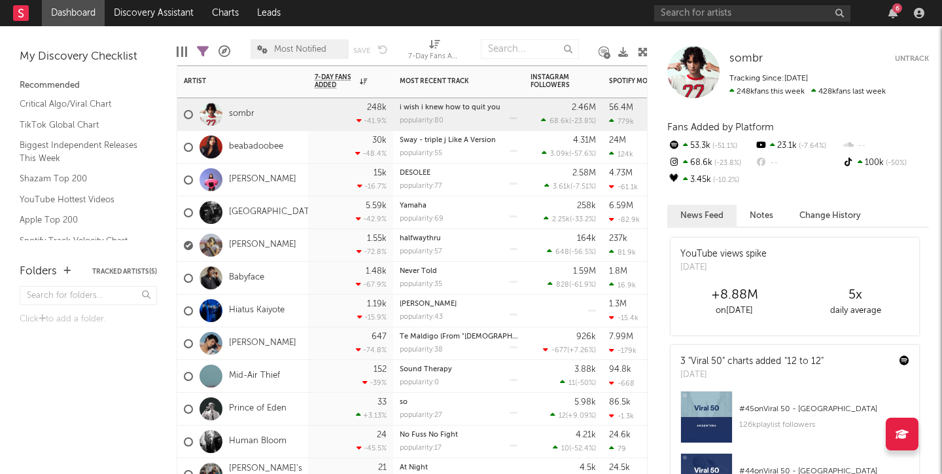
click at [454, 242] on div "halfwaythru" at bounding box center [459, 238] width 118 height 7
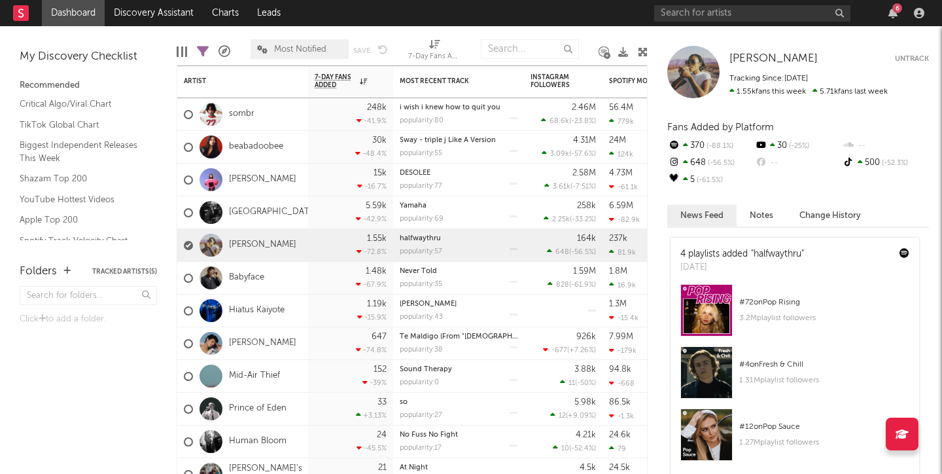
click at [179, 48] on div at bounding box center [182, 51] width 10 height 10
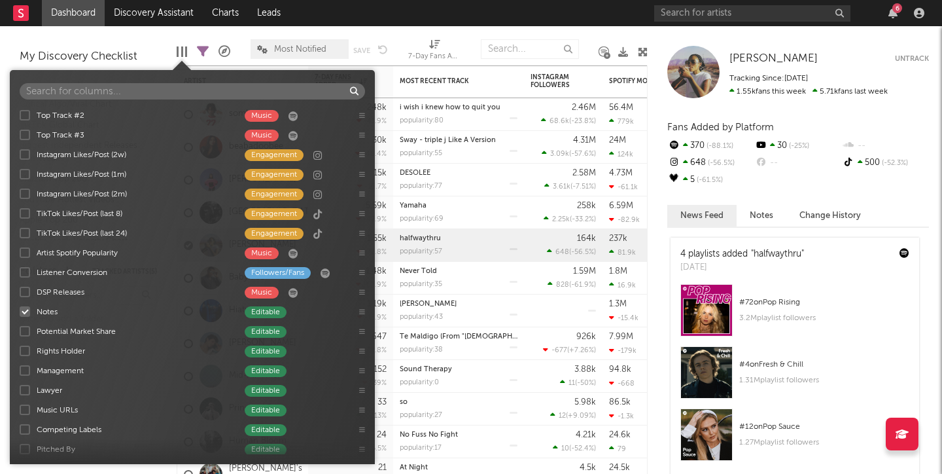
scroll to position [380, 0]
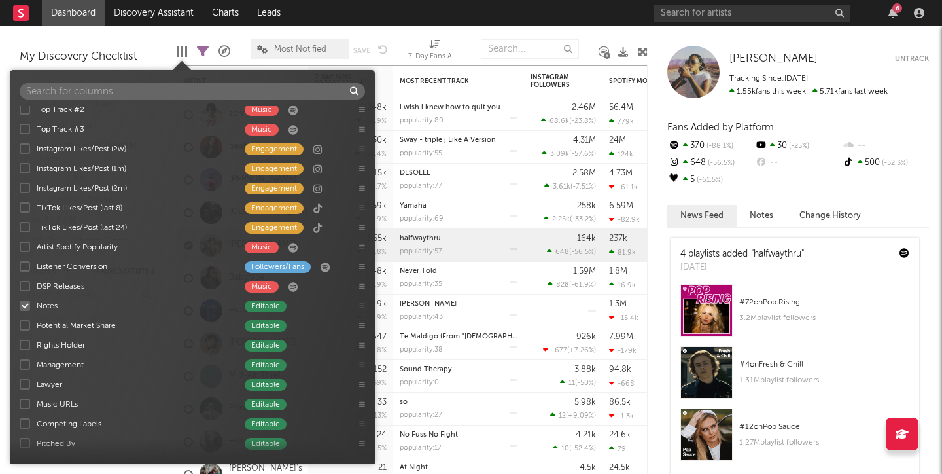
click at [60, 245] on div "Artist Spotify Popularity" at bounding box center [134, 248] width 195 height 12
click at [20, 245] on input "Artist Spotify Popularity Music" at bounding box center [20, 246] width 0 height 13
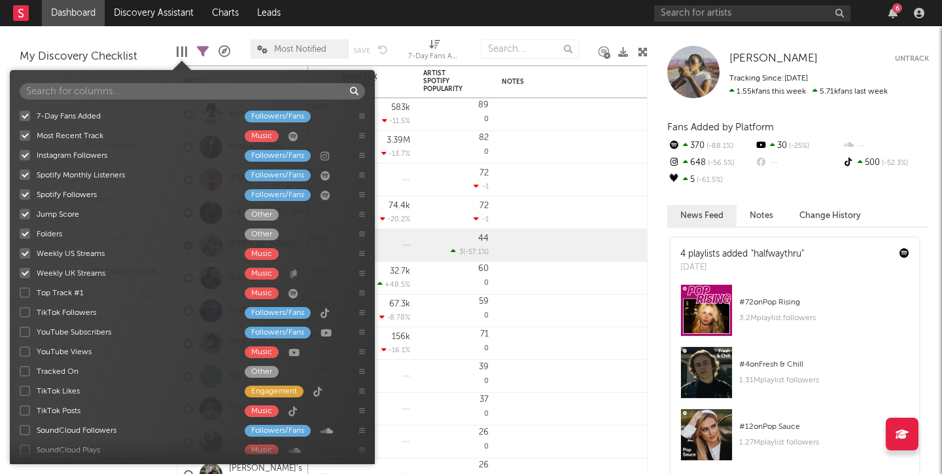
scroll to position [0, 0]
click at [101, 91] on input "text" at bounding box center [193, 91] width 346 height 16
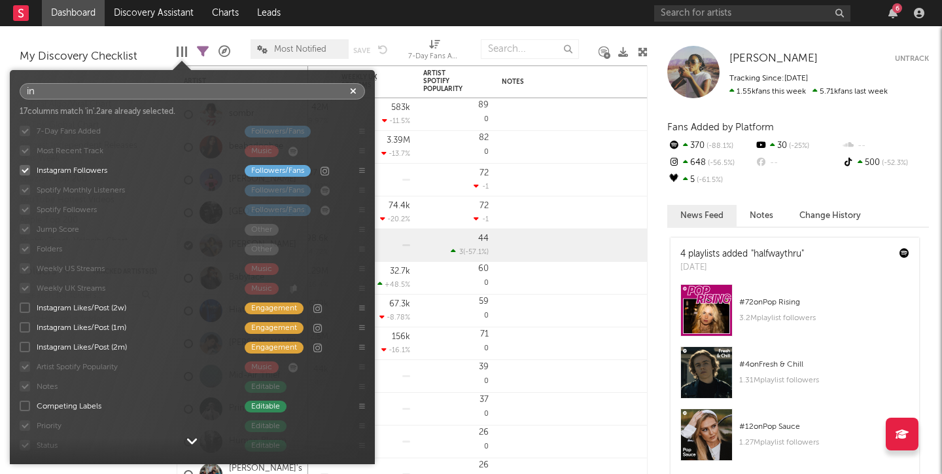
type input "i"
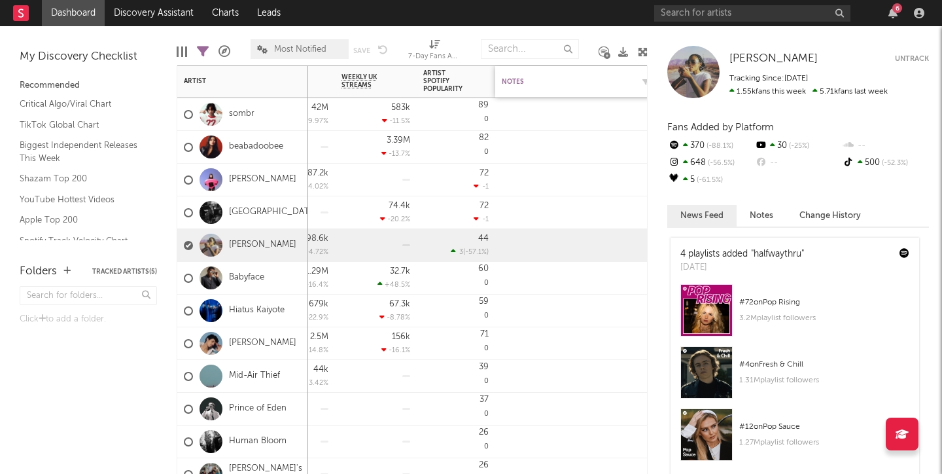
click at [593, 78] on div "Notes" at bounding box center [567, 82] width 131 height 8
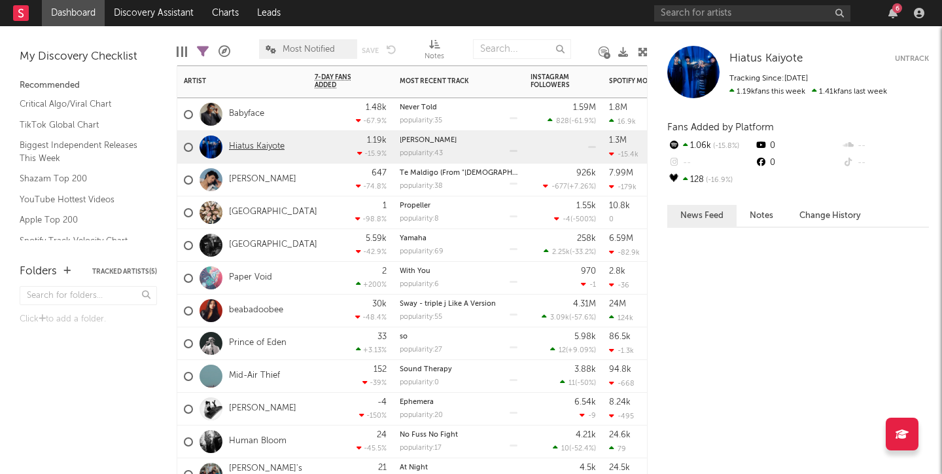
click at [256, 143] on link "Hiatus Kaiyote" at bounding box center [257, 146] width 56 height 11
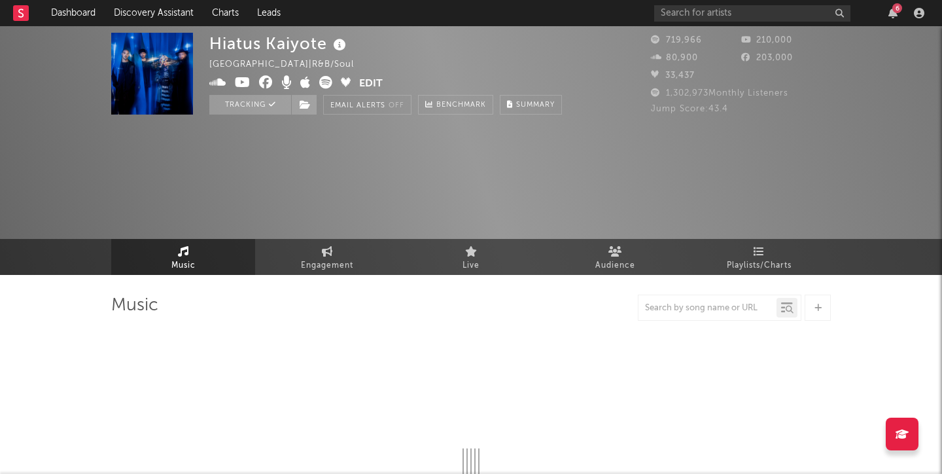
select select "6m"
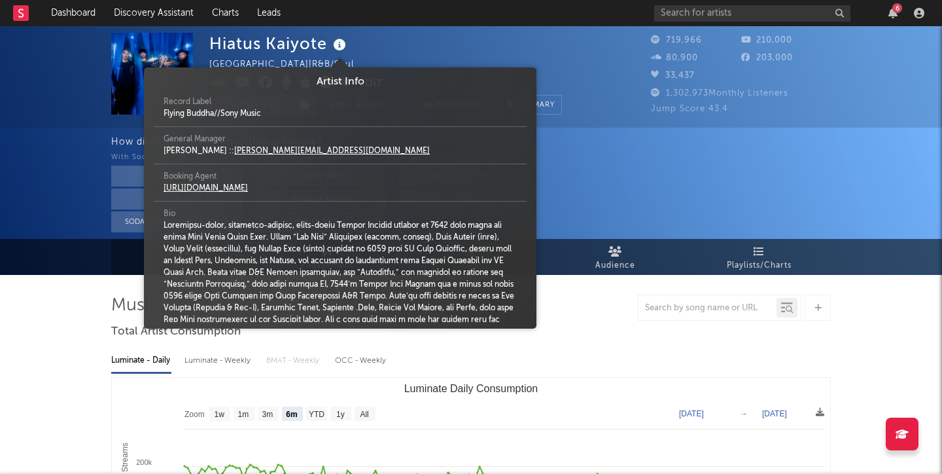
click at [338, 45] on icon at bounding box center [340, 45] width 19 height 18
click at [594, 143] on div "How did you first hear about [PERSON_NAME] ?" at bounding box center [526, 142] width 831 height 16
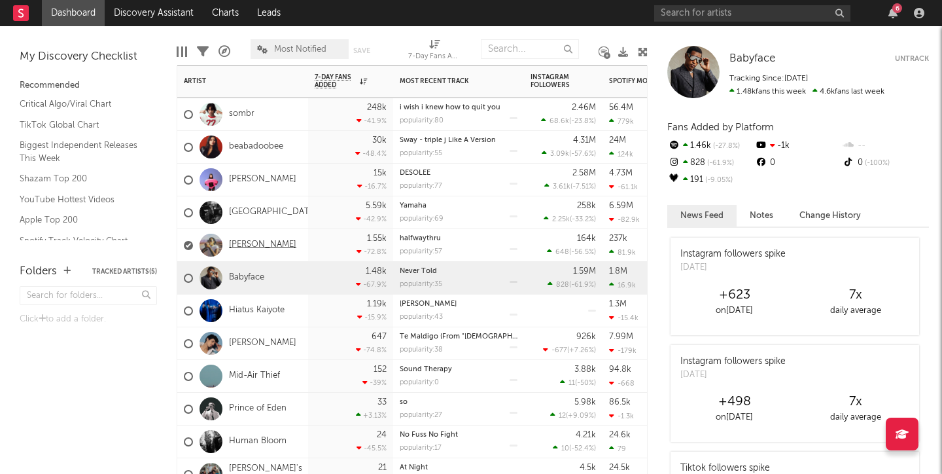
click at [259, 242] on link "[PERSON_NAME]" at bounding box center [262, 245] width 67 height 11
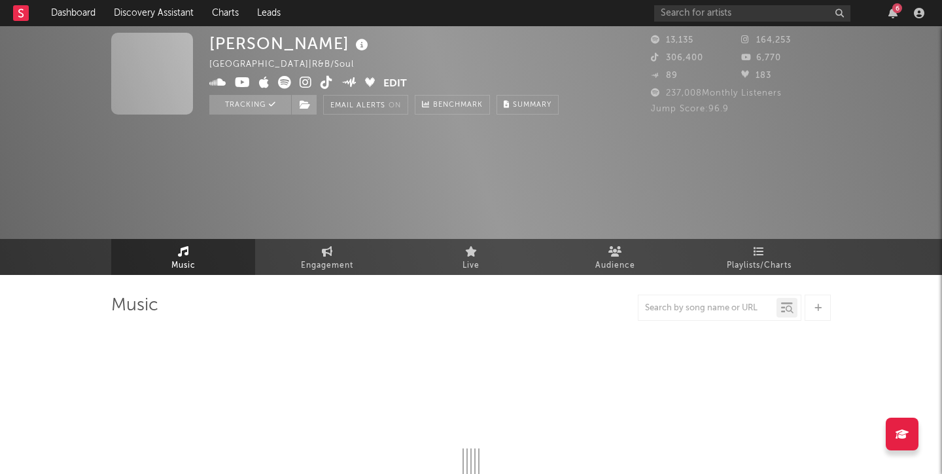
select select "6m"
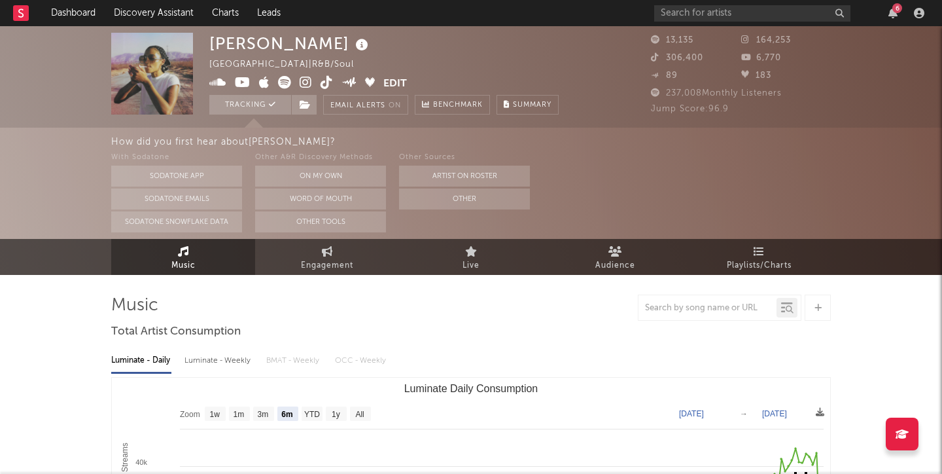
click at [354, 43] on icon at bounding box center [362, 45] width 19 height 18
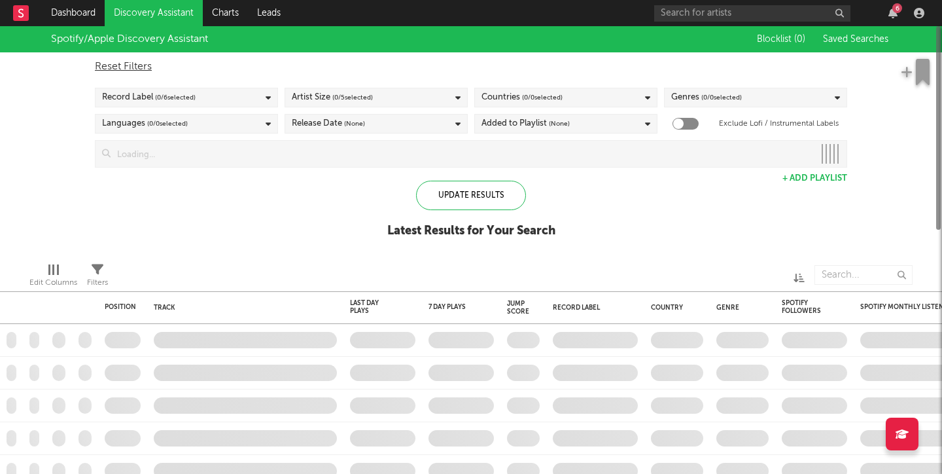
checkbox input "true"
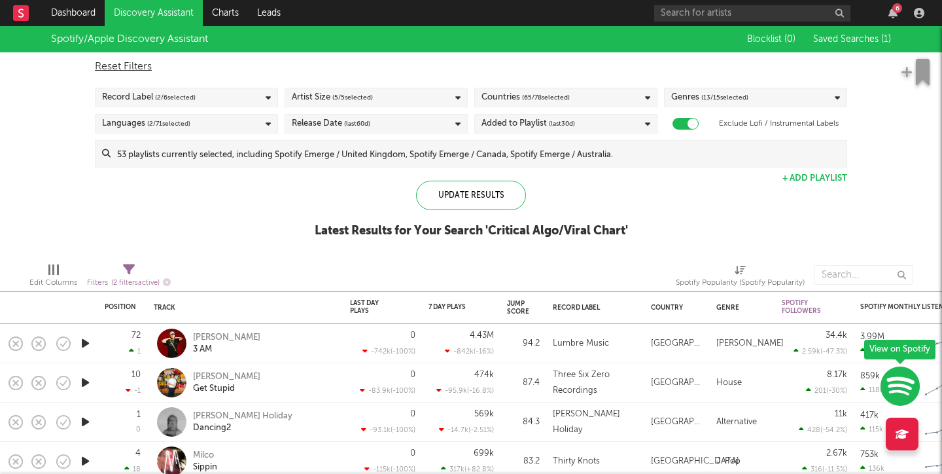
click at [417, 102] on div "Artist Size ( 5 / 5 selected)" at bounding box center [376, 98] width 183 height 20
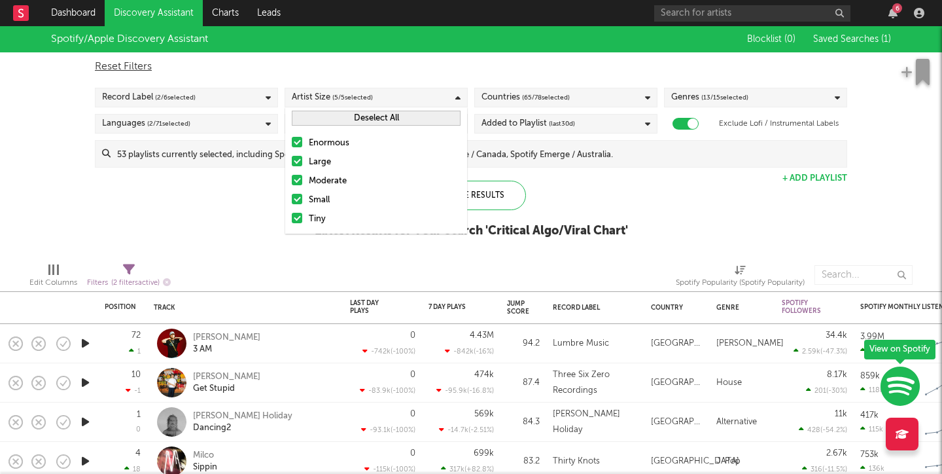
click at [414, 96] on div "Artist Size ( 5 / 5 selected)" at bounding box center [376, 98] width 183 height 20
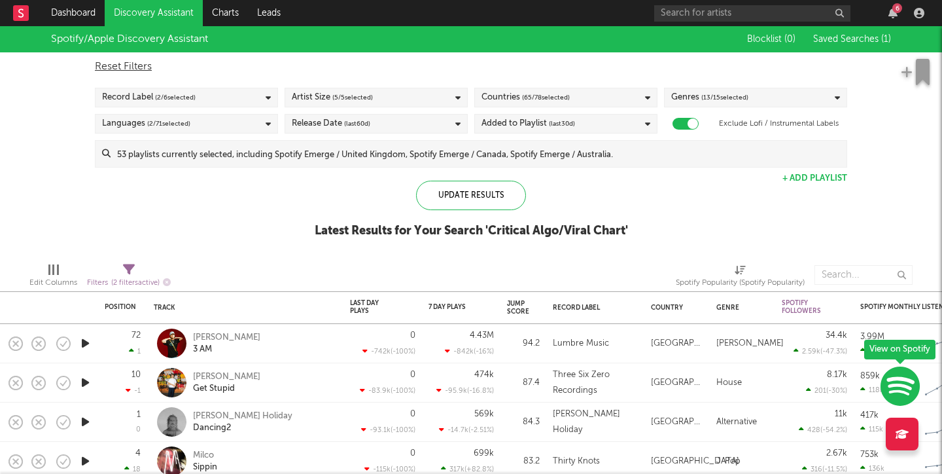
click at [256, 102] on div "Record Label ( 2 / 6 selected)" at bounding box center [186, 98] width 183 height 20
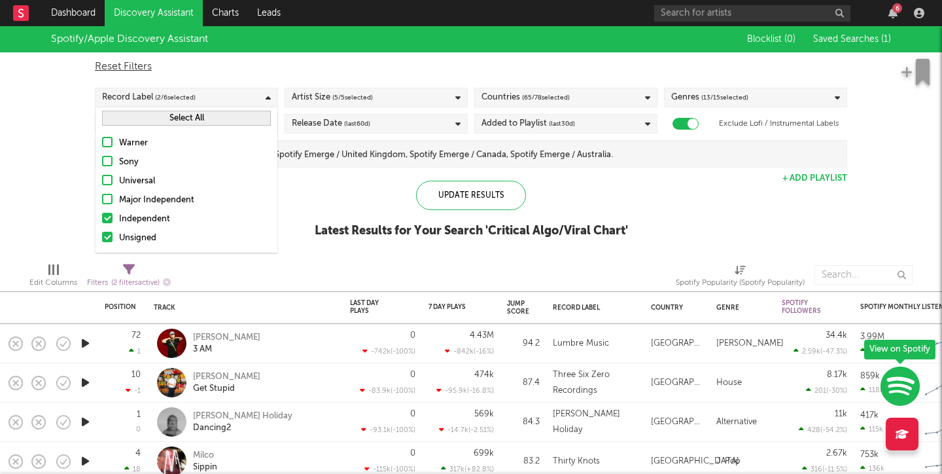
click at [296, 197] on div "Spotify/Apple Discovery Assistant Blocklist ( 0 ) Saved Searches ( 1 ) Reset Fi…" at bounding box center [471, 139] width 942 height 226
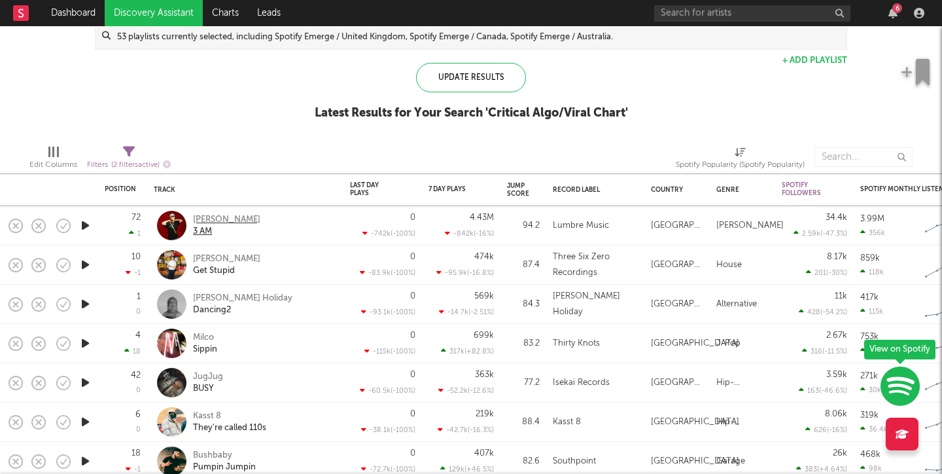
click at [241, 219] on div "[PERSON_NAME]" at bounding box center [226, 220] width 67 height 12
click at [202, 232] on div "3 AM" at bounding box center [226, 232] width 67 height 12
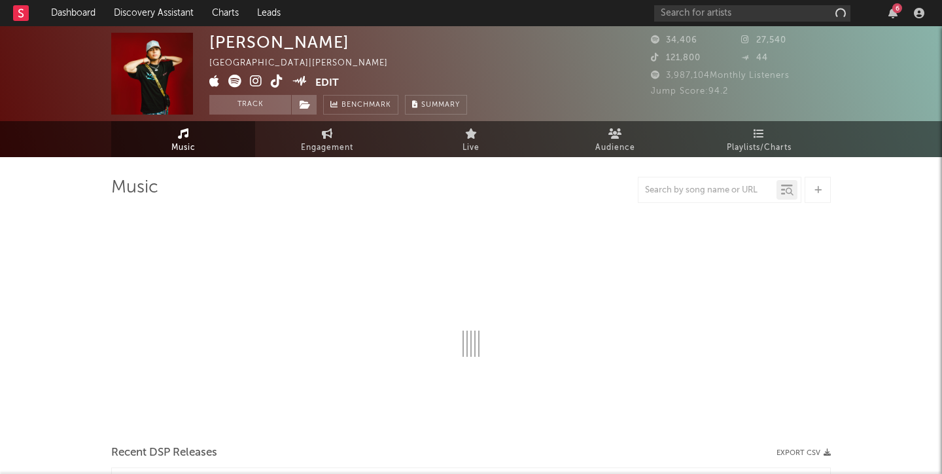
select select "6m"
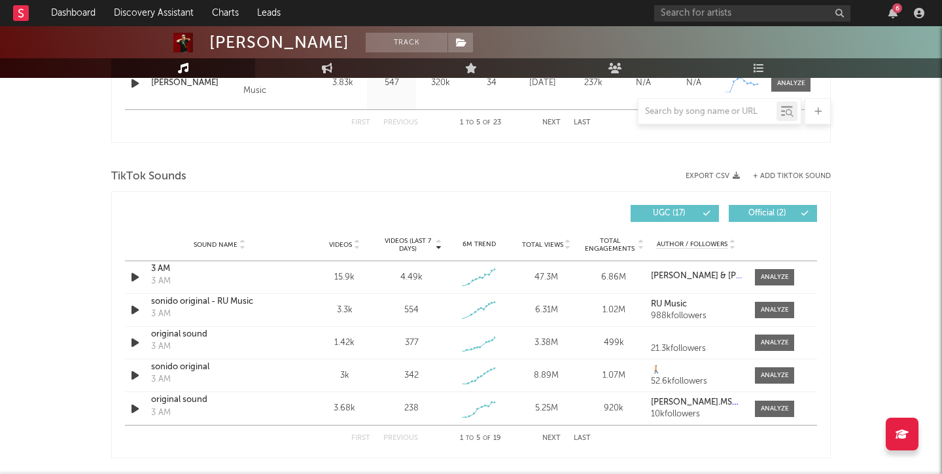
scroll to position [816, 0]
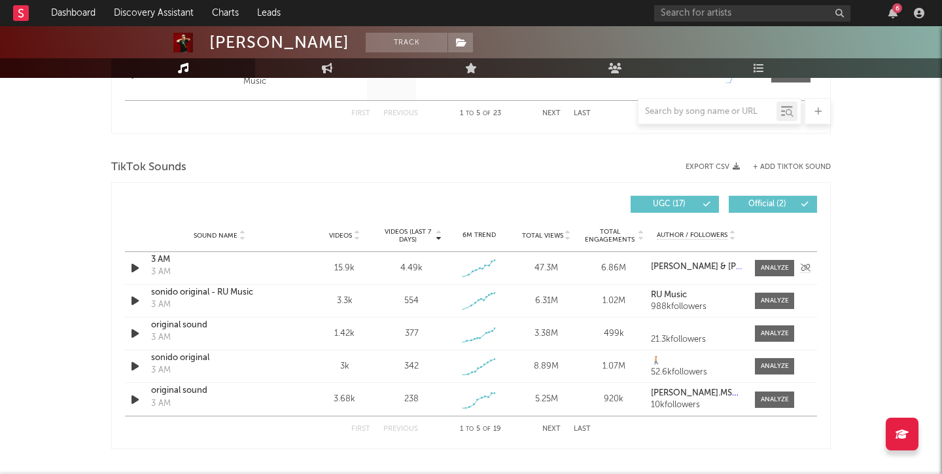
click at [134, 270] on icon "button" at bounding box center [135, 268] width 14 height 16
click at [135, 268] on icon "button" at bounding box center [134, 268] width 12 height 16
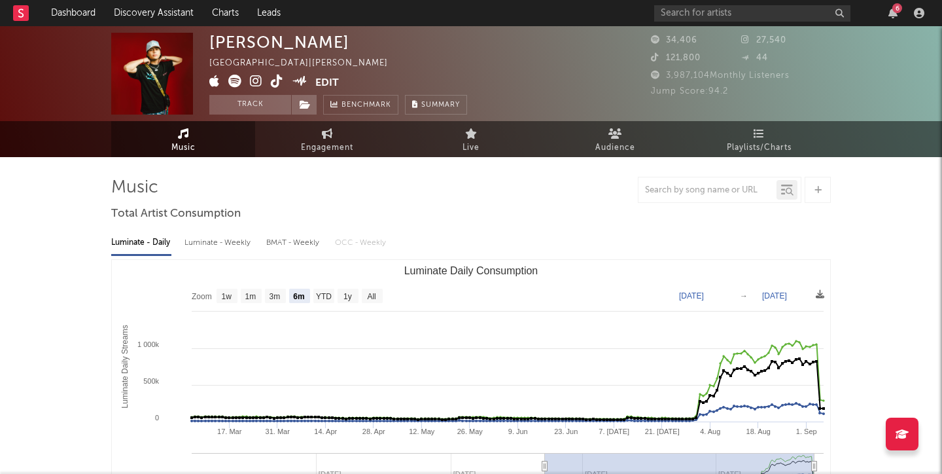
scroll to position [0, 0]
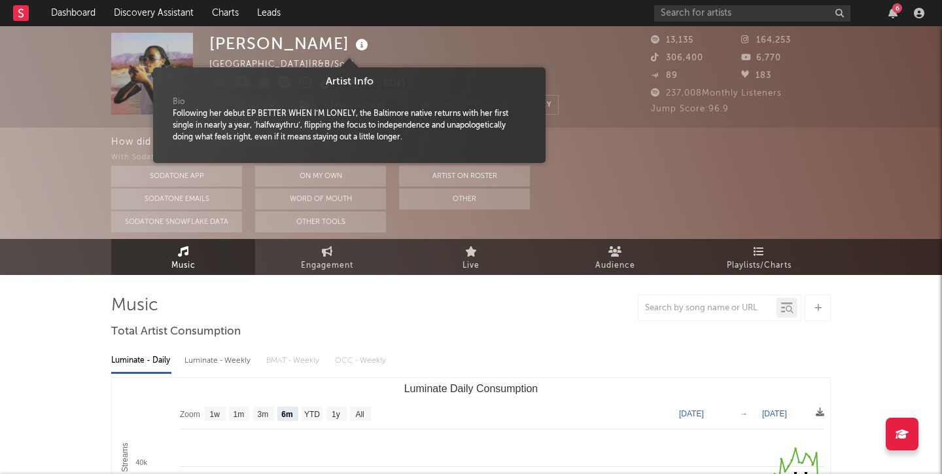
select select "6m"
click at [384, 43] on div "Chelsea Jordan United States | R&B/Soul Edit Tracking Email Alerts On Benchmark…" at bounding box center [384, 74] width 350 height 82
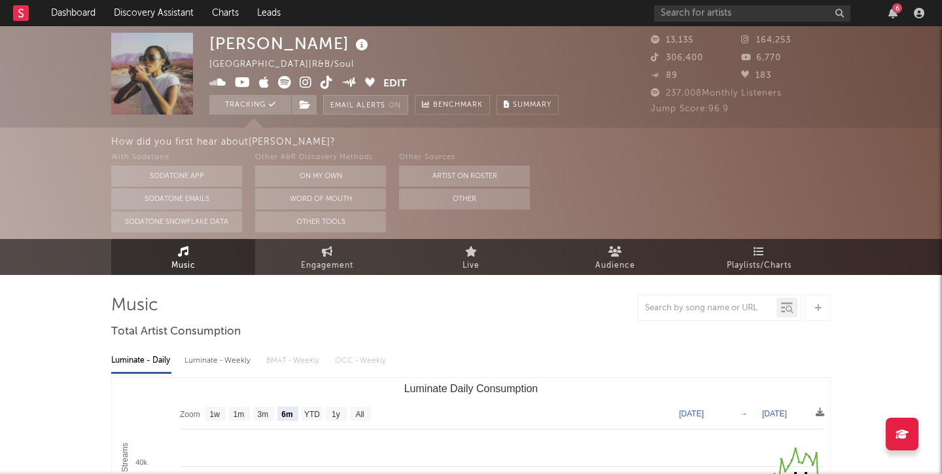
click at [364, 98] on button "Email Alerts On" at bounding box center [365, 105] width 85 height 20
click at [364, 98] on button "Email Alerts Off" at bounding box center [367, 105] width 88 height 20
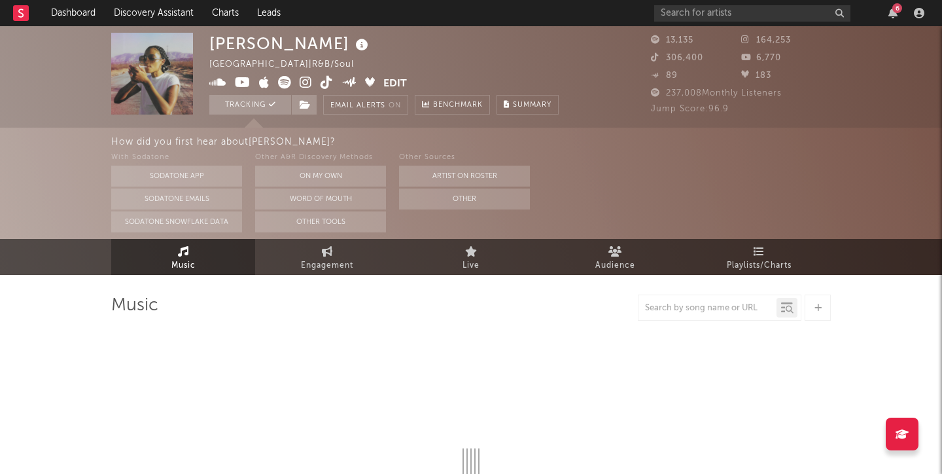
select select "6m"
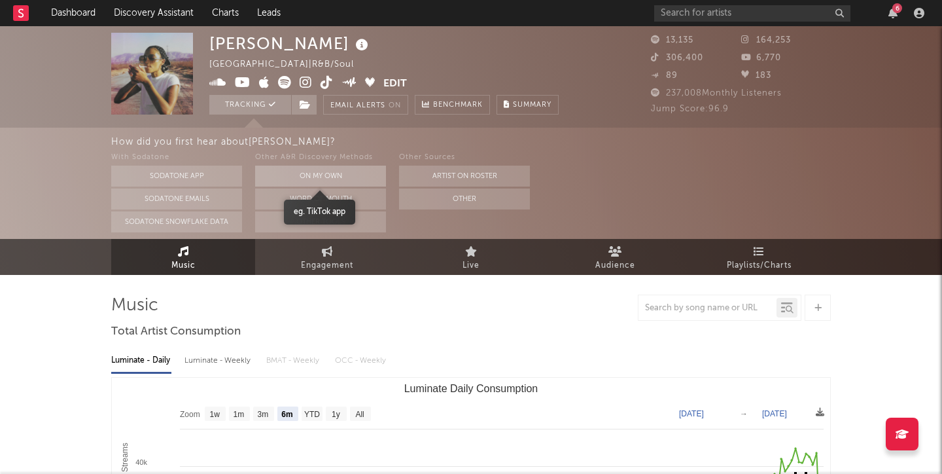
click at [300, 180] on button "On My Own" at bounding box center [320, 176] width 131 height 21
